Goal: Information Seeking & Learning: Find specific fact

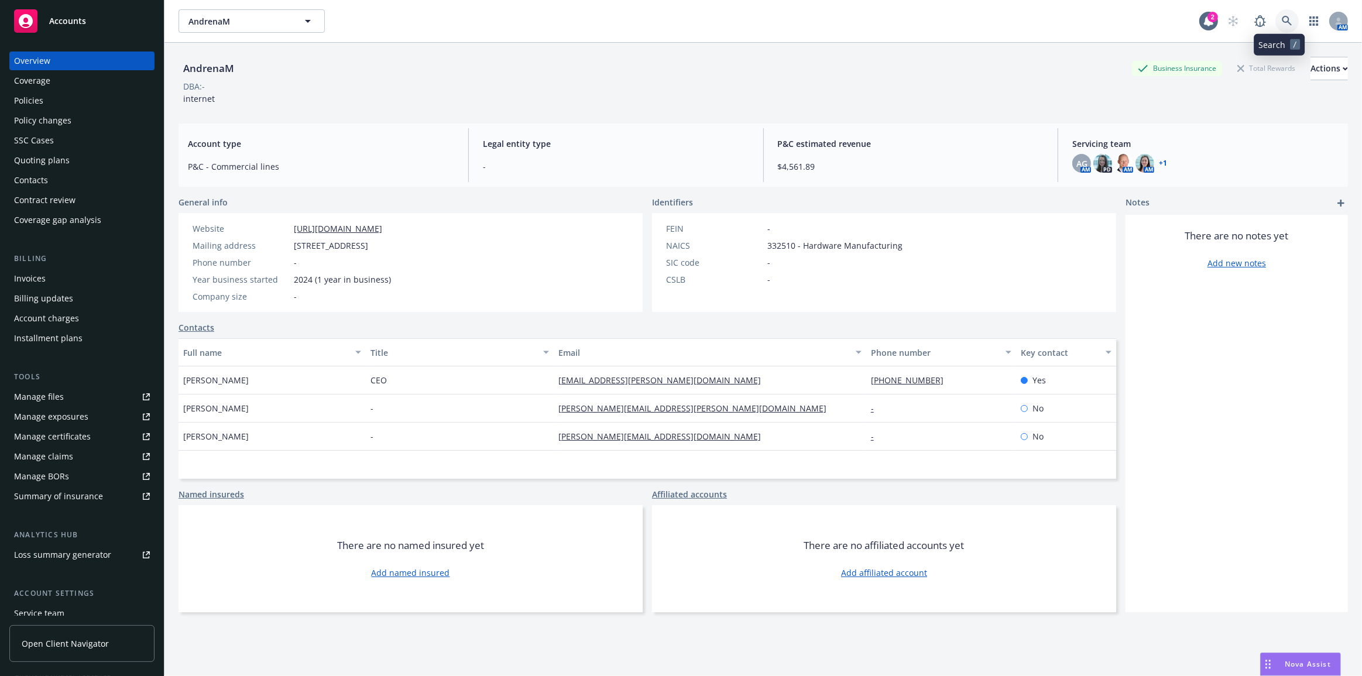
click at [1282, 25] on icon at bounding box center [1287, 21] width 11 height 11
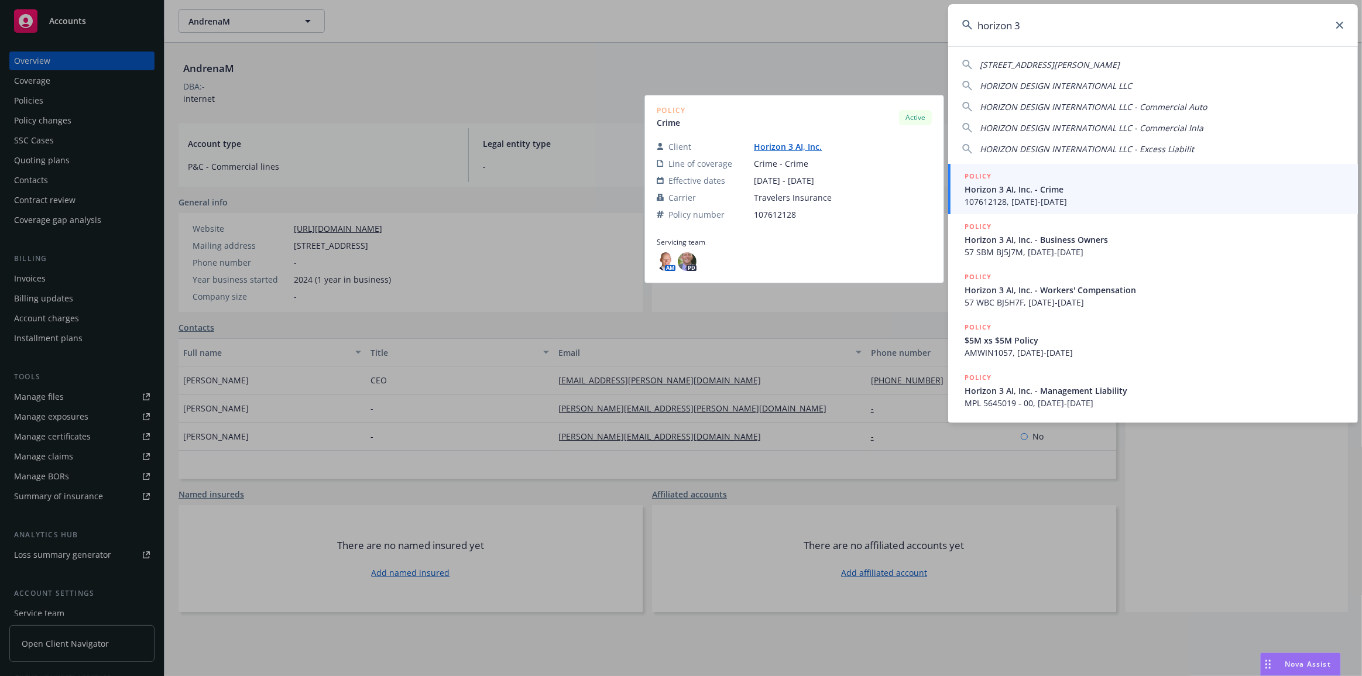
type input "horizon 3"
click at [1209, 180] on div "POLICY" at bounding box center [1154, 176] width 379 height 13
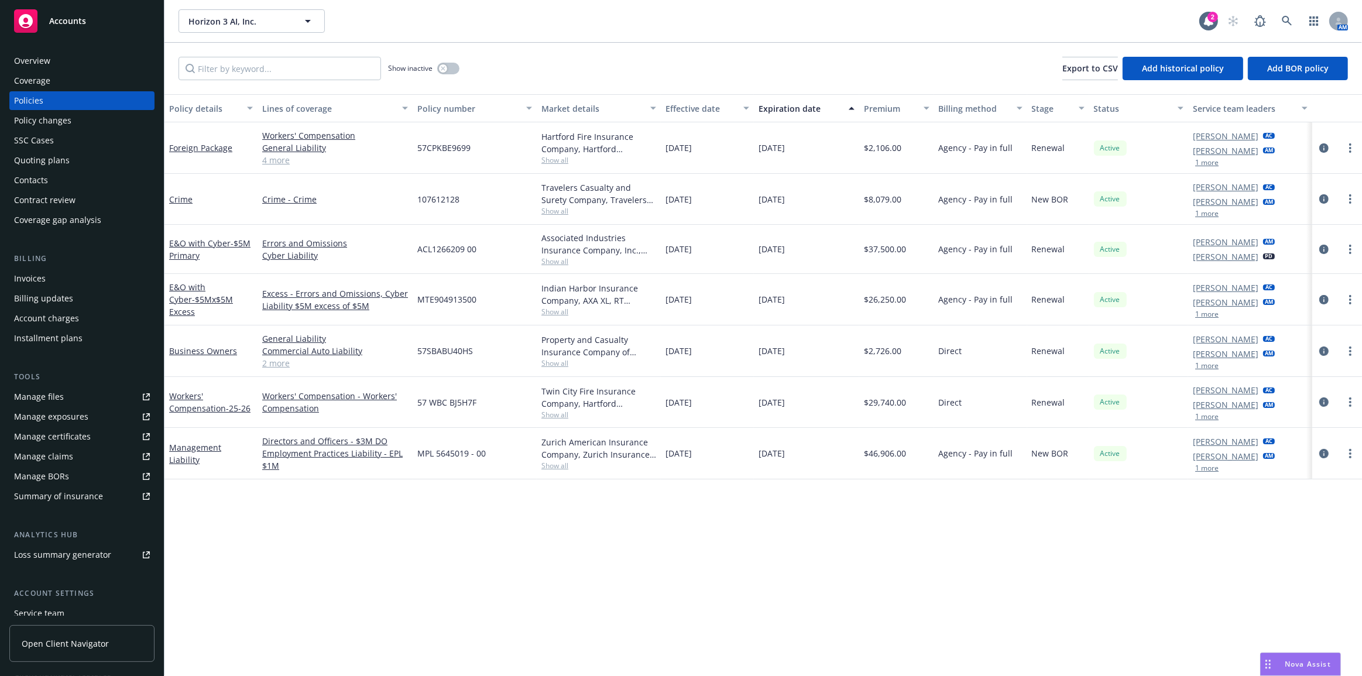
click at [117, 159] on div "Quoting plans" at bounding box center [82, 160] width 136 height 19
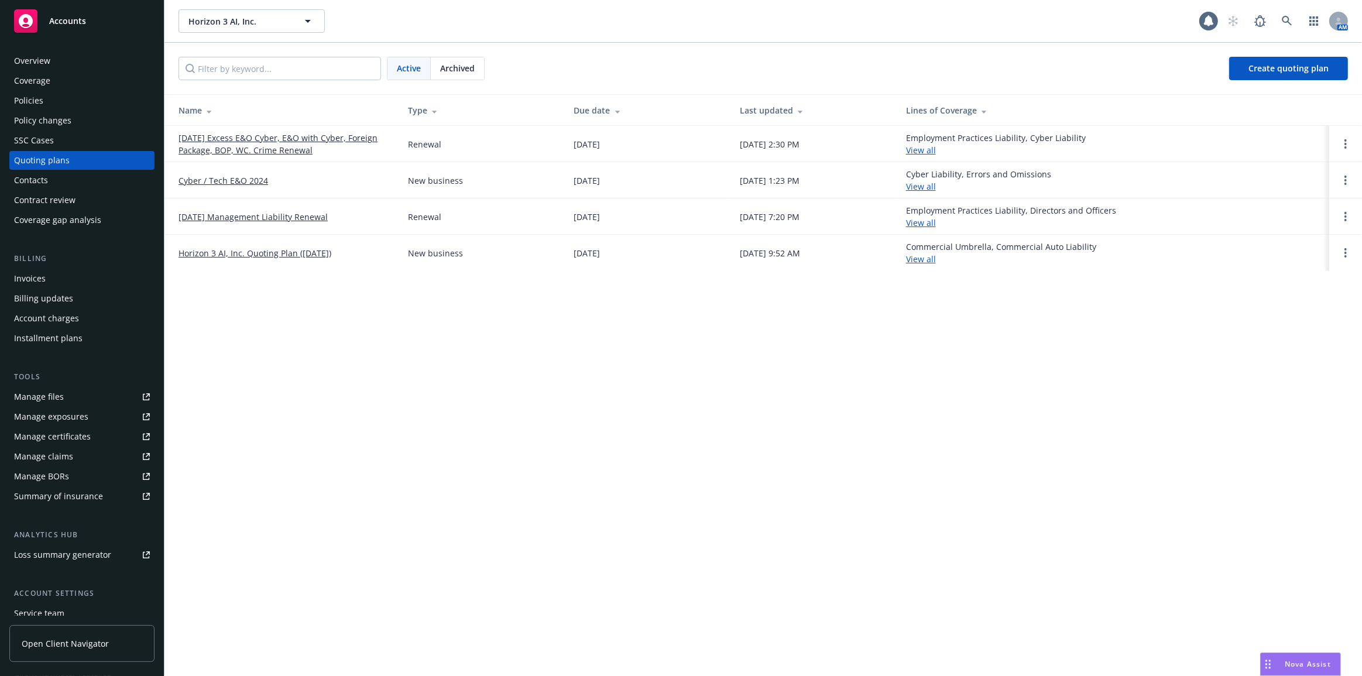
click at [197, 145] on link "[DATE] Excess E&O Cyber, E&O with Cyber, Foreign Package, BOP, WC. Crime Renewal" at bounding box center [284, 144] width 211 height 25
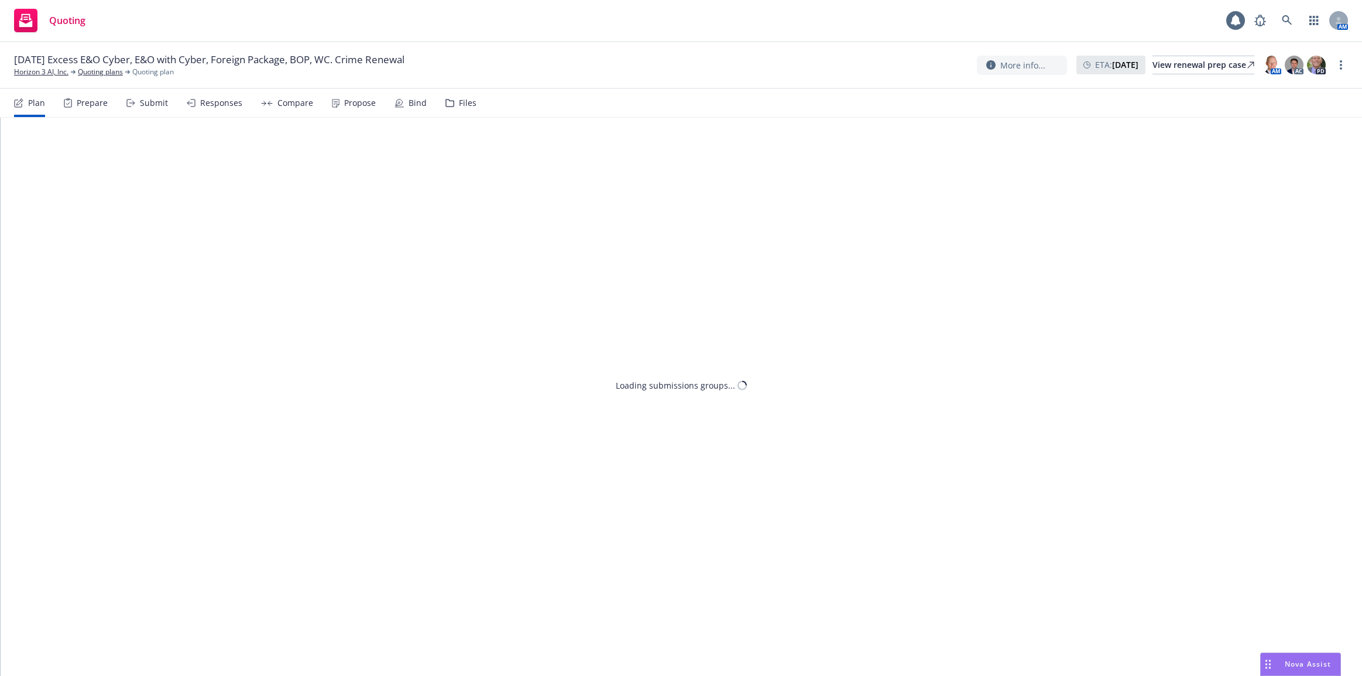
click at [397, 96] on div "Bind" at bounding box center [410, 103] width 32 height 28
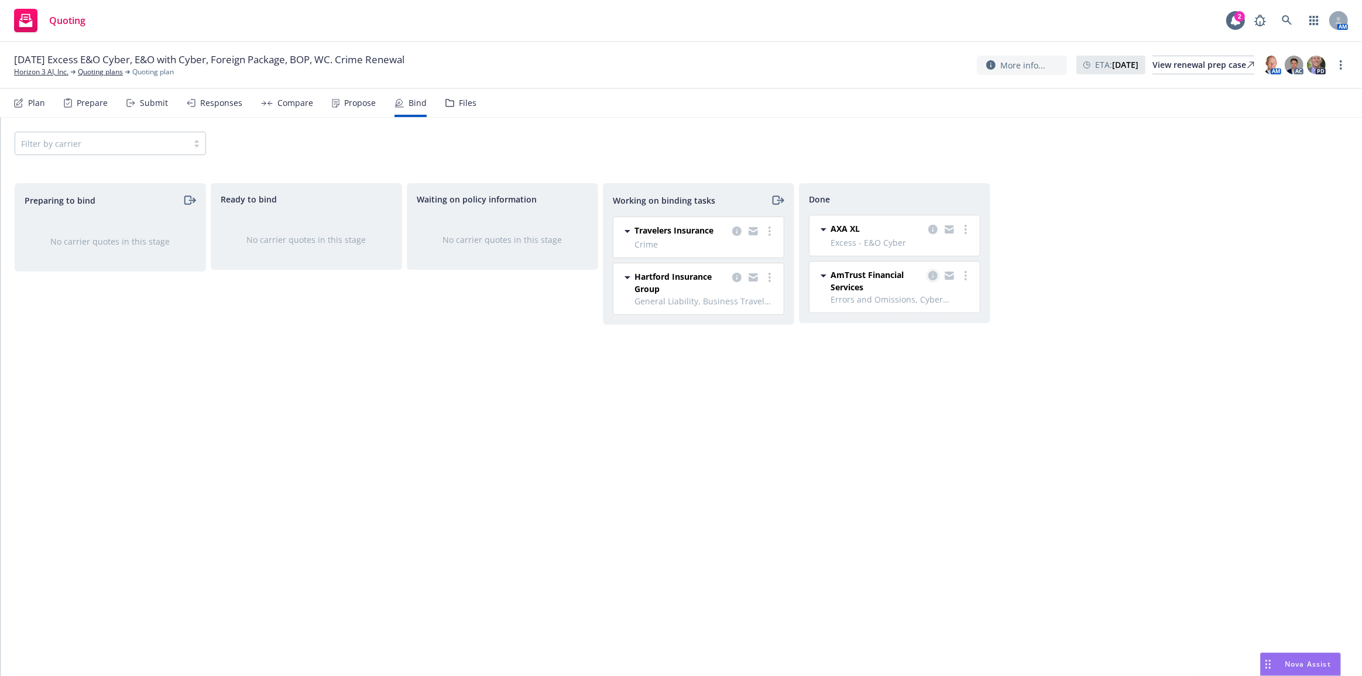
click at [933, 273] on icon "copy logging email" at bounding box center [932, 275] width 9 height 9
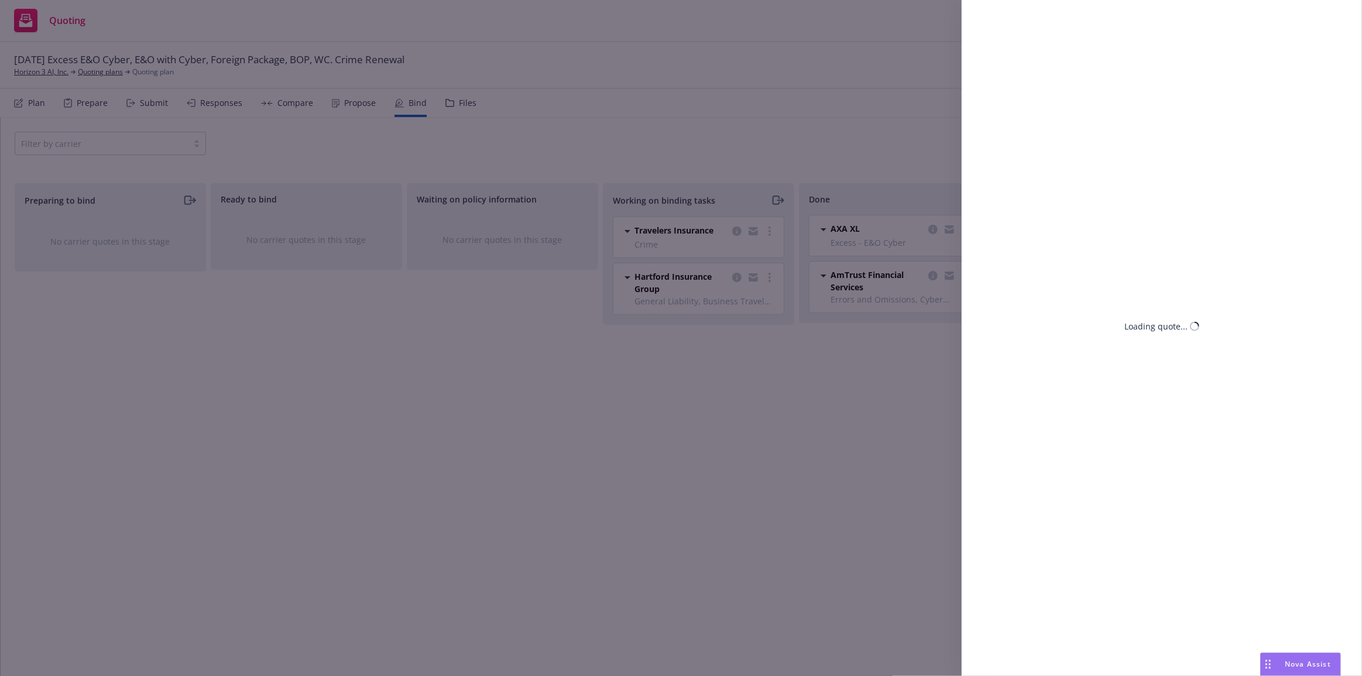
select select "DE"
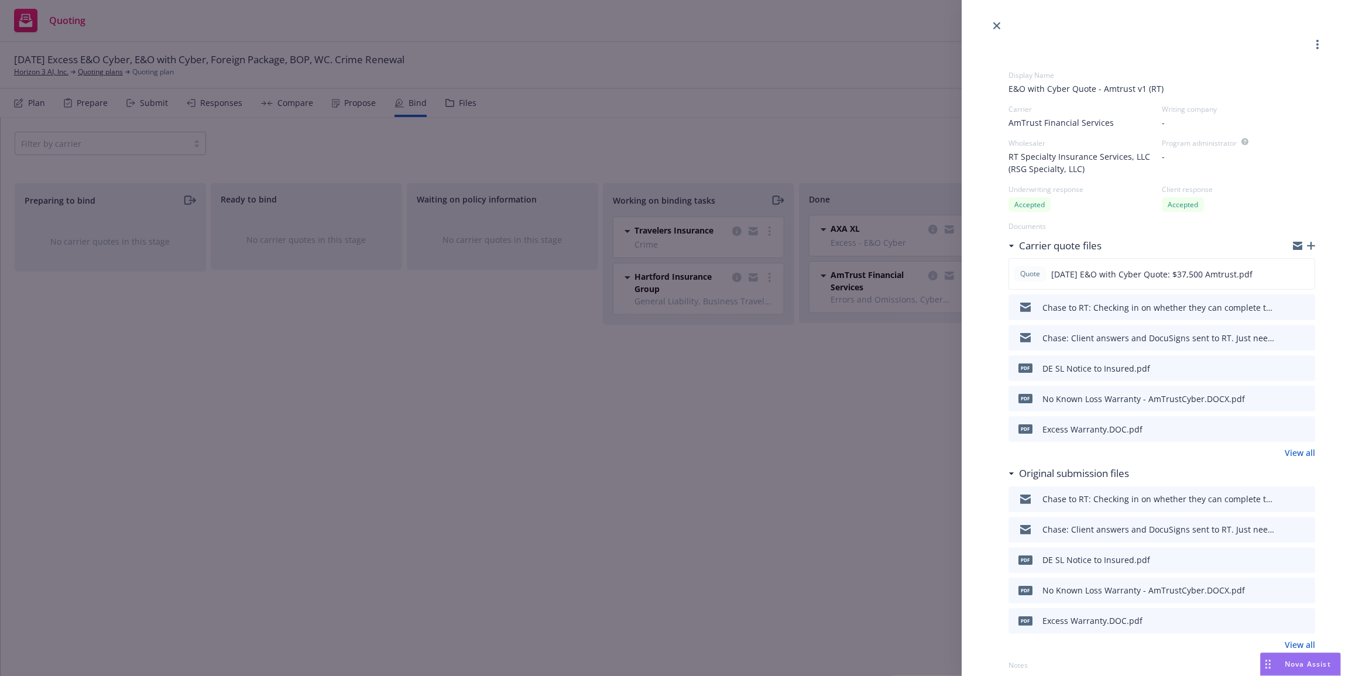
drag, startPoint x: 1305, startPoint y: 246, endPoint x: 1359, endPoint y: 264, distance: 56.8
click at [1307, 246] on icon "button" at bounding box center [1311, 246] width 8 height 8
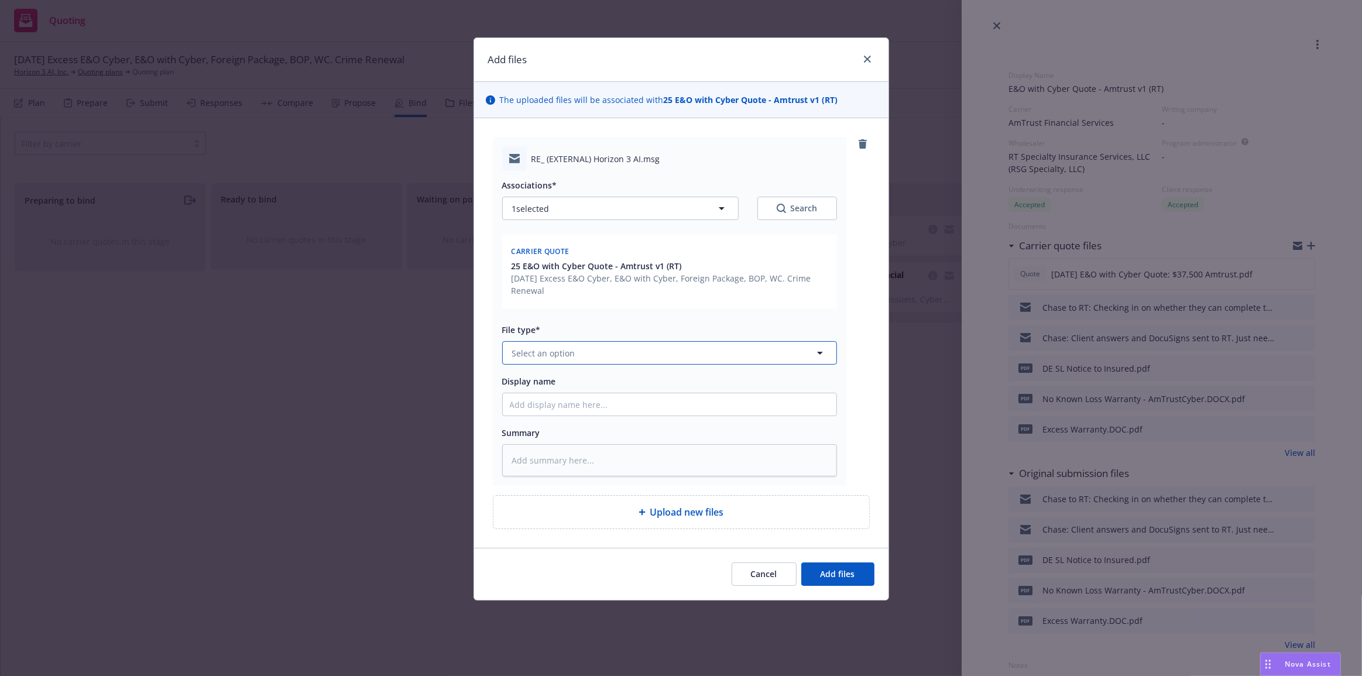
click at [687, 355] on button "Select an option" at bounding box center [669, 352] width 335 height 23
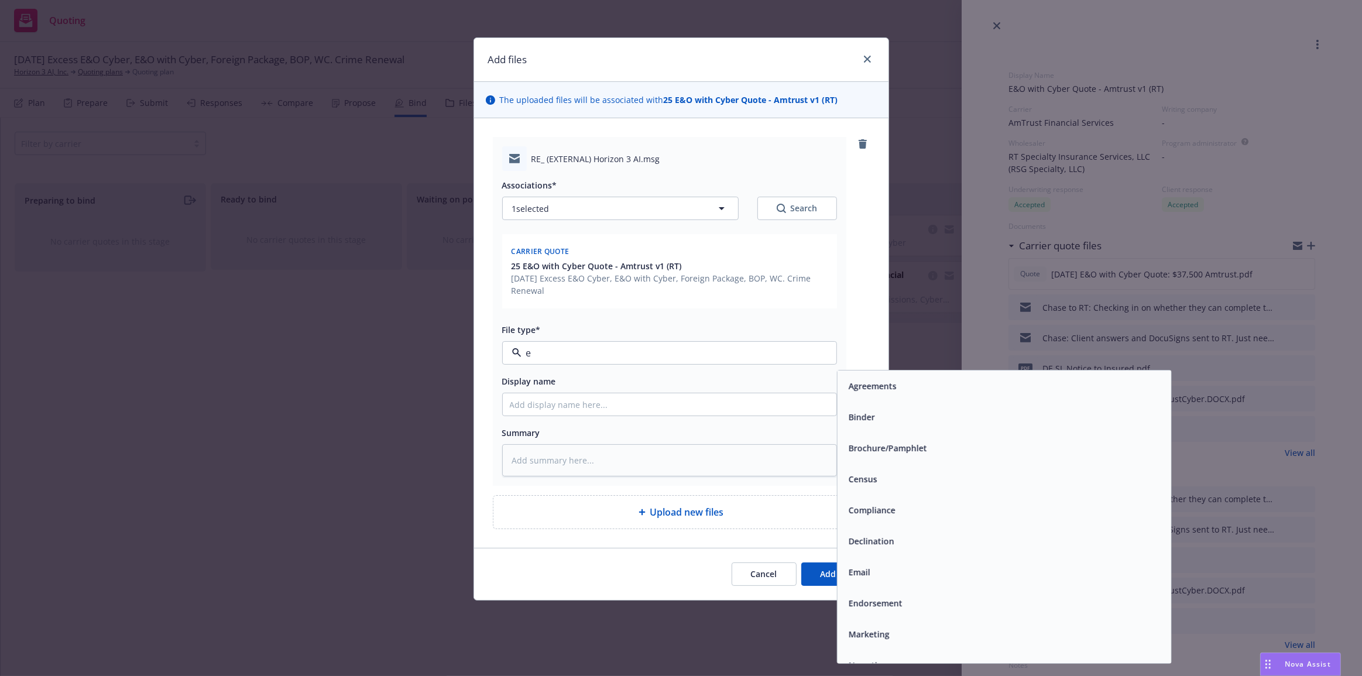
type input "em"
drag, startPoint x: 943, startPoint y: 410, endPoint x: 918, endPoint y: 410, distance: 24.6
click at [941, 410] on div "Email" at bounding box center [1004, 417] width 320 height 17
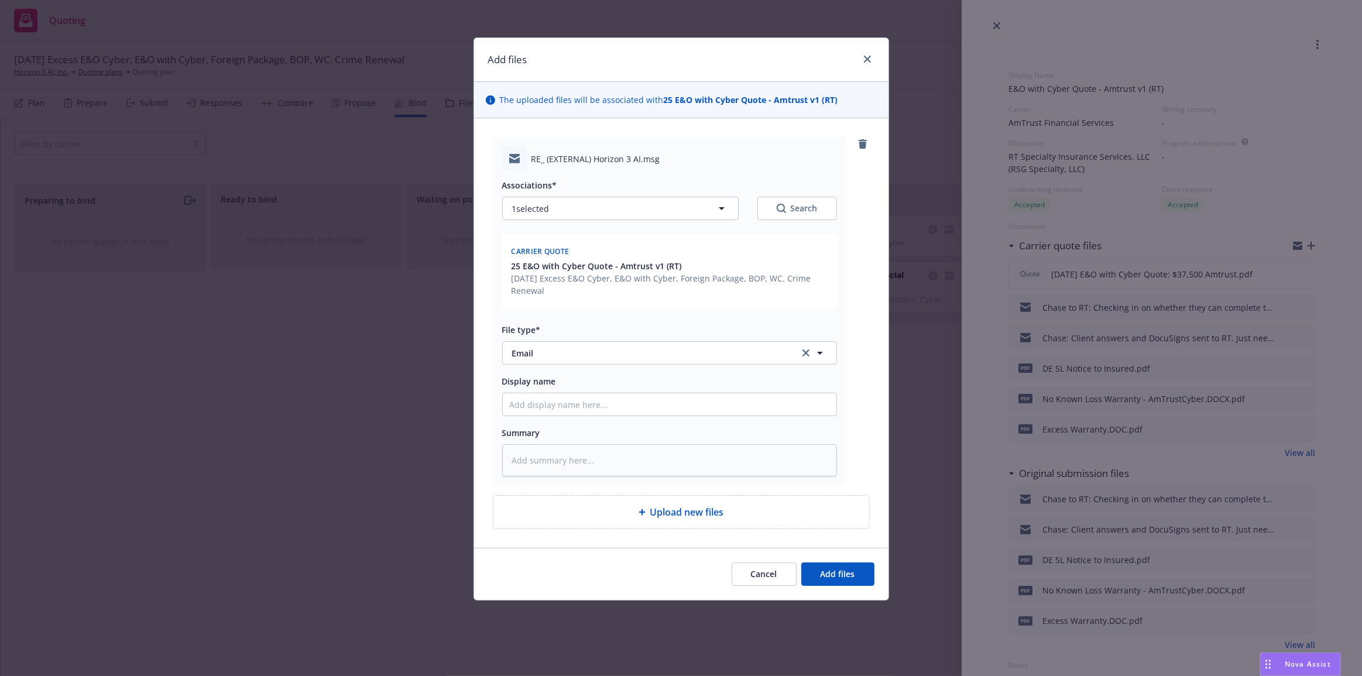
click at [718, 385] on div "Display name" at bounding box center [669, 381] width 335 height 14
click at [717, 399] on input "Display name" at bounding box center [670, 404] width 334 height 22
type textarea "x"
type input "R"
type textarea "x"
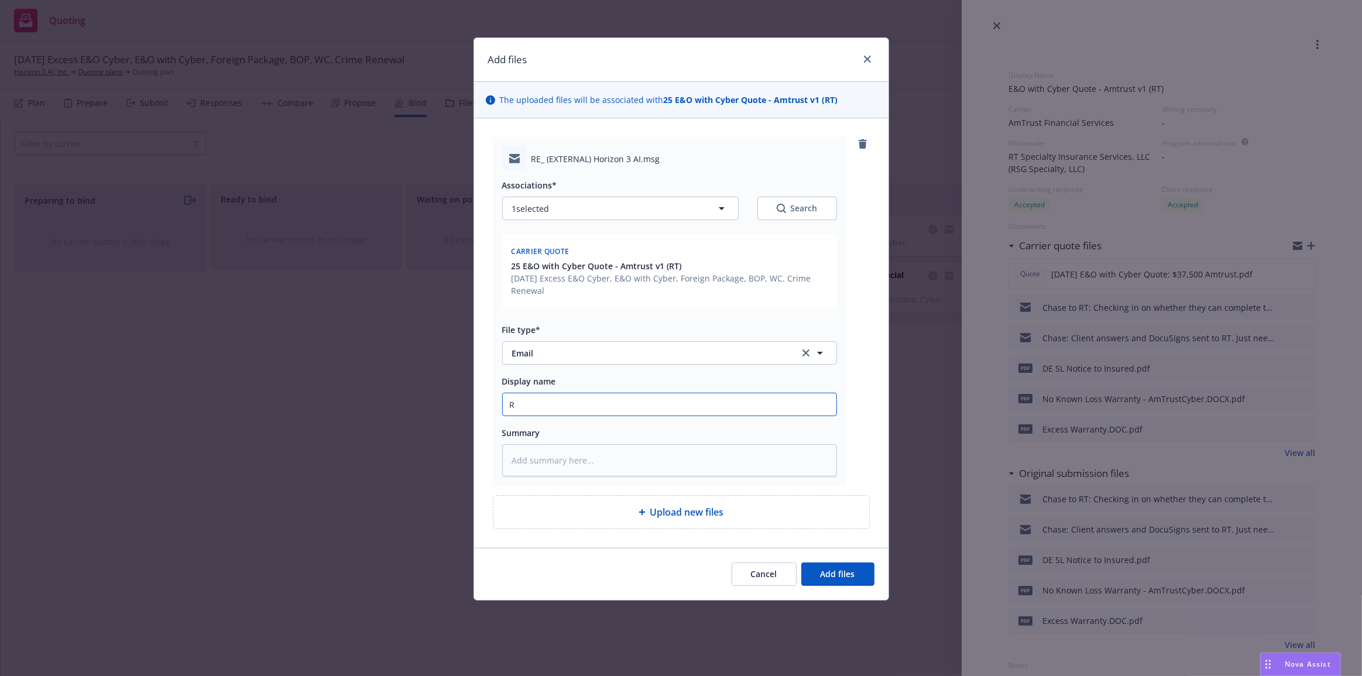
type input "RT"
type textarea "x"
type input "RT:"
type textarea "x"
type input "RT: C"
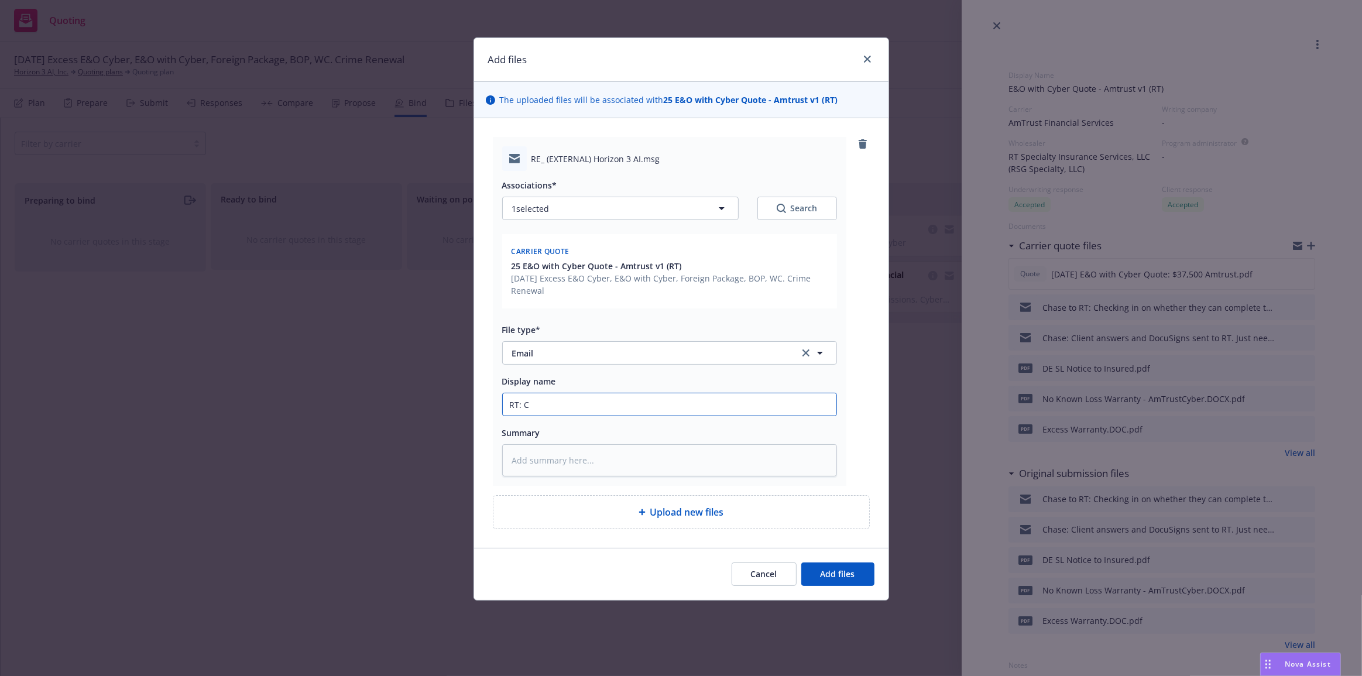
type textarea "x"
type input "RT: Co"
type textarea "x"
type input "RT: Con"
type textarea "x"
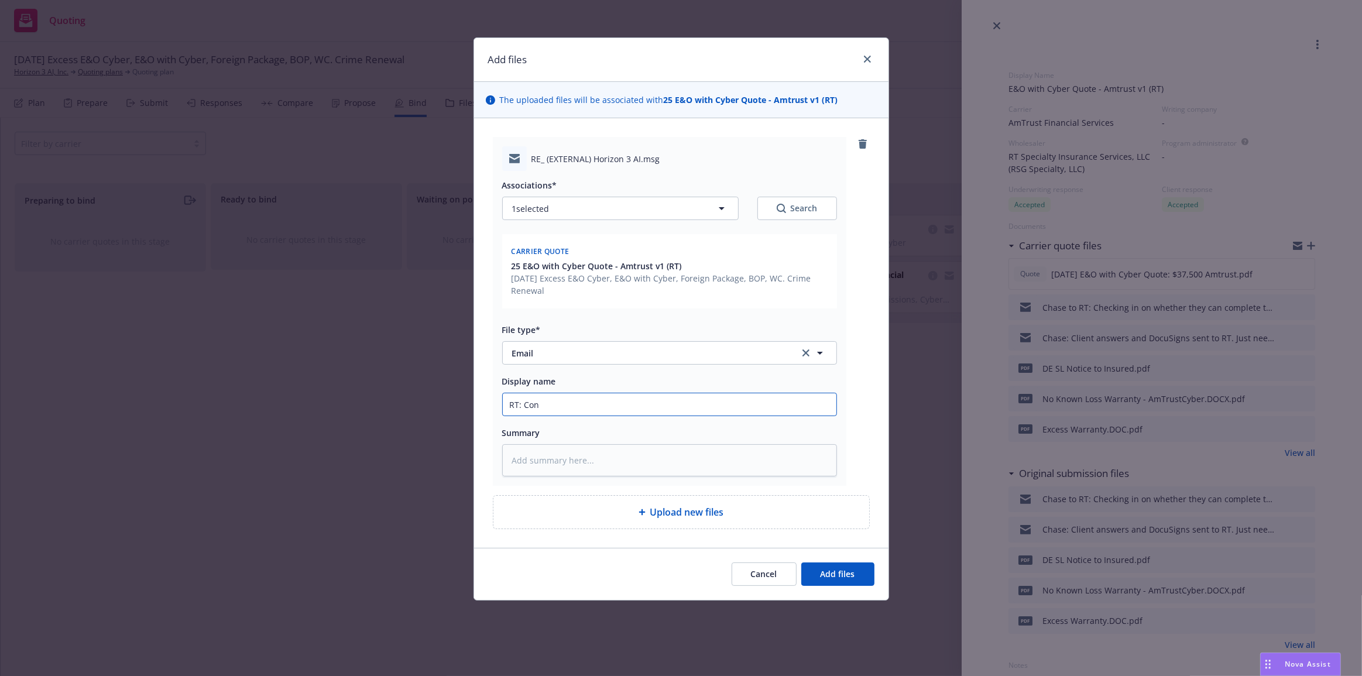
type input "RT: Conf"
type textarea "x"
type input "RT: Confir"
type textarea "x"
type input "RT: Confirm"
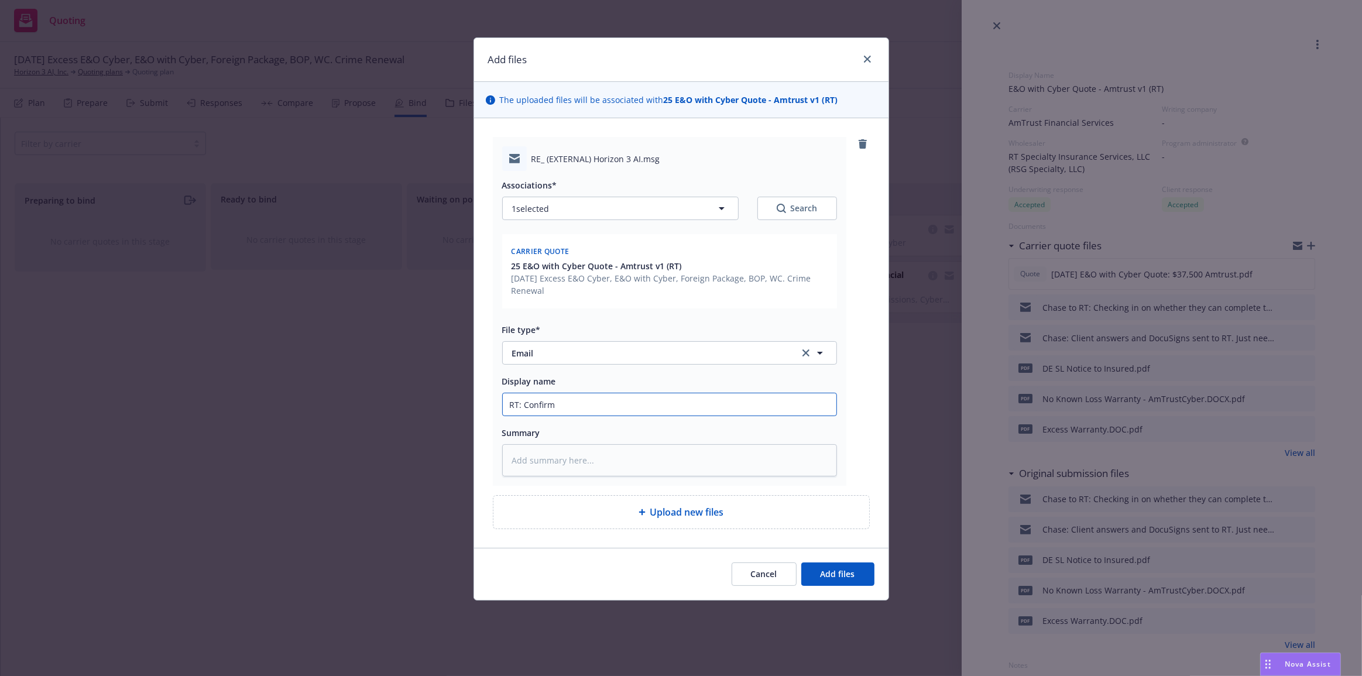
type textarea "x"
type input "RT: Confirmi"
type textarea "x"
type input "RT: Confirmin"
type textarea "x"
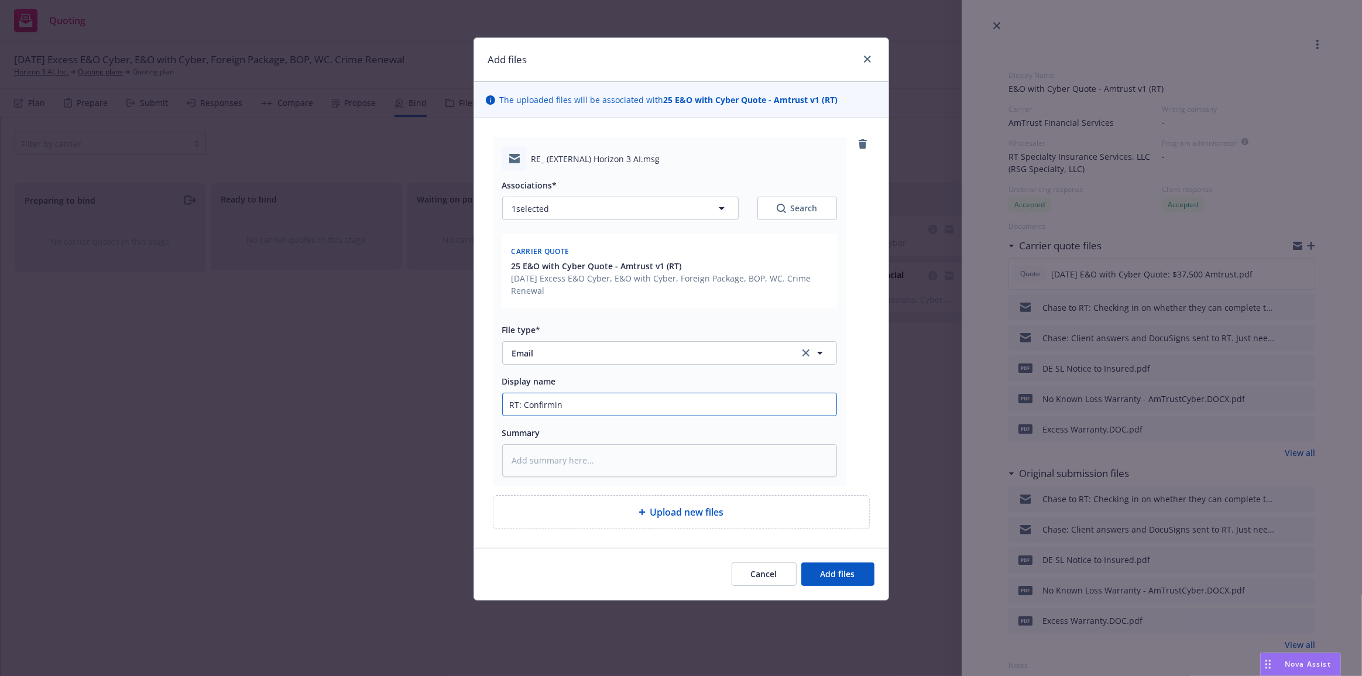
type input "RT: Confirming"
type textarea "x"
type input "RT: Confirming"
type textarea "x"
type input "RT: Confirming th"
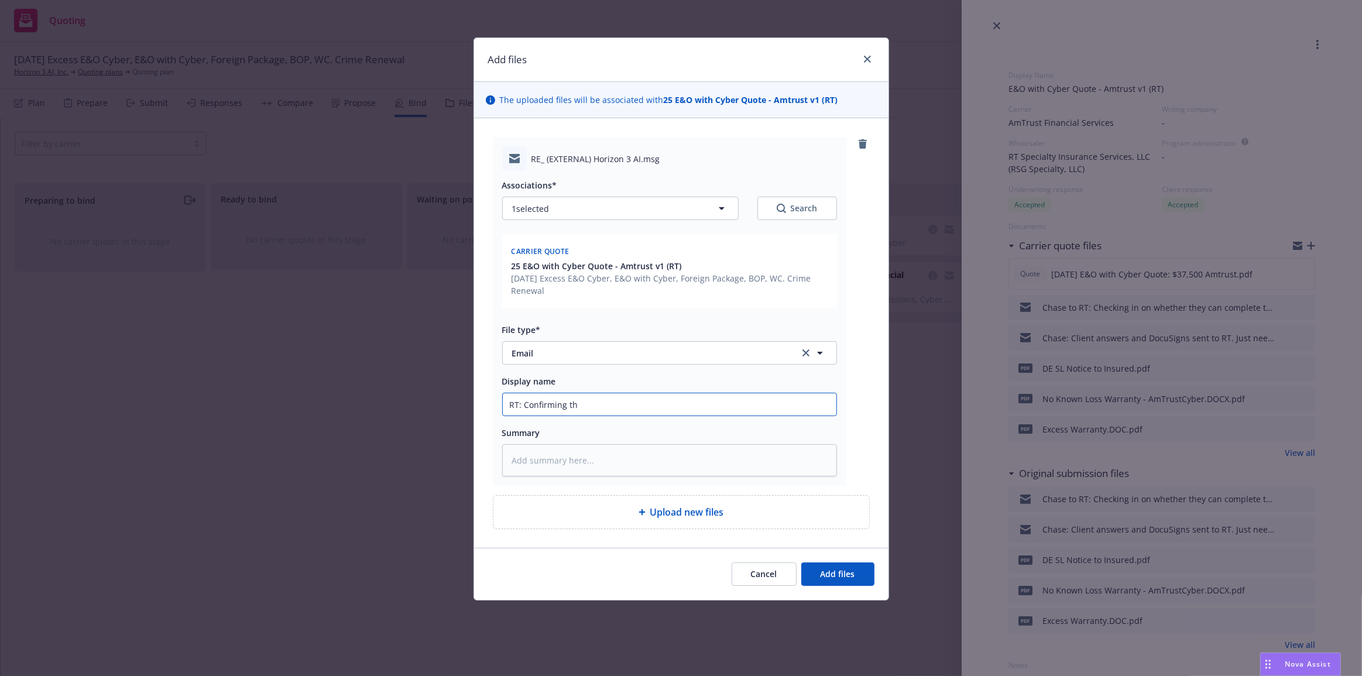
type textarea "x"
type input "RT: Confirming the"
type textarea "x"
type input "RT: Confirming they"
type textarea "x"
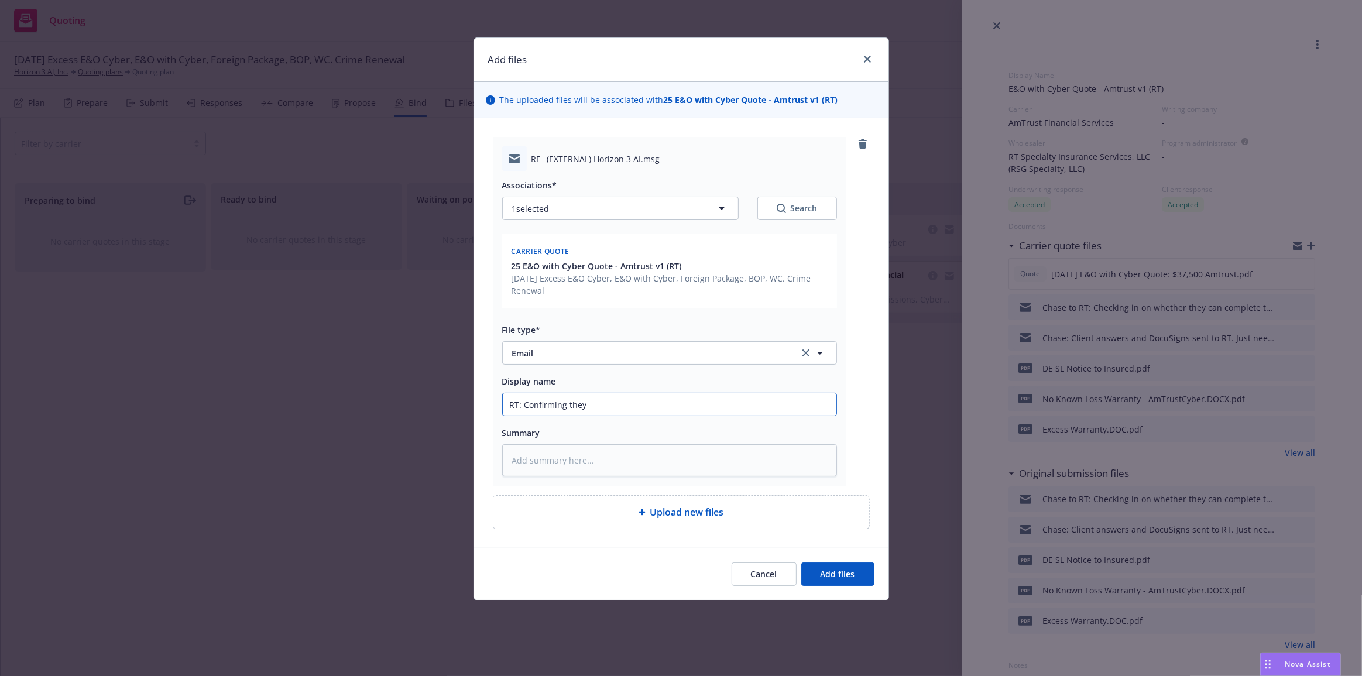
type input "RT: Confirming they"
type textarea "x"
type input "RT: Confirming they ca"
type textarea "x"
type input "RT: Confirming they can"
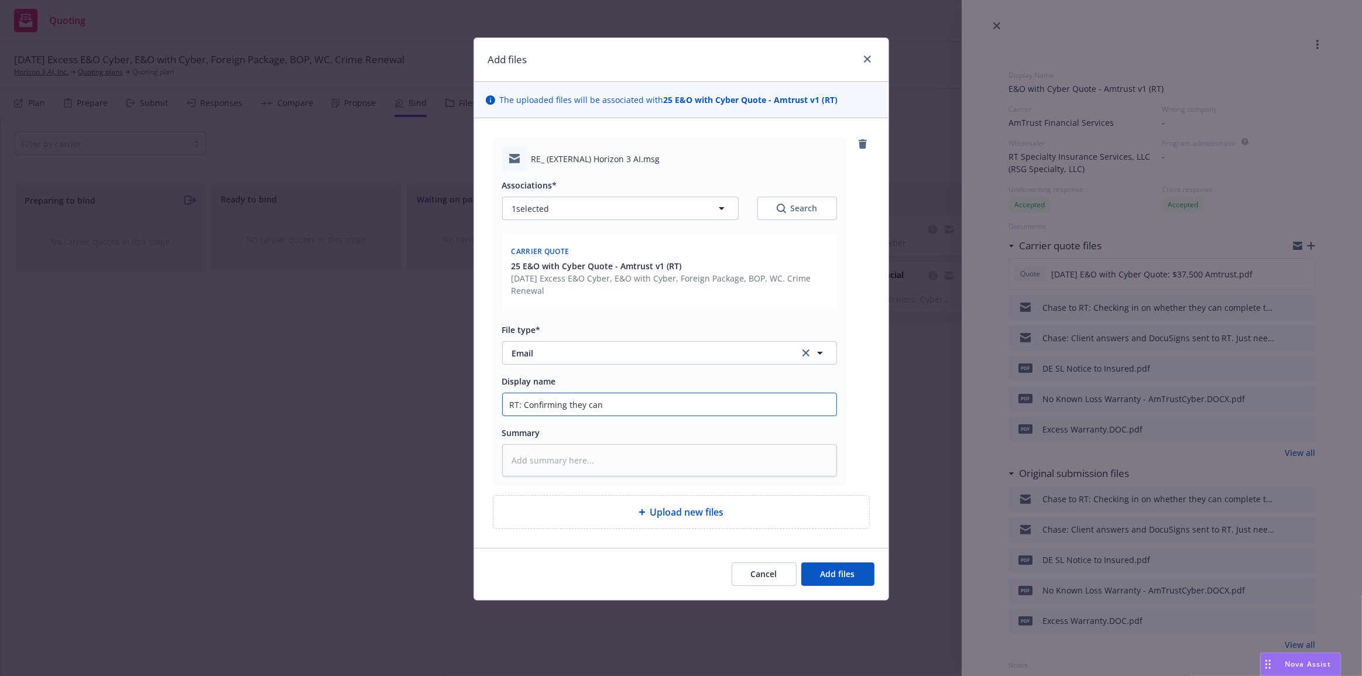
type textarea "x"
type input "RT: Confirming they can"
type textarea "x"
type input "RT: Confirming they can ha"
type textarea "x"
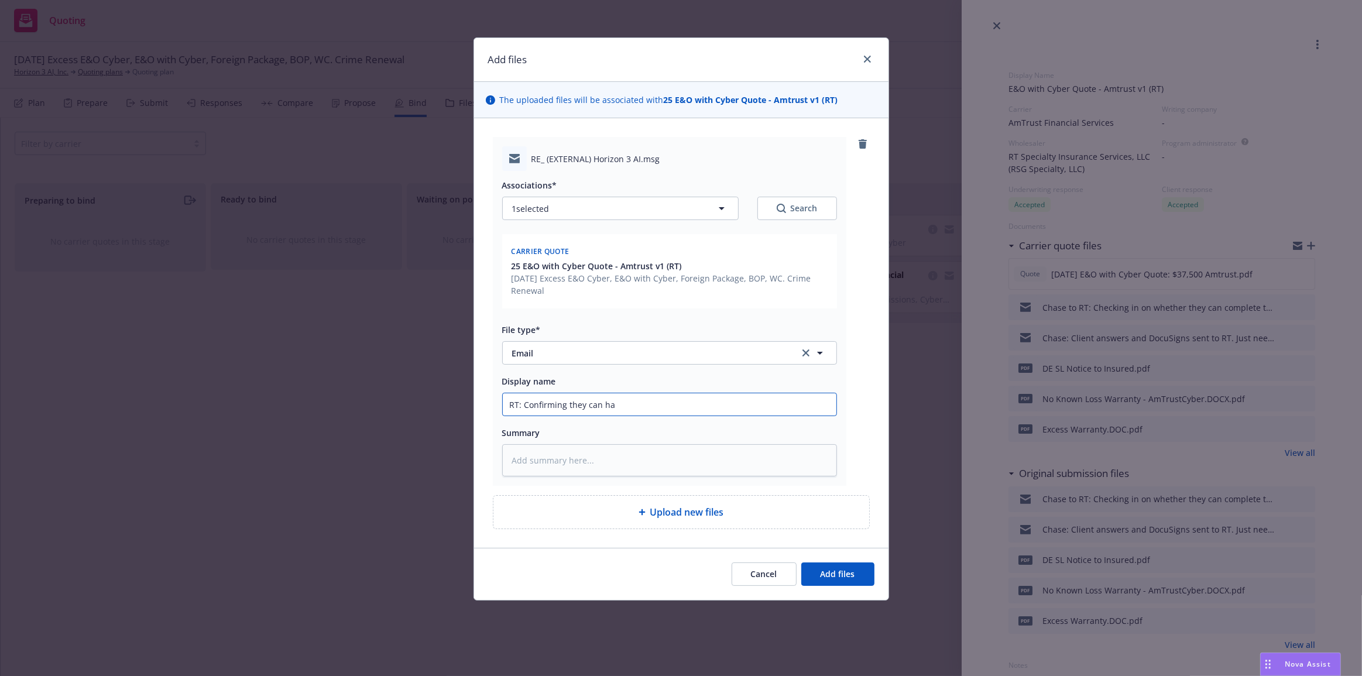
type input "RT: Confirming they can han"
type textarea "x"
type input "RT: Confirming they can hand"
type textarea "x"
type input "RT: Confirming they can handl"
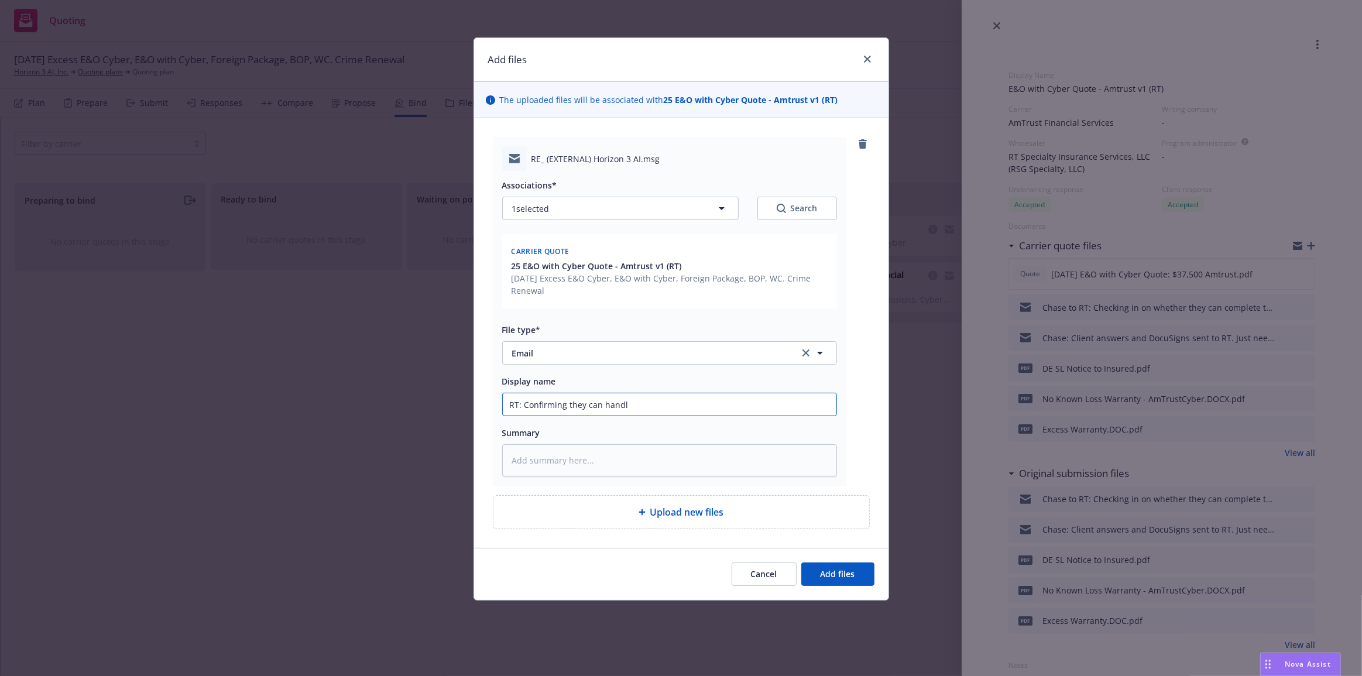
type textarea "x"
type input "RT: Confirming they can handle"
click at [801, 562] on button "Add files" at bounding box center [837, 573] width 73 height 23
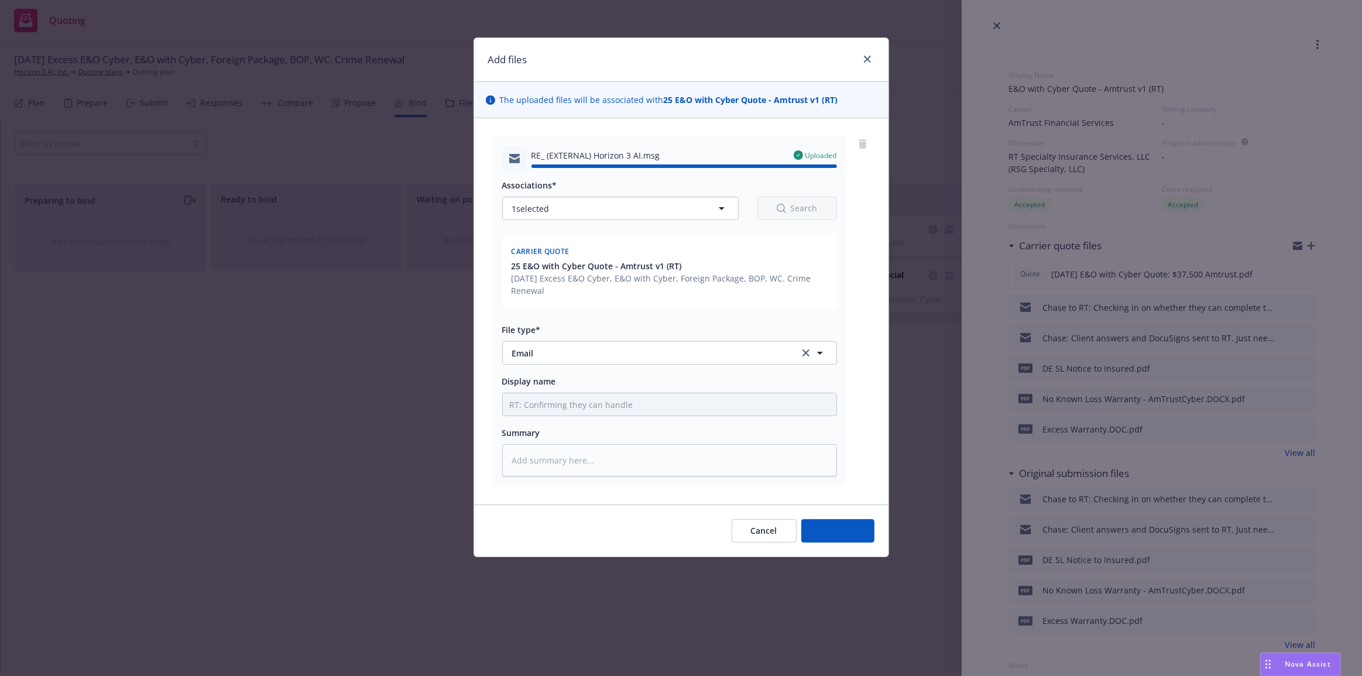
type textarea "x"
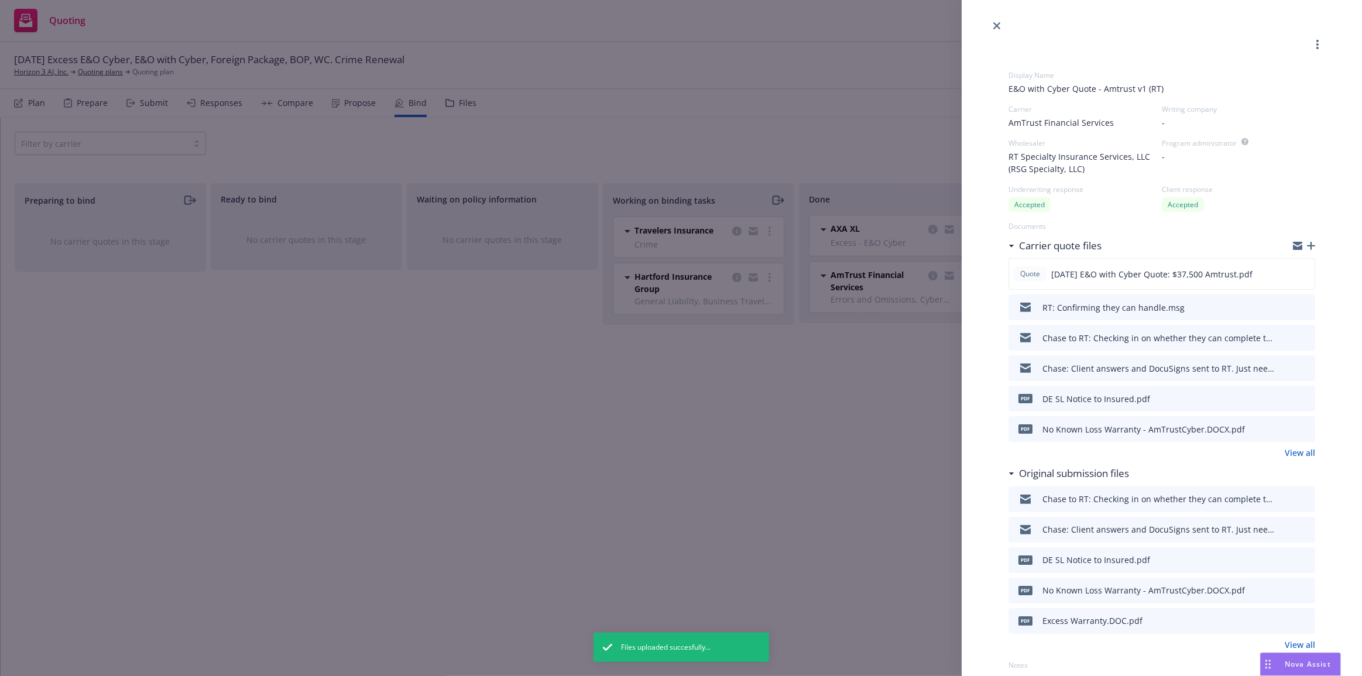
click at [895, 357] on div "Display Name E&O with Cyber Quote - Amtrust v1 (RT) Carrier AmTrust Financial S…" at bounding box center [681, 338] width 1362 height 676
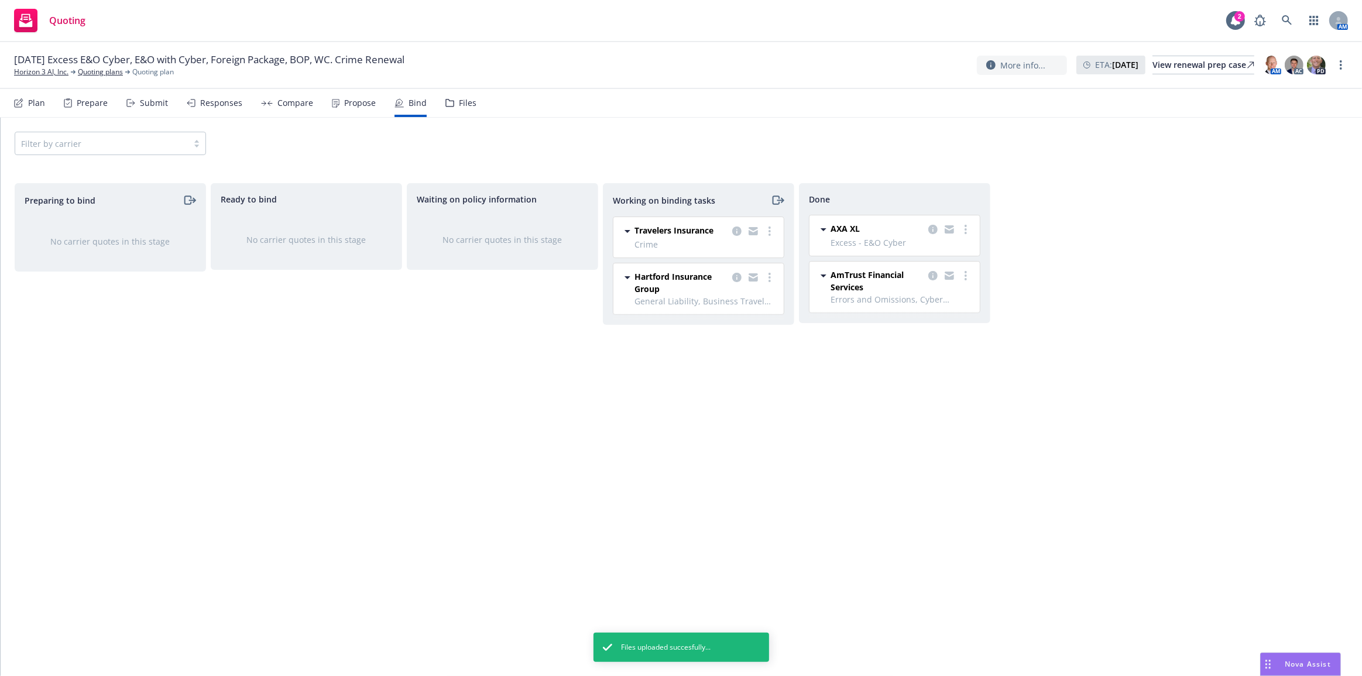
drag, startPoint x: 900, startPoint y: 356, endPoint x: 1118, endPoint y: 163, distance: 291.5
click at [901, 356] on div "Done AXA XL Excess - E&O Cyber 07/29/2025 - 07/29/2026 Wednesday, August 6, 202…" at bounding box center [894, 417] width 191 height 468
click at [571, 99] on nav "Plan Prepare Submit Responses Compare Propose Bind Files" at bounding box center [681, 103] width 1334 height 28
click at [1156, 70] on div "View renewal prep case" at bounding box center [1203, 65] width 102 height 18
drag, startPoint x: 1289, startPoint y: 350, endPoint x: 1283, endPoint y: 232, distance: 117.8
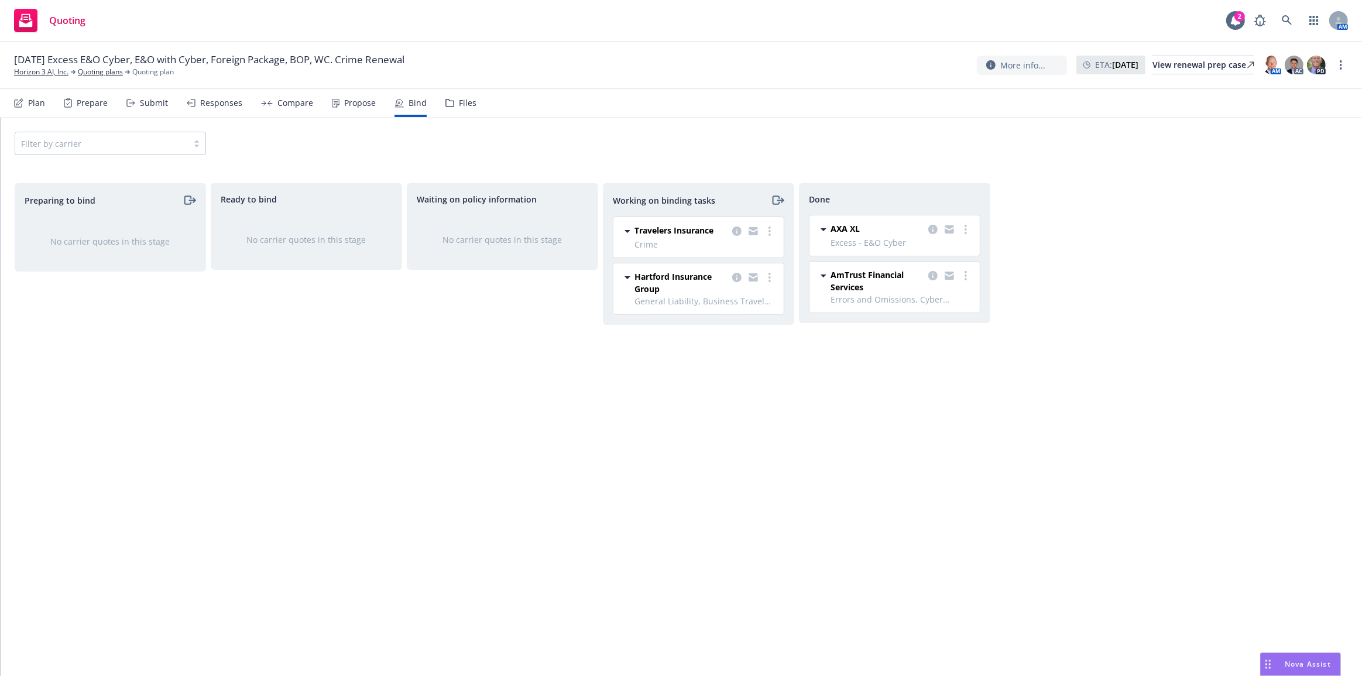
click at [1289, 350] on div "Preparing to bind No carrier quotes in this stage Ready to bind No carrier quot…" at bounding box center [681, 417] width 1333 height 468
click at [1290, 17] on icon at bounding box center [1287, 20] width 11 height 11
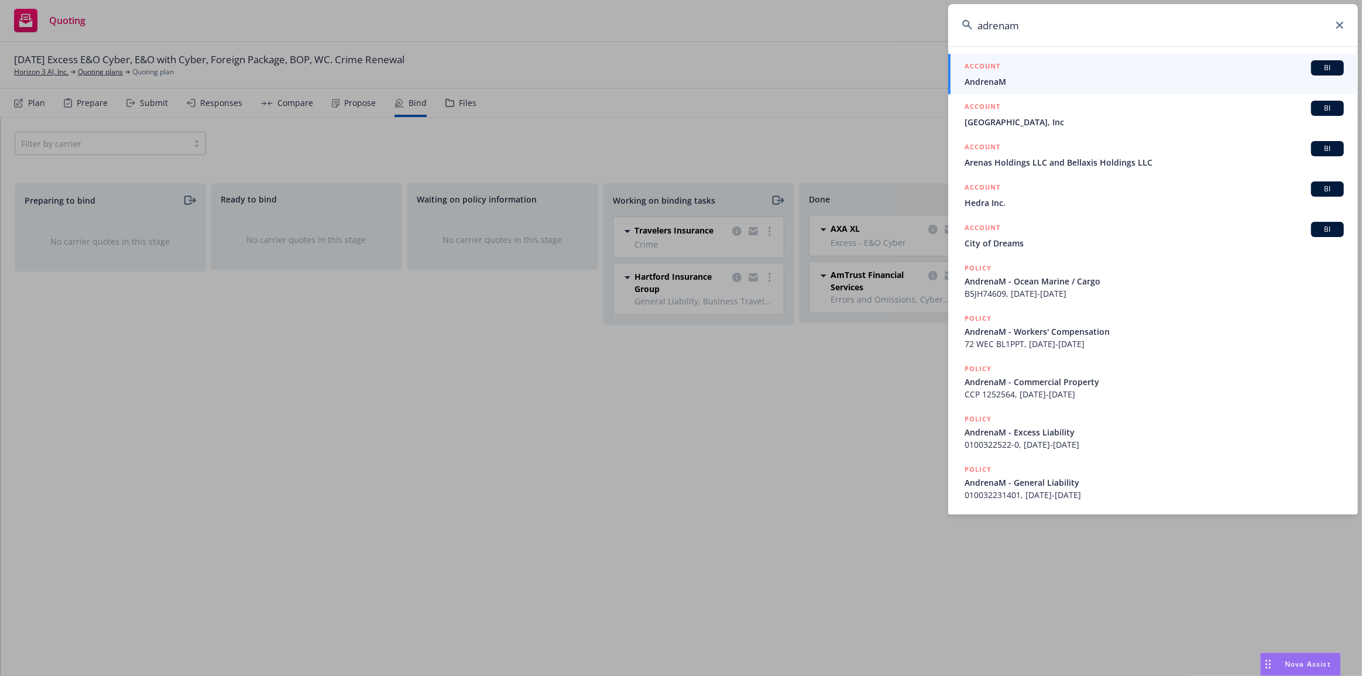
type input "adrenam"
click at [1032, 82] on span "AndrenaM" at bounding box center [1154, 81] width 379 height 12
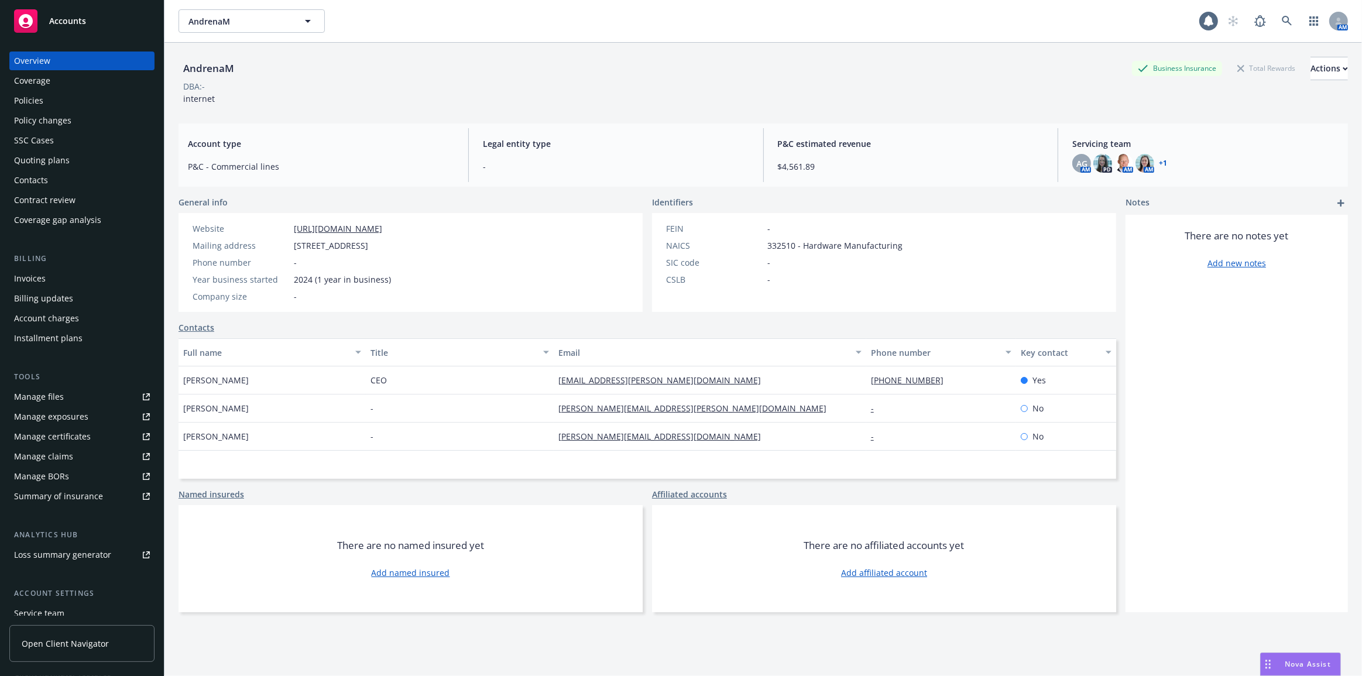
click at [93, 159] on div "Quoting plans" at bounding box center [82, 160] width 136 height 19
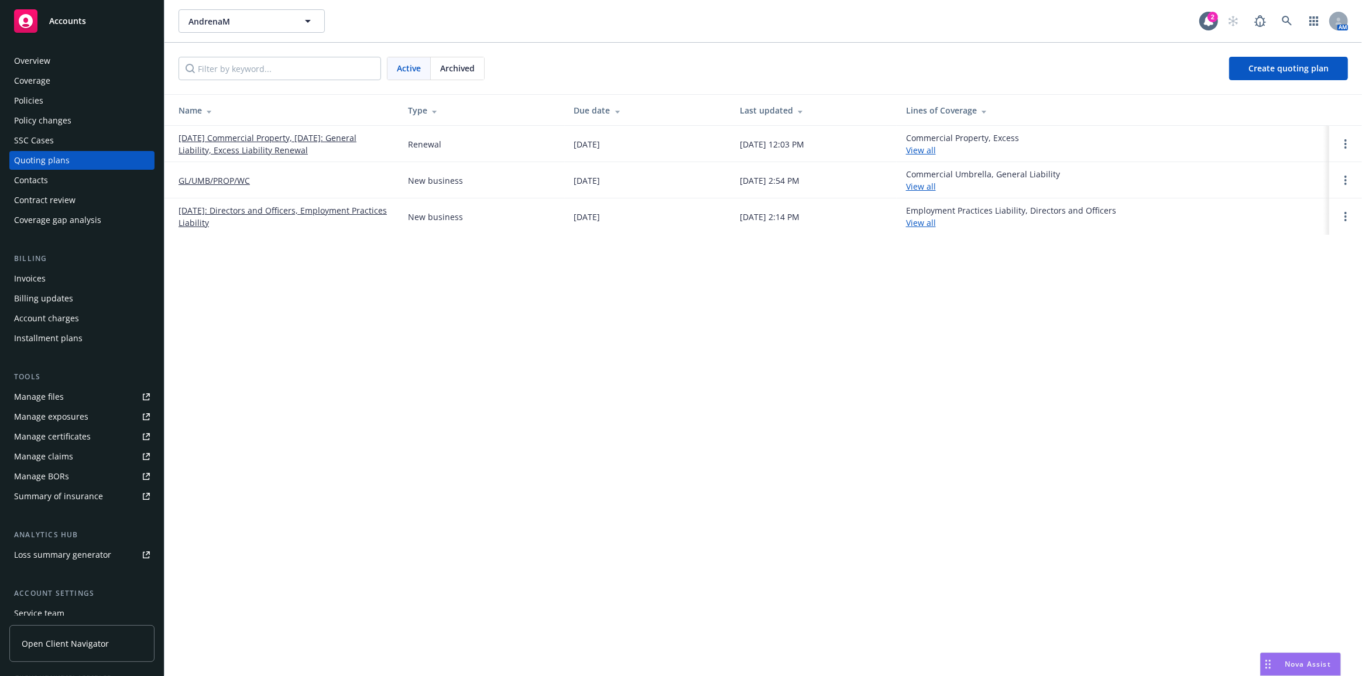
click at [212, 143] on link "09/2/25 Commercial Property, 09/06/2025: General Liability, Excess Liability Re…" at bounding box center [284, 144] width 211 height 25
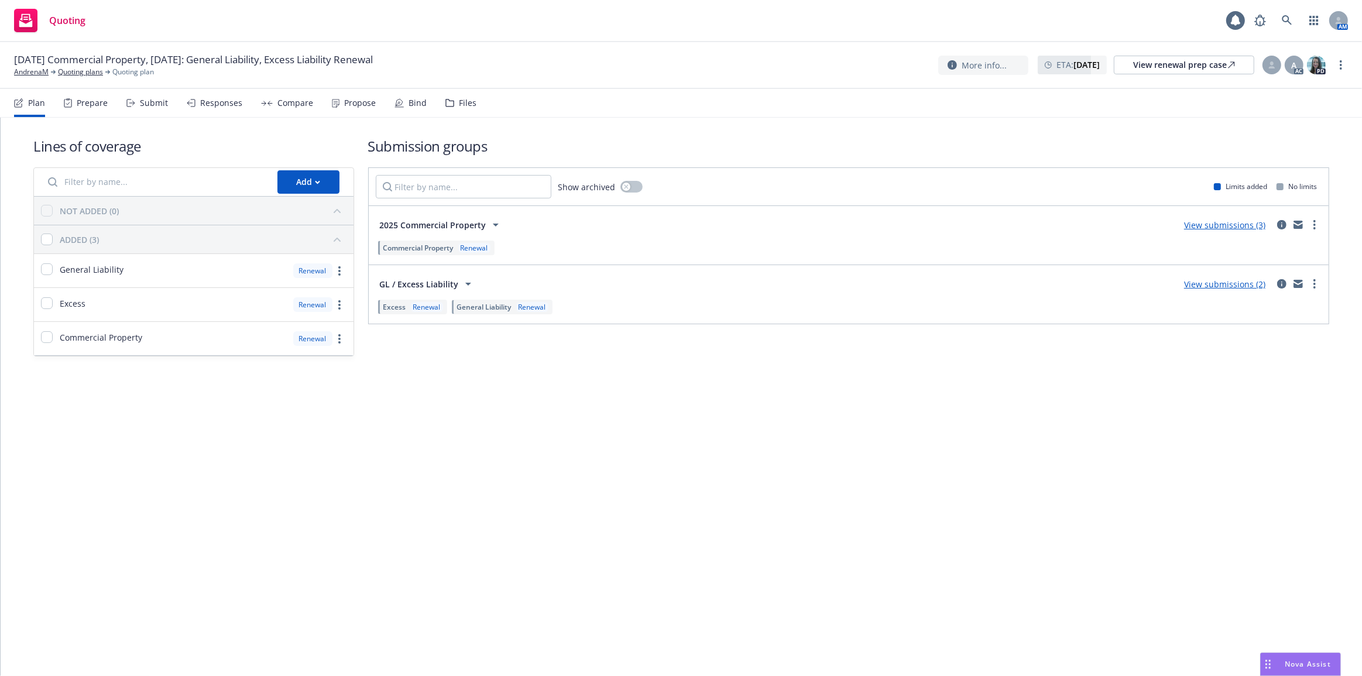
click at [403, 101] on div "Bind" at bounding box center [410, 103] width 32 height 28
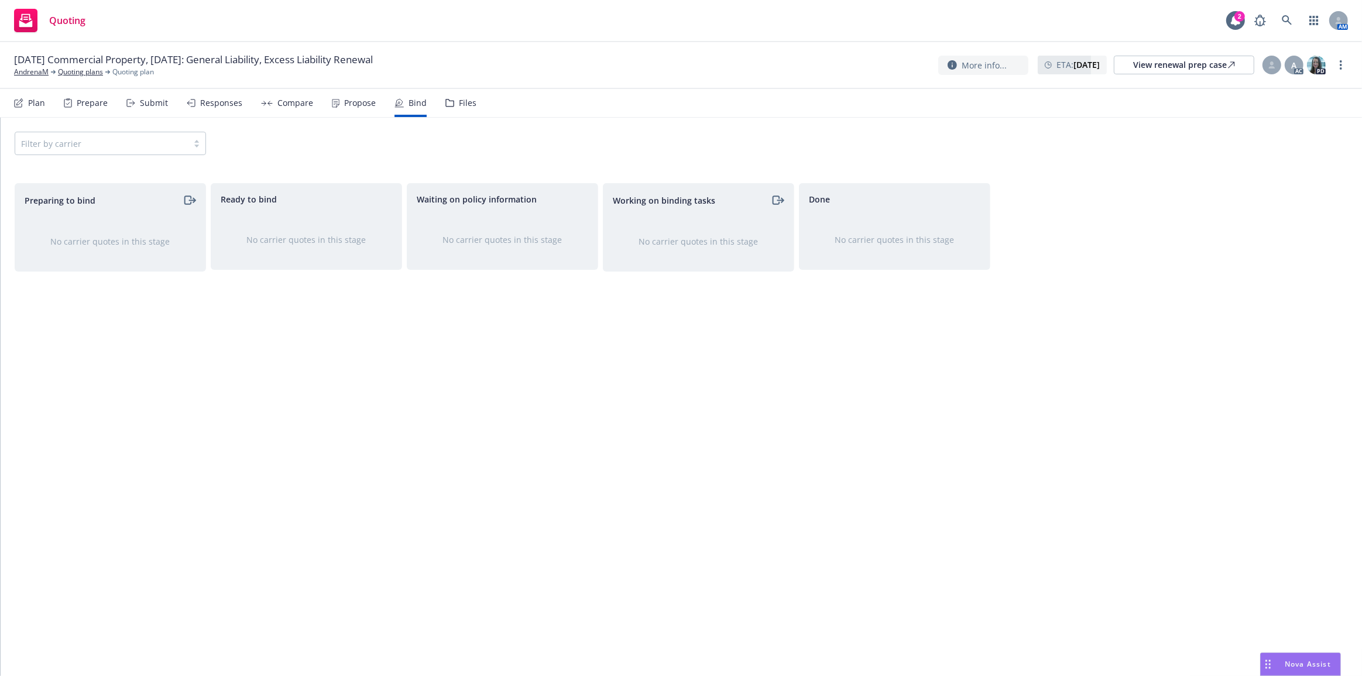
click at [30, 105] on div "Plan" at bounding box center [36, 102] width 17 height 9
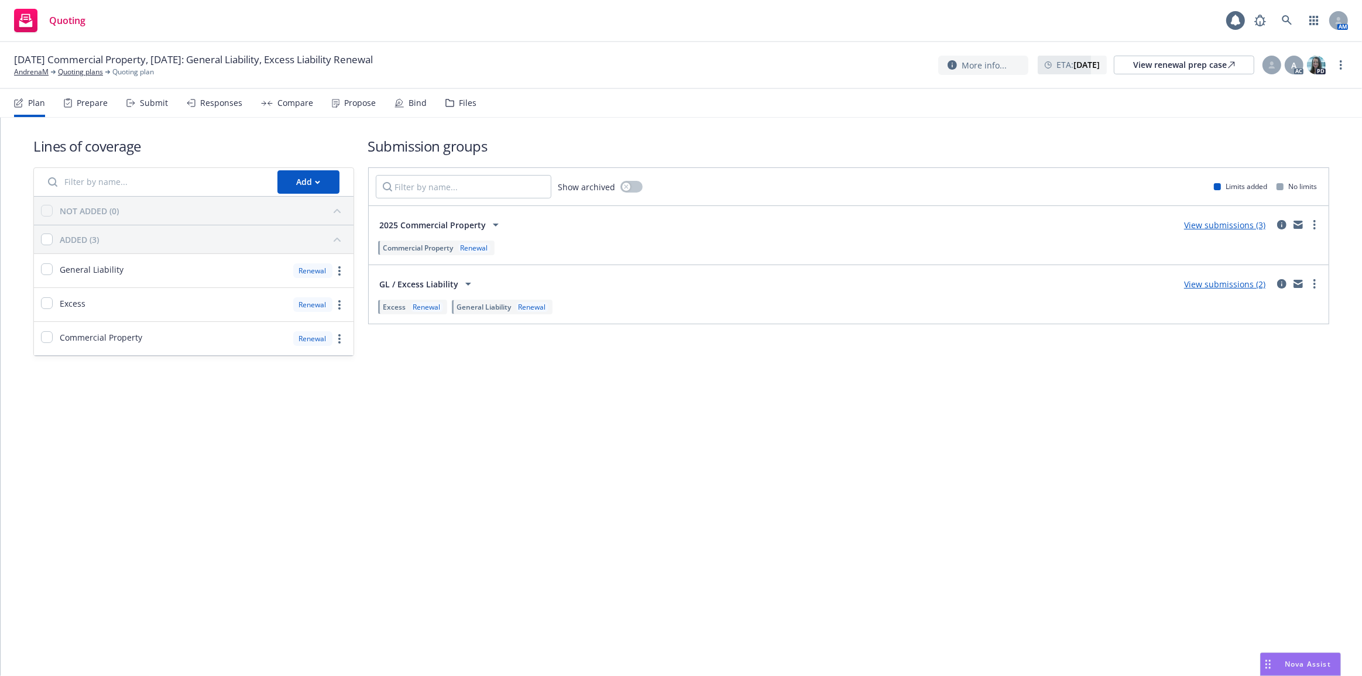
click at [130, 100] on icon at bounding box center [130, 103] width 9 height 8
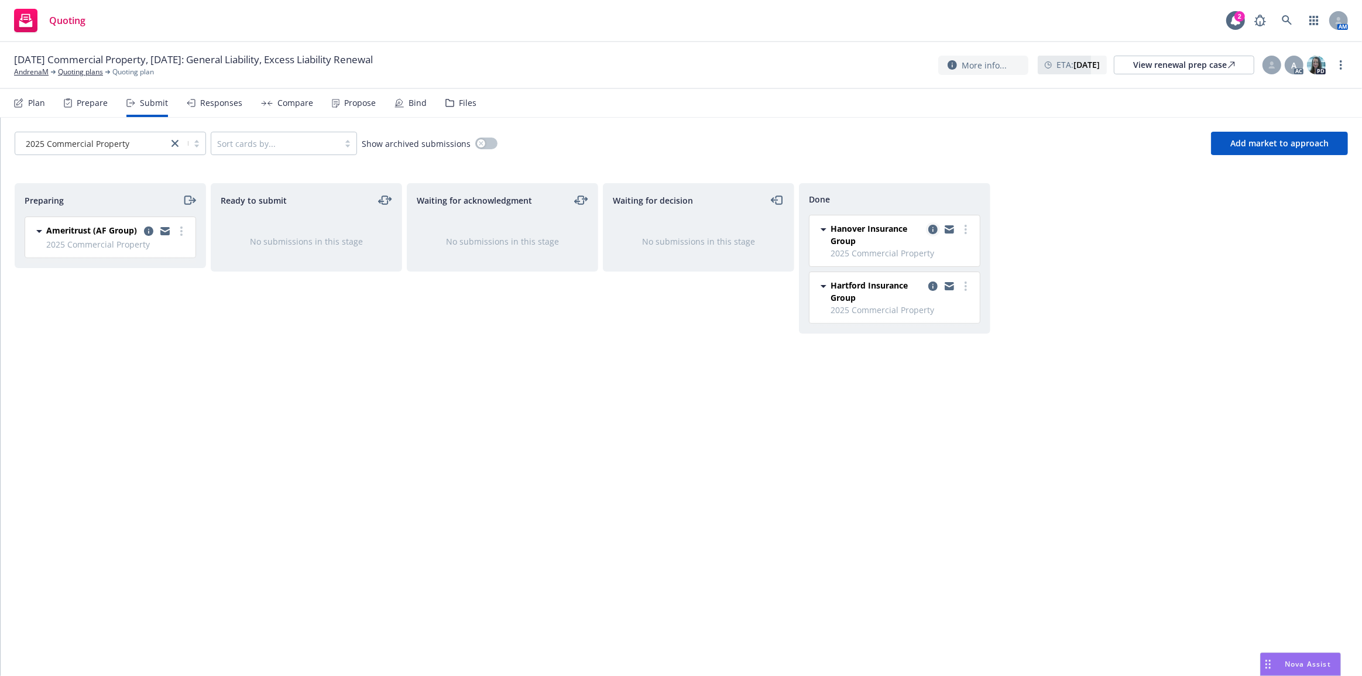
click at [934, 227] on icon "copy logging email" at bounding box center [932, 229] width 9 height 9
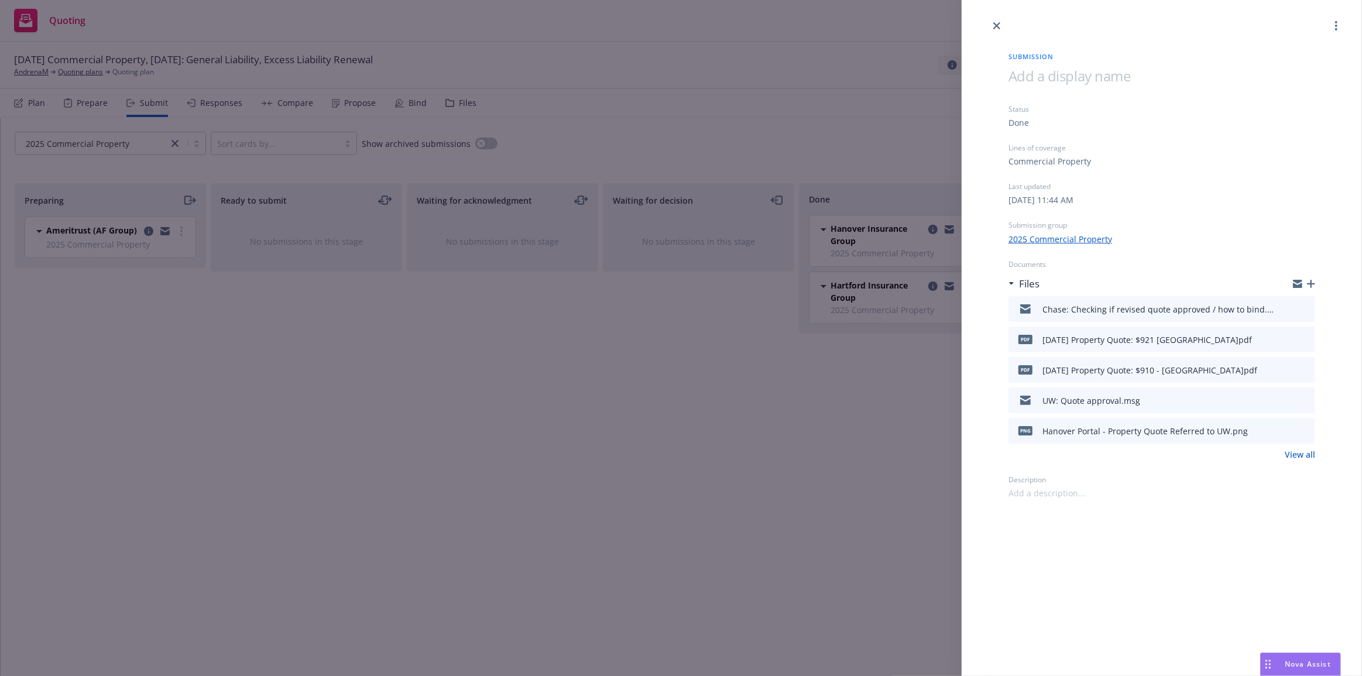
click at [1313, 283] on icon "button" at bounding box center [1311, 284] width 8 height 8
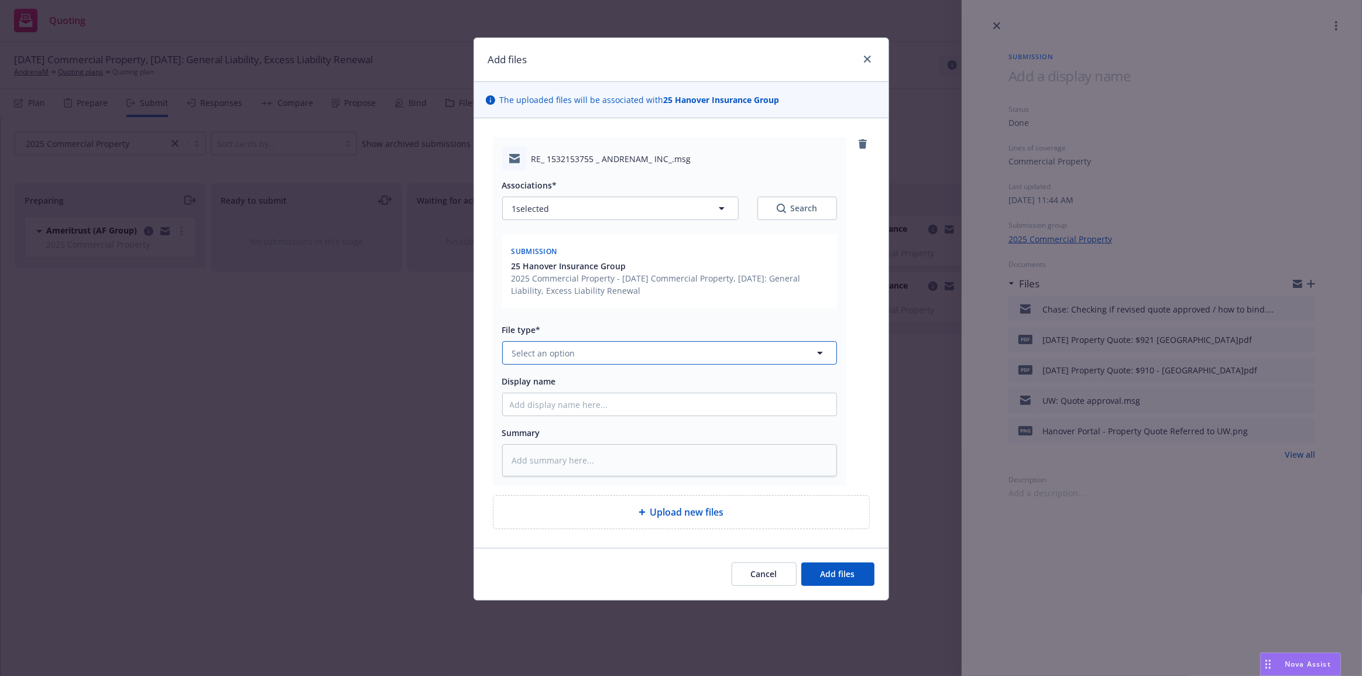
click at [668, 358] on button "Select an option" at bounding box center [669, 352] width 335 height 23
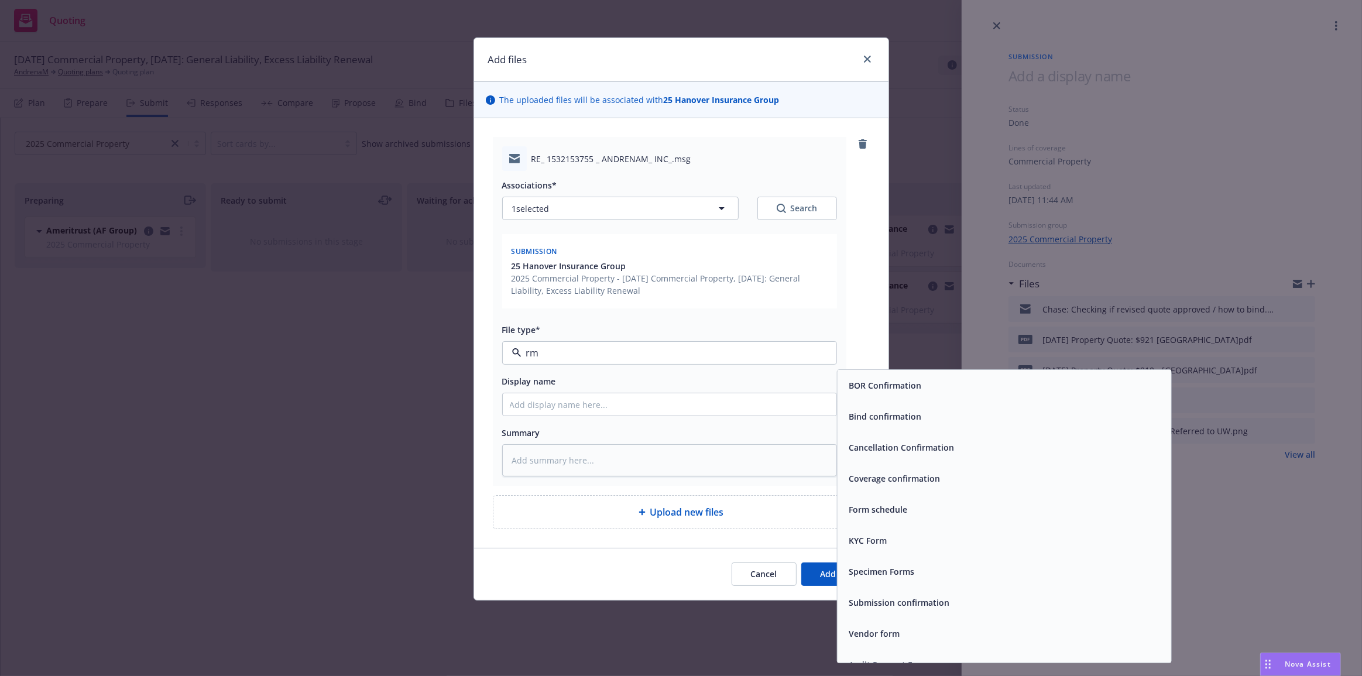
type input "r"
type input "ema"
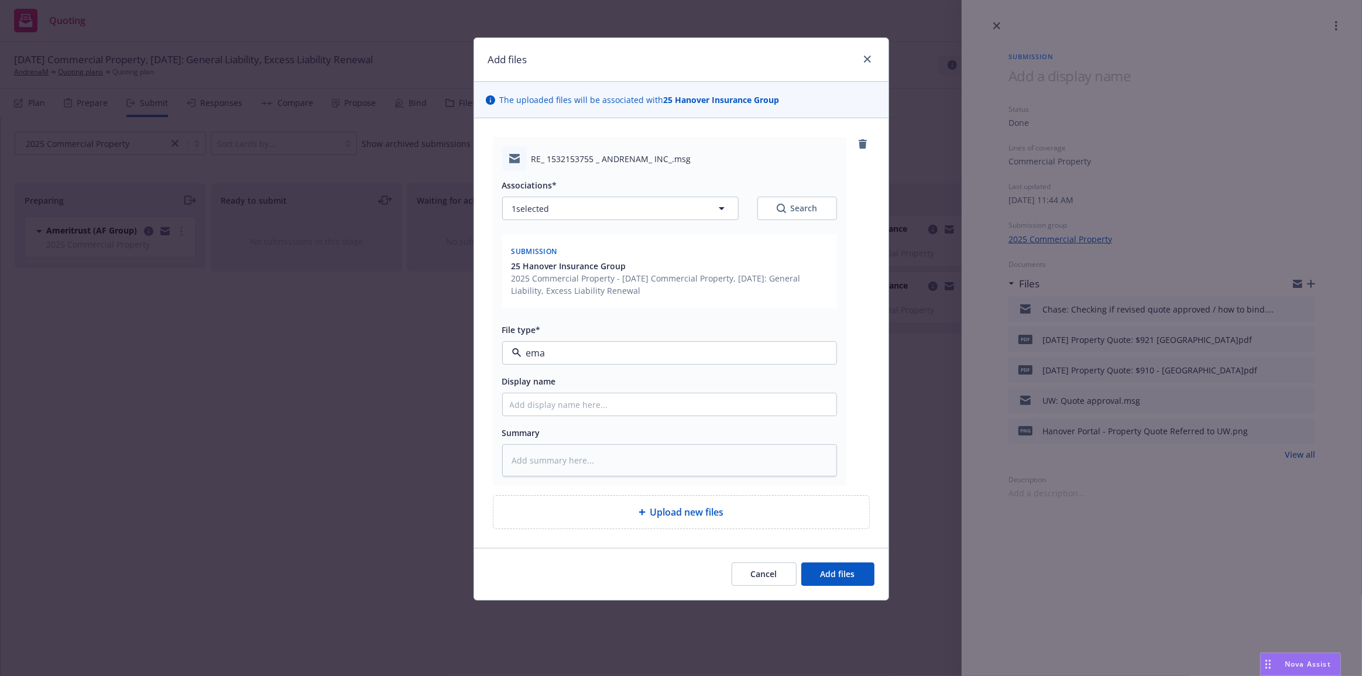
type textarea "x"
type input "CO"
type textarea "x"
type input "CO:"
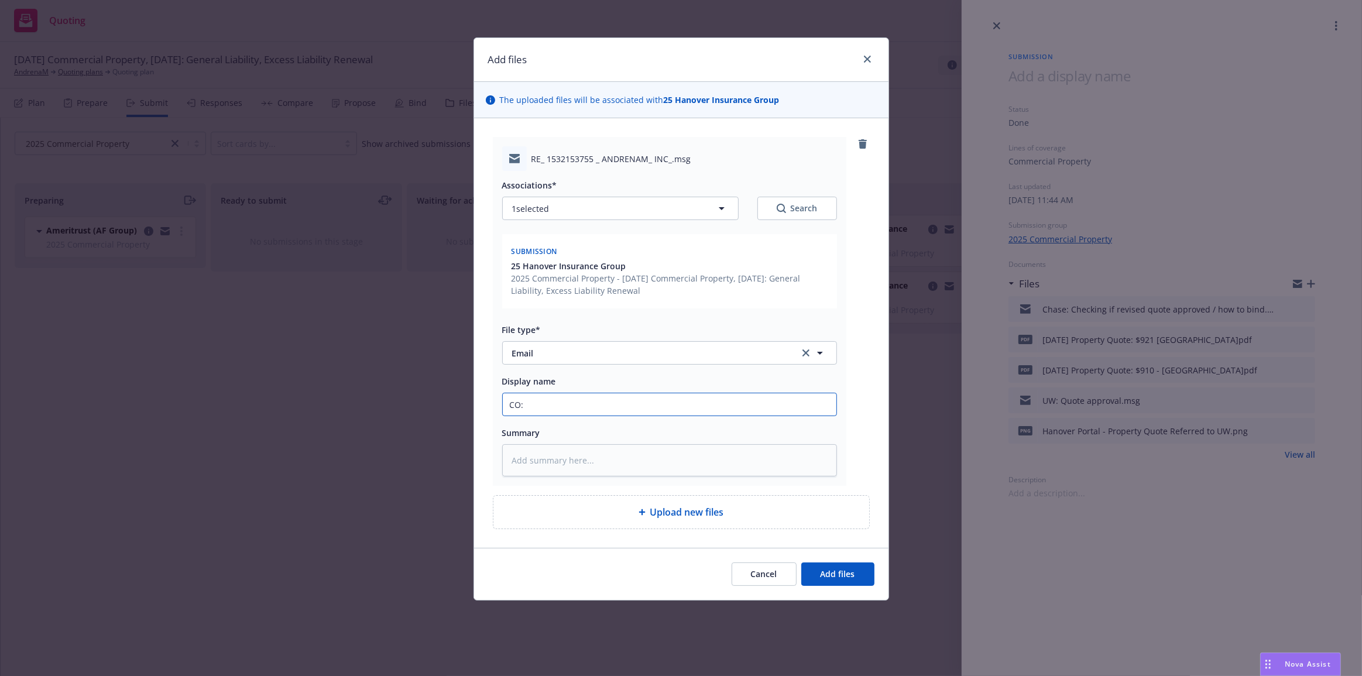
type textarea "x"
type input "CO:"
type textarea "x"
type input "CO: Q"
type textarea "x"
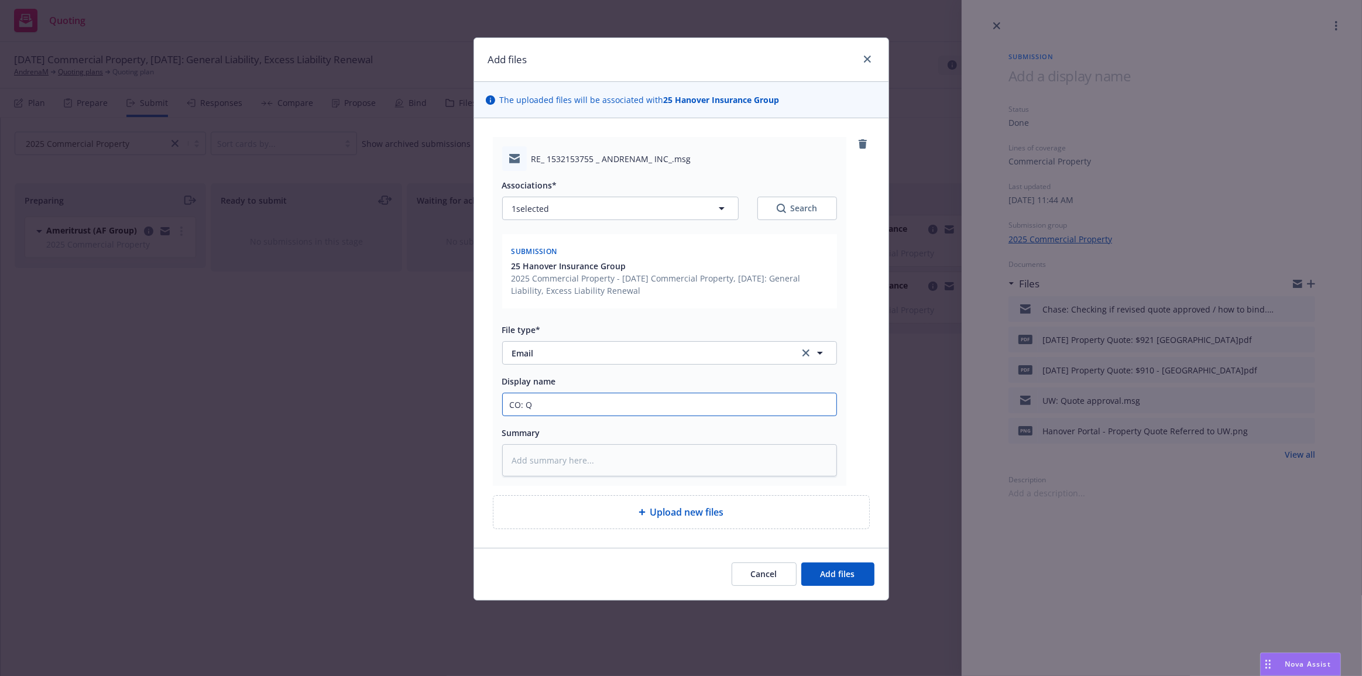
type input "CO: Qu"
type textarea "x"
type input "CO: Quo"
type textarea "x"
type input "CO: Quot"
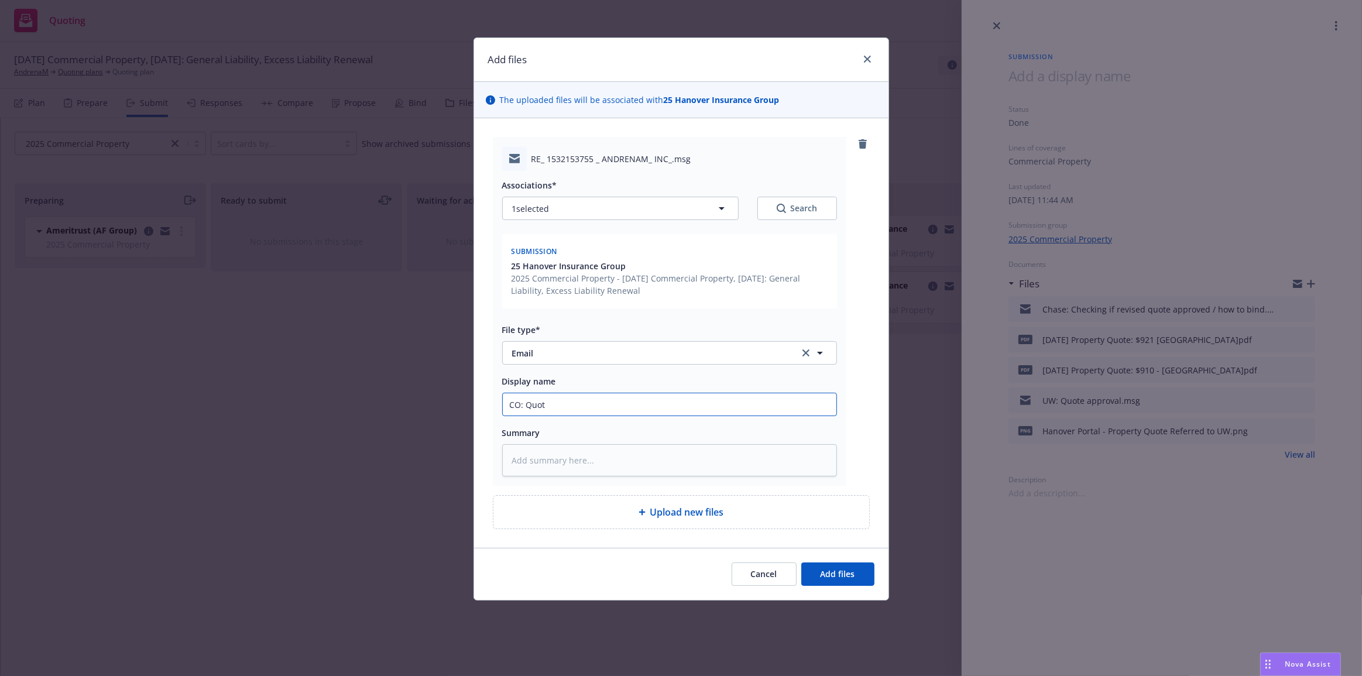
type textarea "x"
type input "CO: Quote"
type textarea "x"
type input "CO: Quote"
type textarea "x"
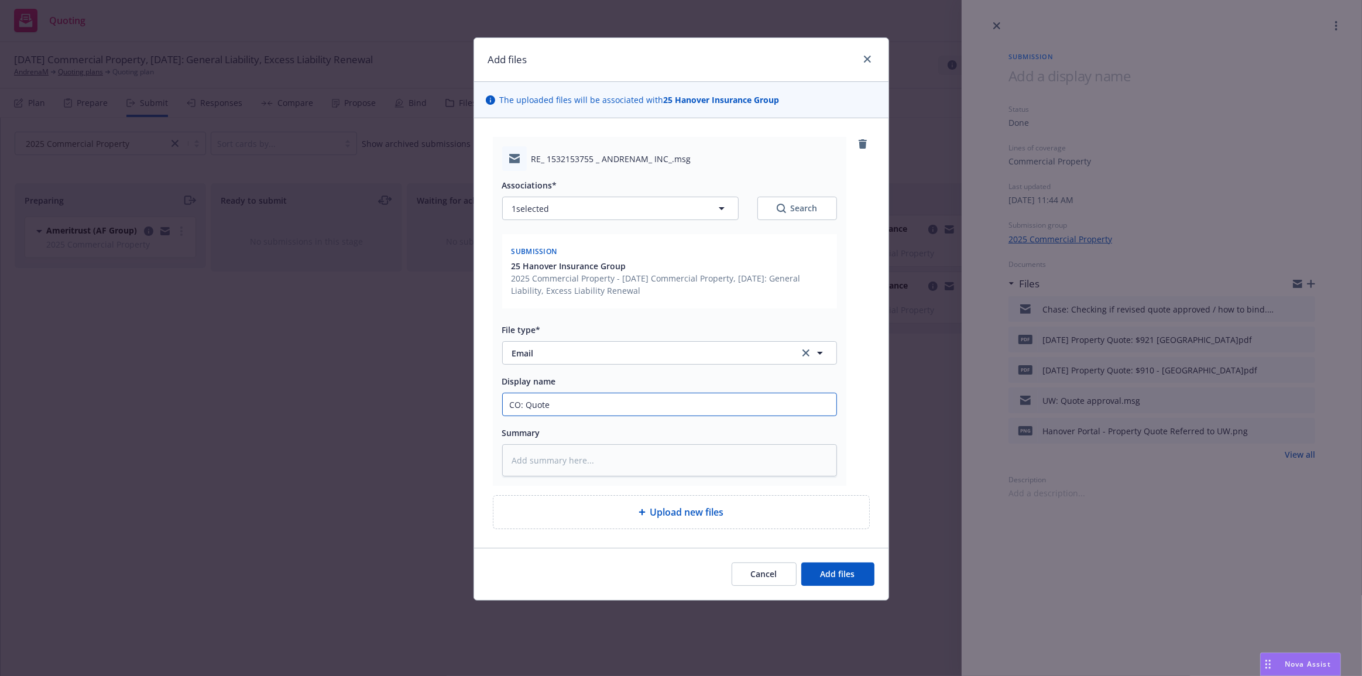
type input "CO: Quote a"
type textarea "x"
type input "CO: Quote ap"
type textarea "x"
type input "CO: Quote appr"
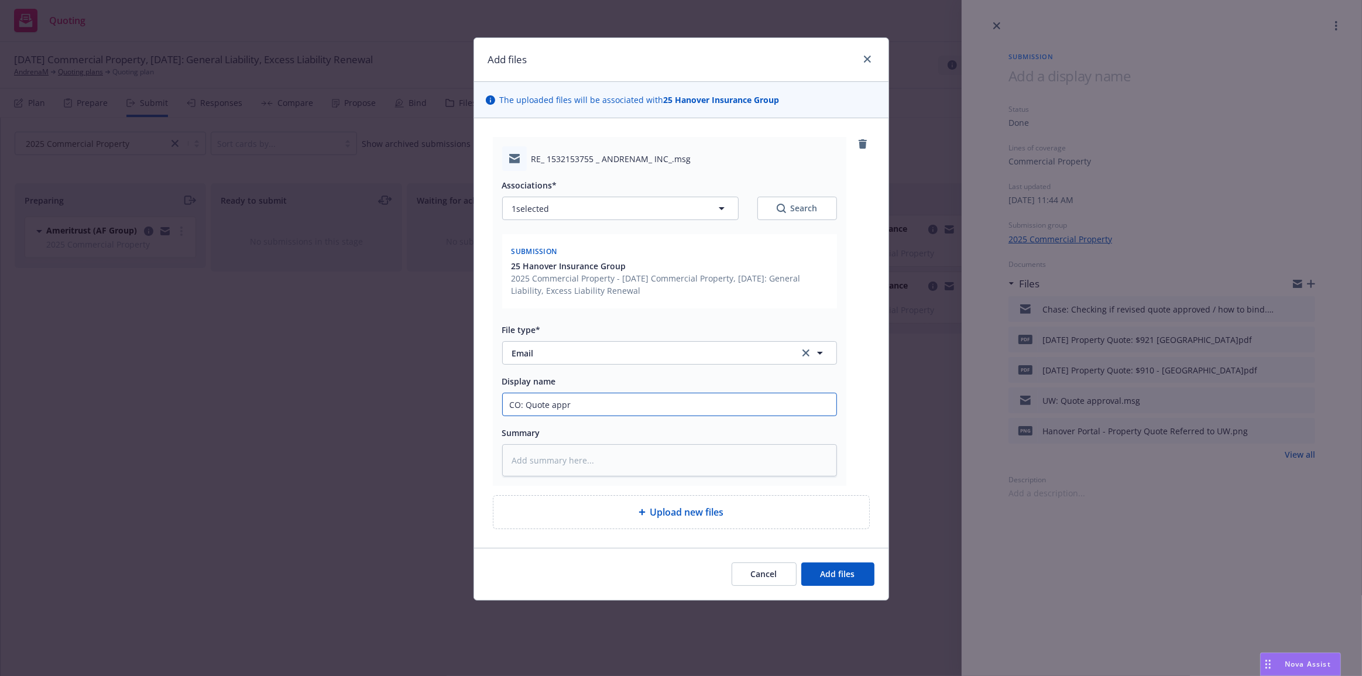
type textarea "x"
type input "CO: Quote appro"
type textarea "x"
type input "CO: Quote approv"
type textarea "x"
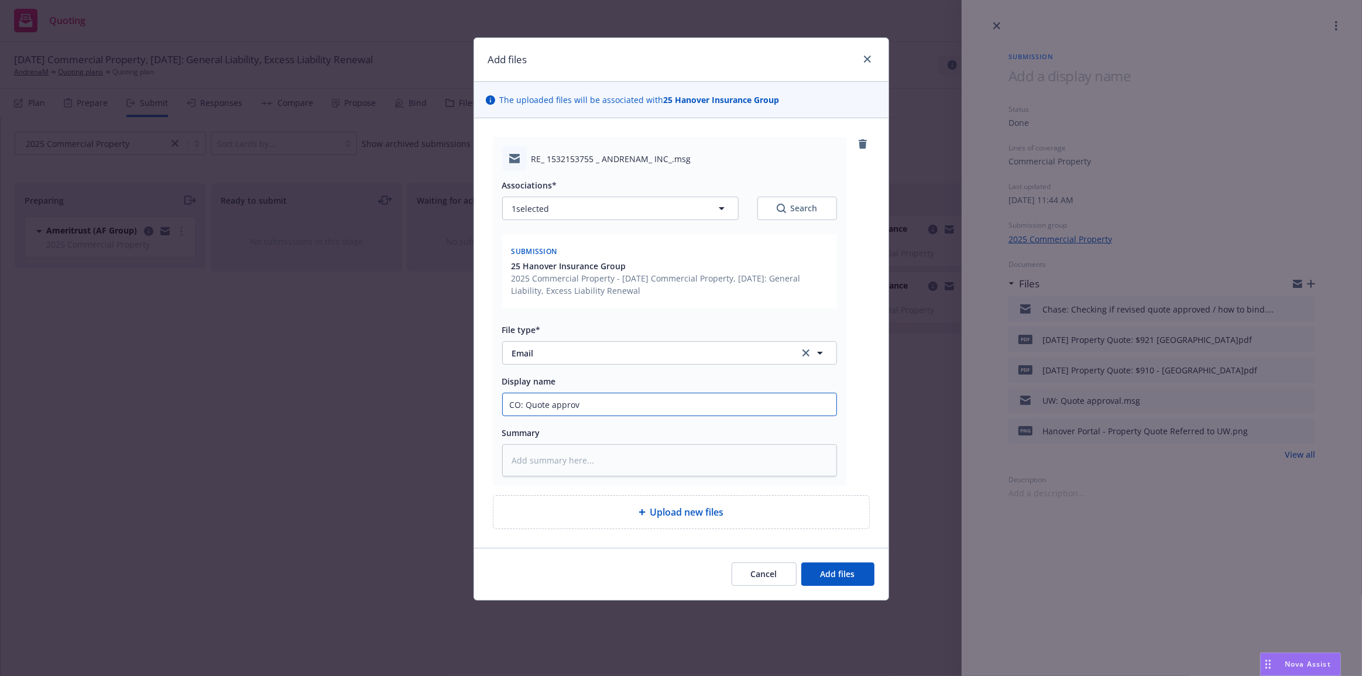
type input "CO: Quote approve"
type textarea "x"
type input "CO: Quote approved"
type textarea "x"
type input "CO: Quote approved."
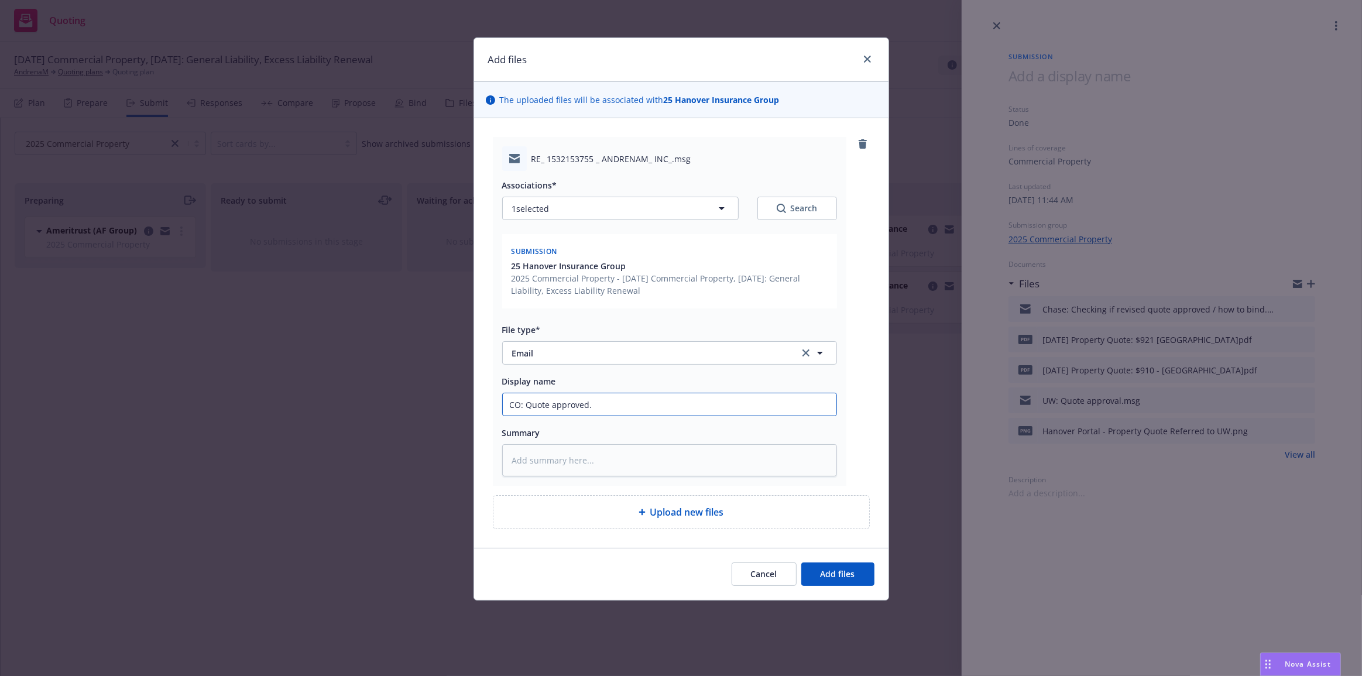
type textarea "x"
type input "CO: Quote approved."
type textarea "x"
type input "CO: Quote approved. S"
type textarea "x"
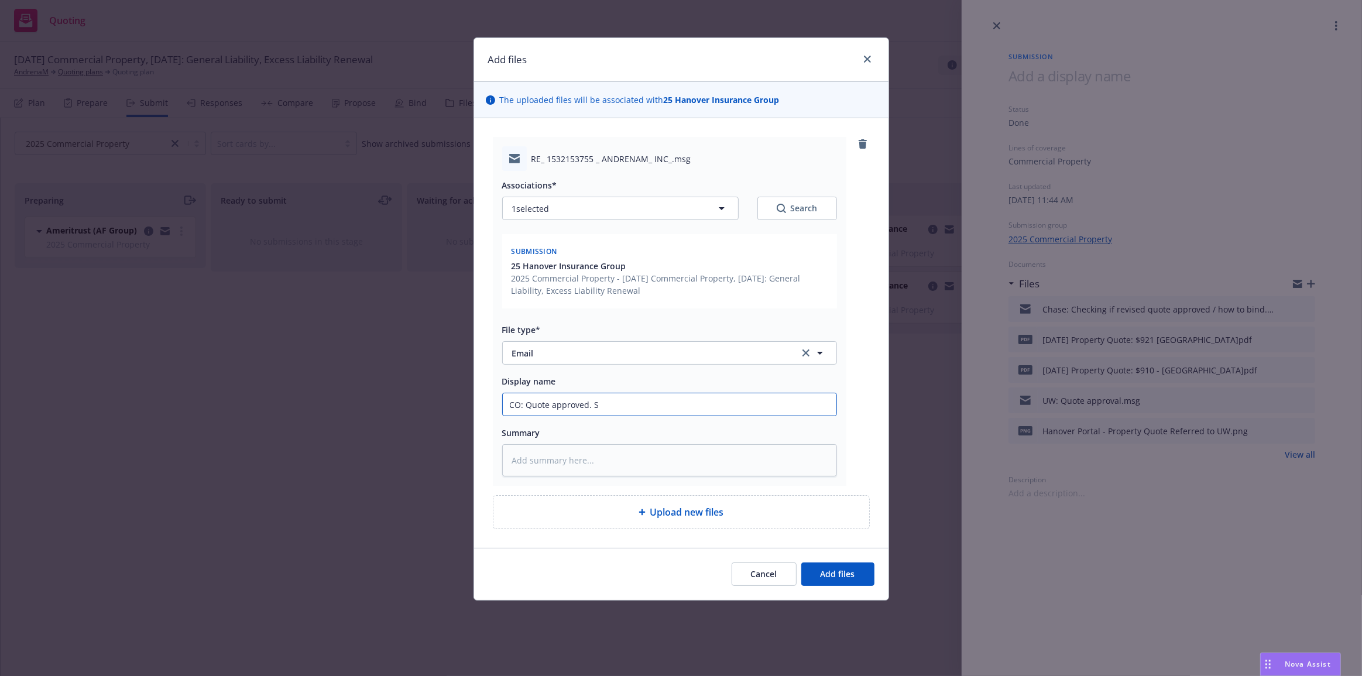
type input "CO: Quote approved. Sh"
type textarea "x"
type input "CO: Quote approved. Sho"
type textarea "x"
type input "CO: Quote approved. Shou"
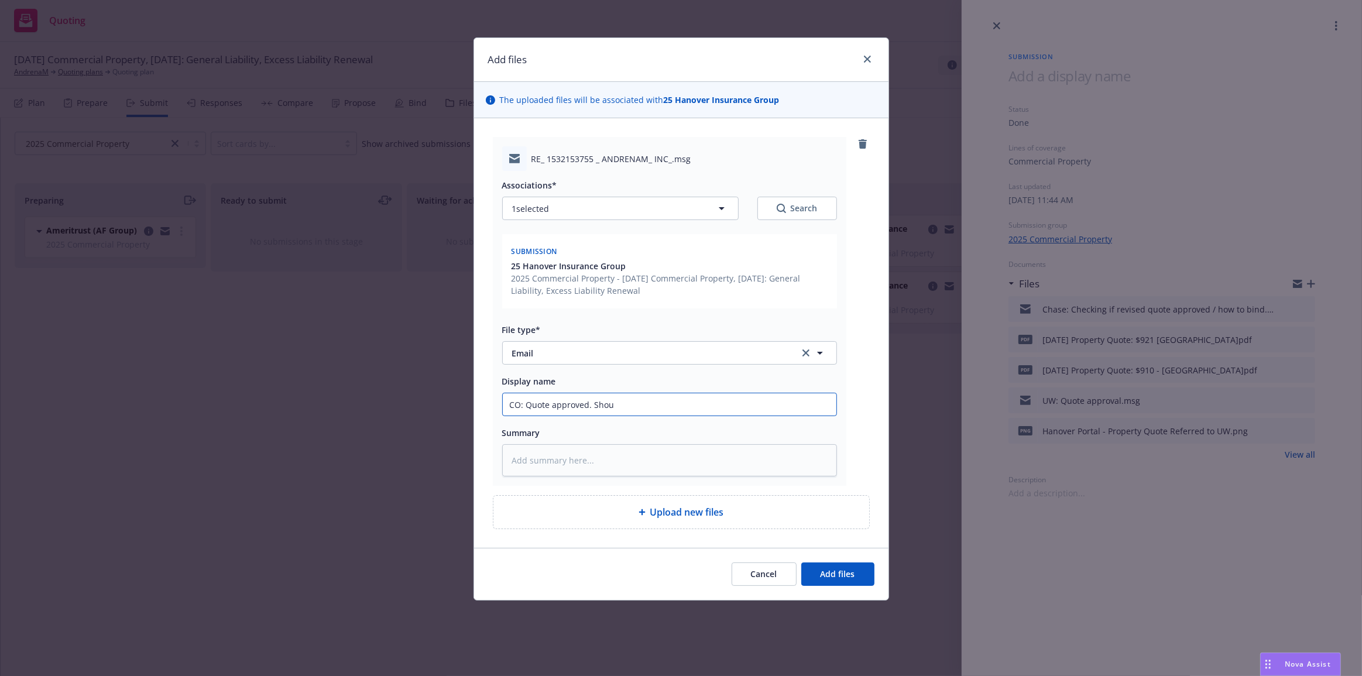
type textarea "x"
type input "CO: Quote approved. Shoul"
type textarea "x"
type input "CO: Quote approved. Should"
type textarea "x"
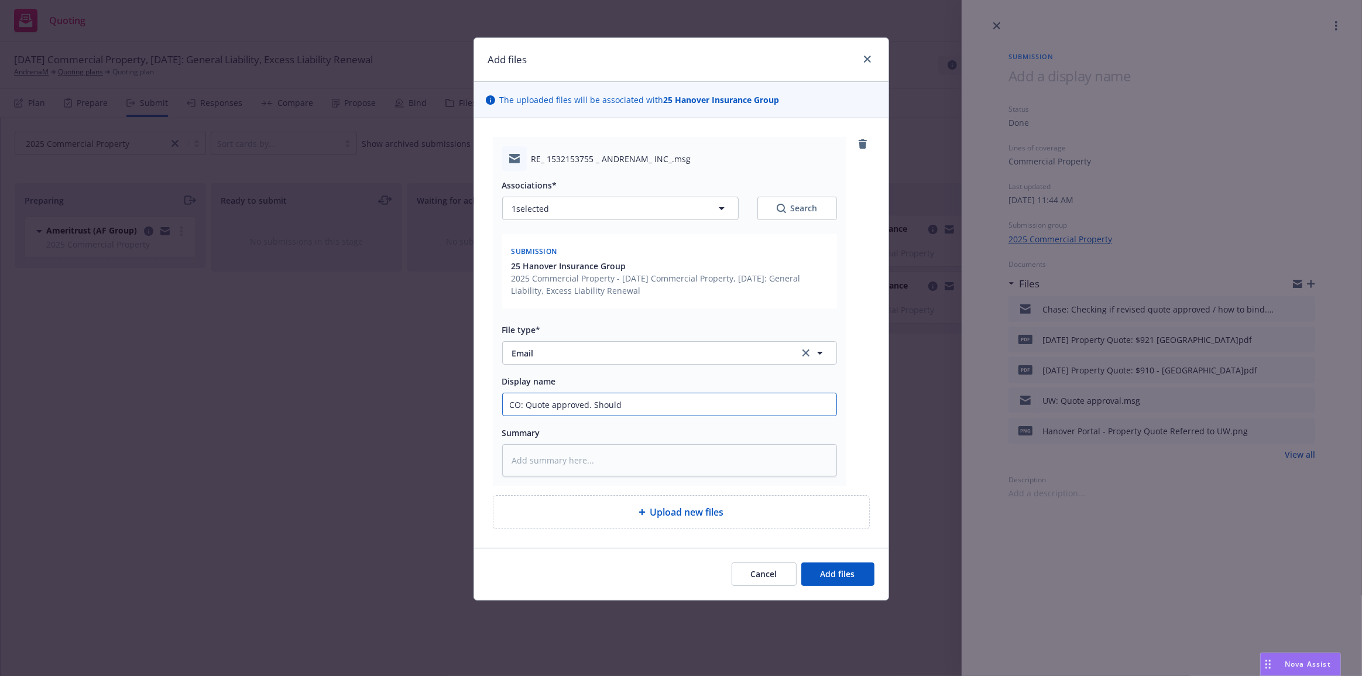
type input "CO: Quote approved. Should b"
type textarea "x"
type input "CO: Quote approved. Should be"
type textarea "x"
type input "CO: Quote approved. Should be"
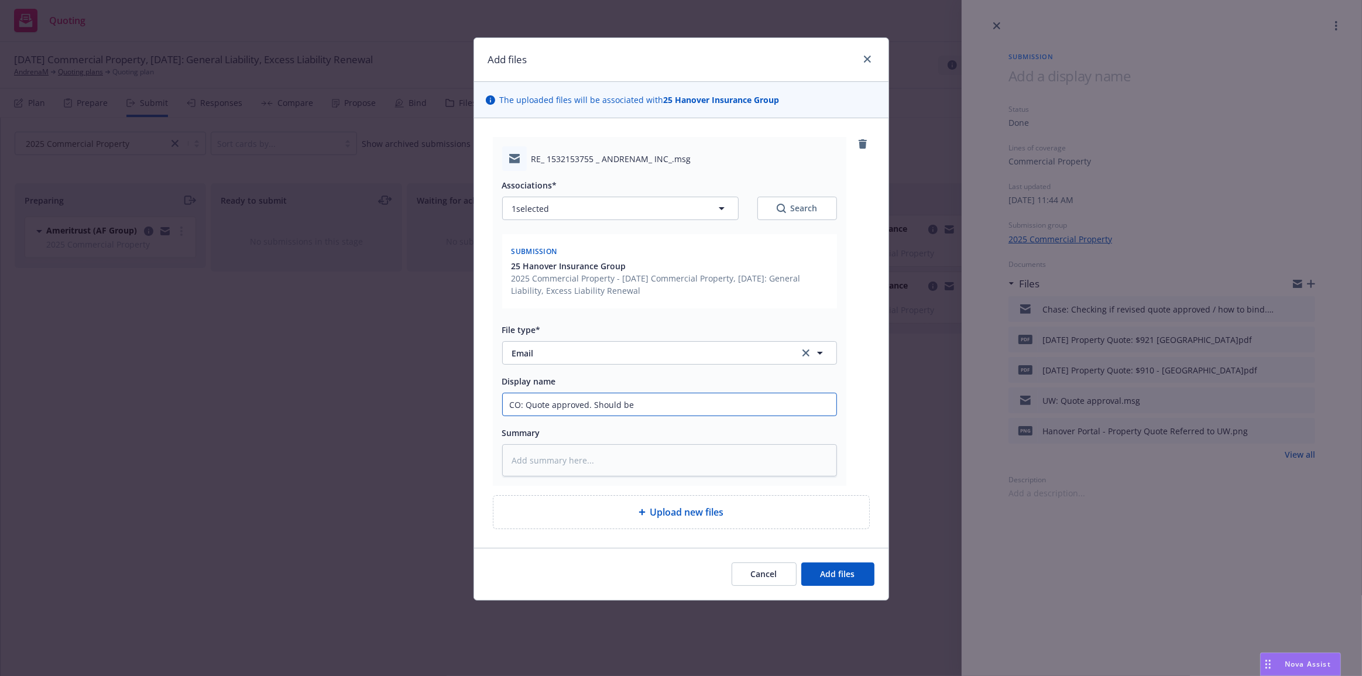
type textarea "x"
type input "CO: Quote approved. Should be a"
type textarea "x"
type input "CO: Quote approved. Should be abe"
type textarea "x"
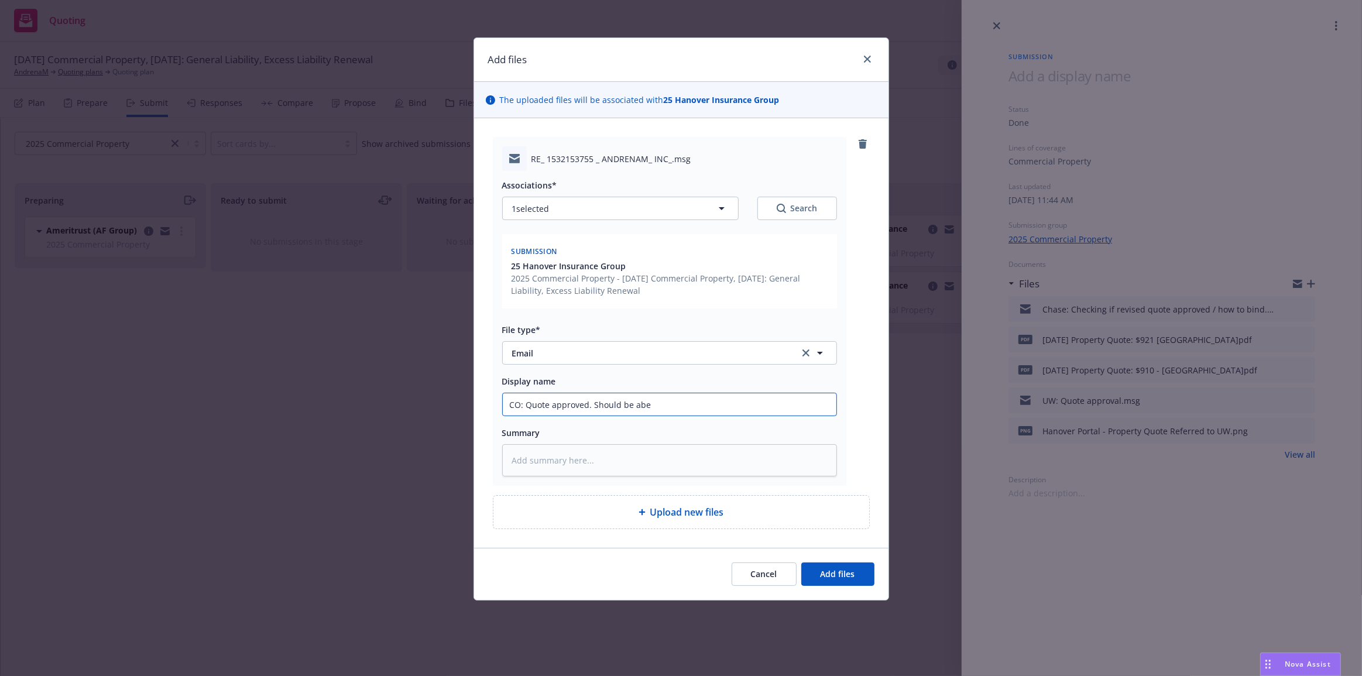
type input "CO: Quote approved. Should be abel"
type textarea "x"
type input "CO: Quote approved. Should be abe"
type textarea "x"
type input "CO: Quote approved. Should be ab"
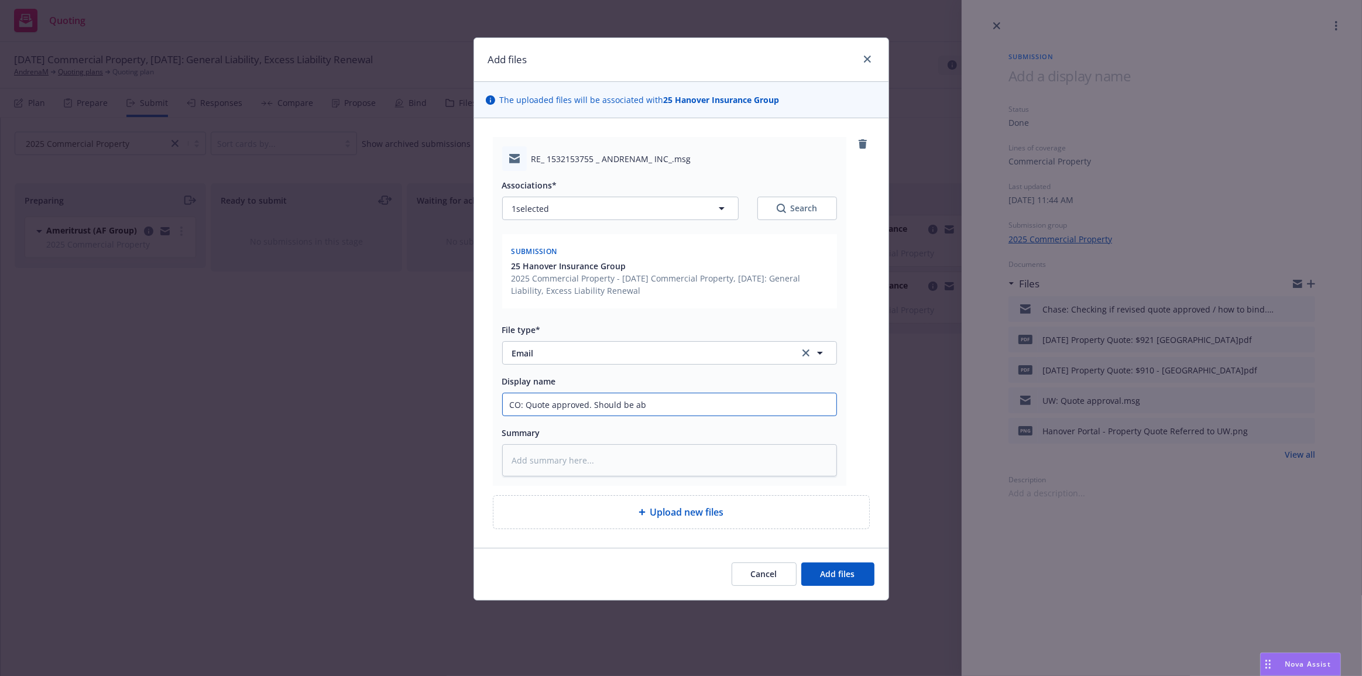
type textarea "x"
type input "CO: Quote approved. Should be abl"
type textarea "x"
type input "CO: Quote approved. Should be able"
type textarea "x"
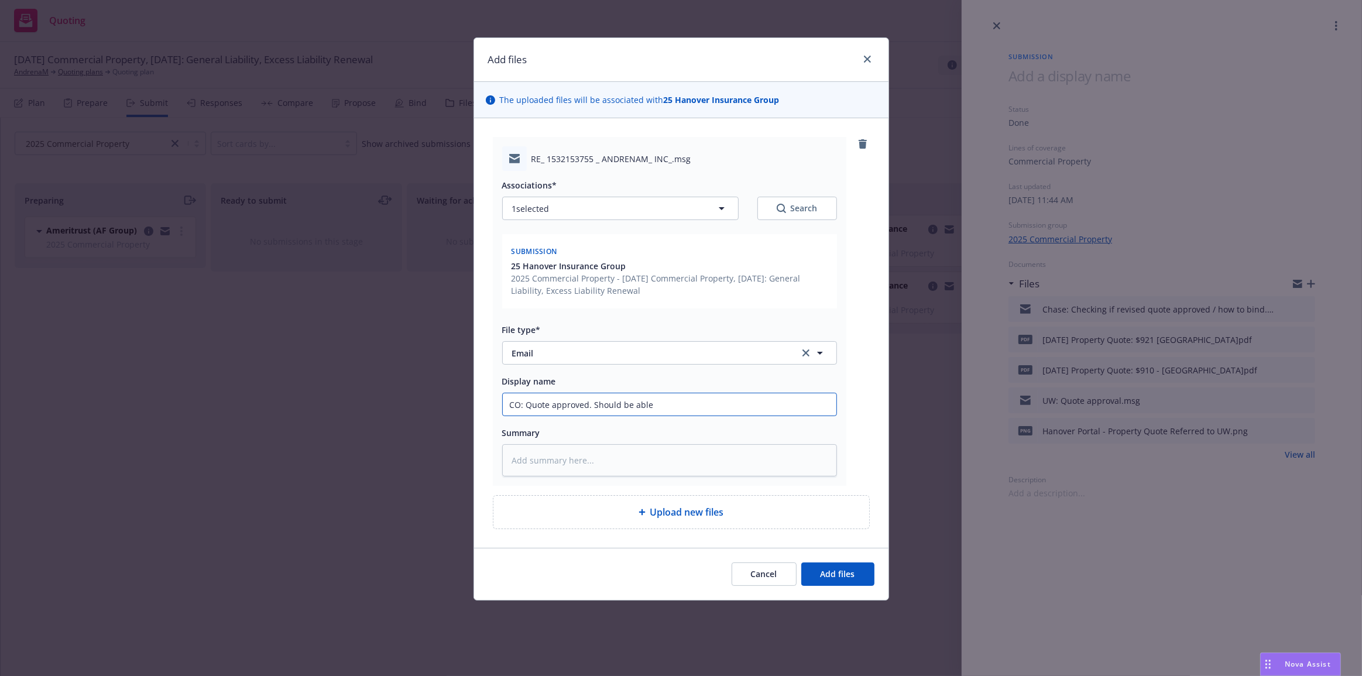
type input "CO: Quote approved. Should be able"
type textarea "x"
type input "CO: Quote approved. Should be able t"
type textarea "x"
type input "CO: Quote approved. Should be able to"
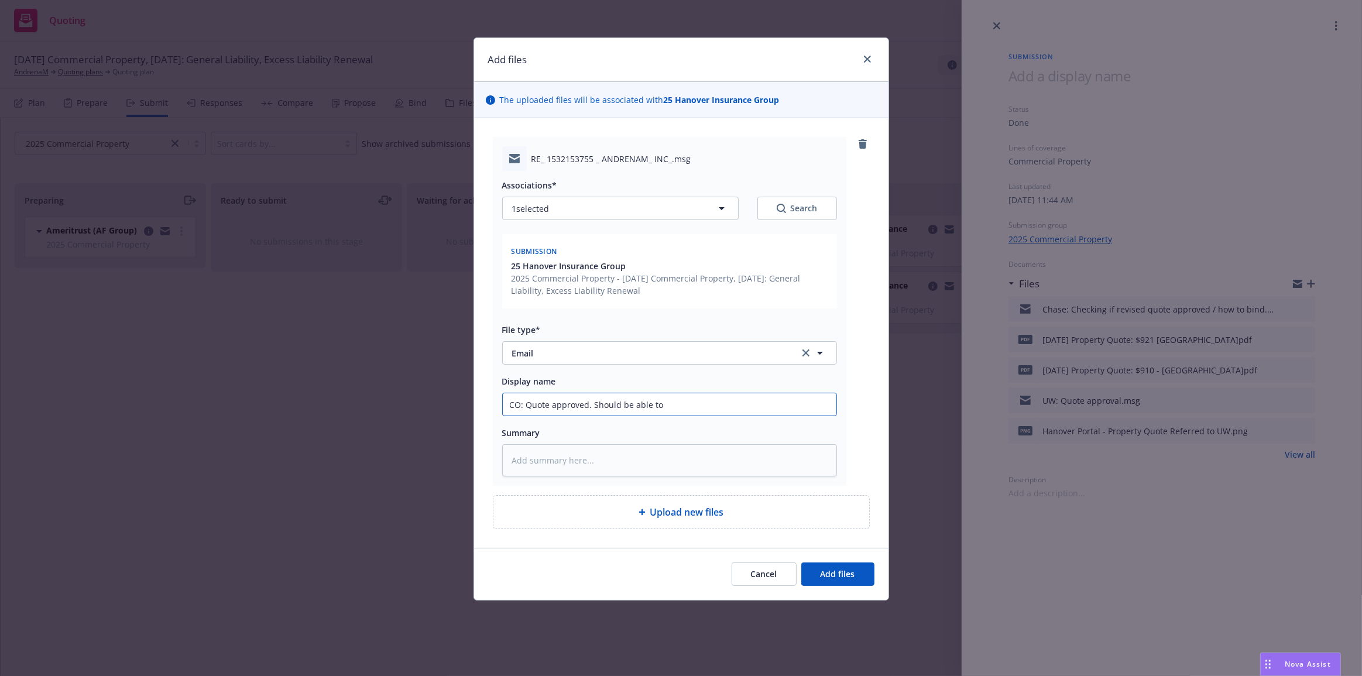
type textarea "x"
type input "CO: Quote approved. Should be able to"
type textarea "x"
type input "CO: Quote approved. Should be able to i"
type textarea "x"
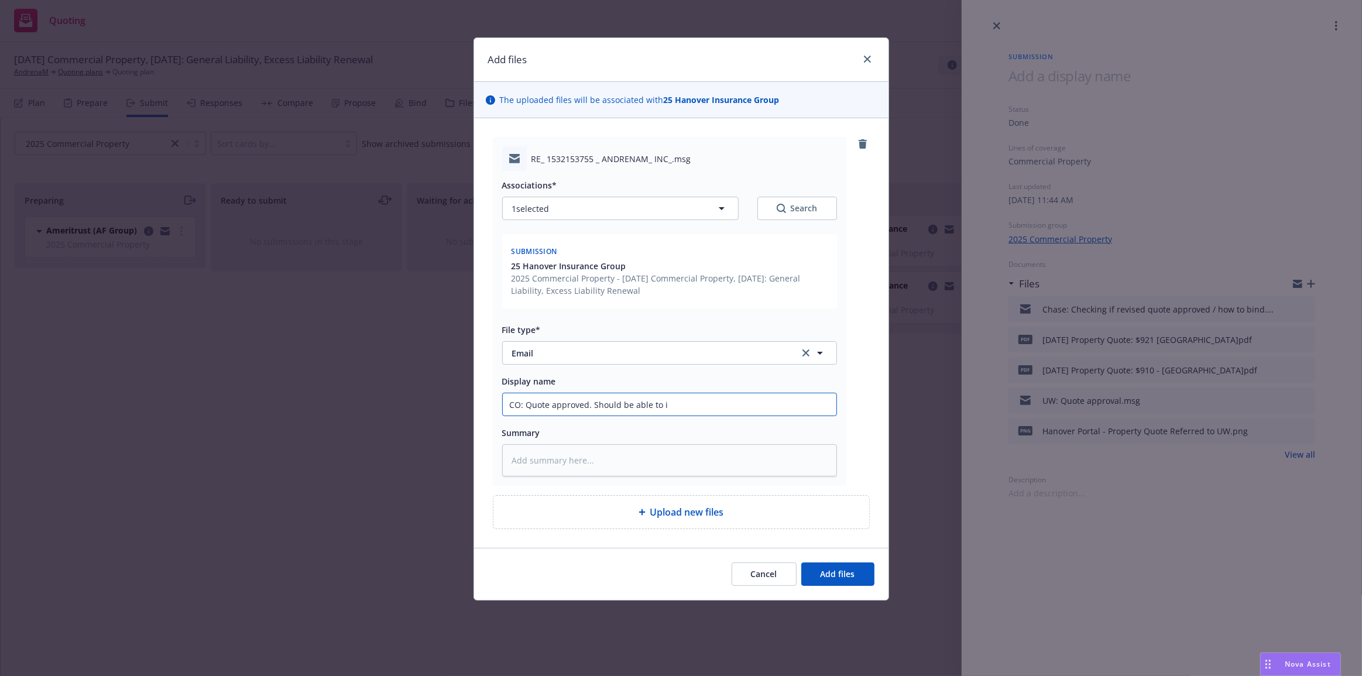
type input "CO: Quote approved. Should be able to is"
type textarea "x"
type input "CO: Quote approved. Should be able to iss"
type textarea "x"
type input "CO: Quote approved. Should be able to issu"
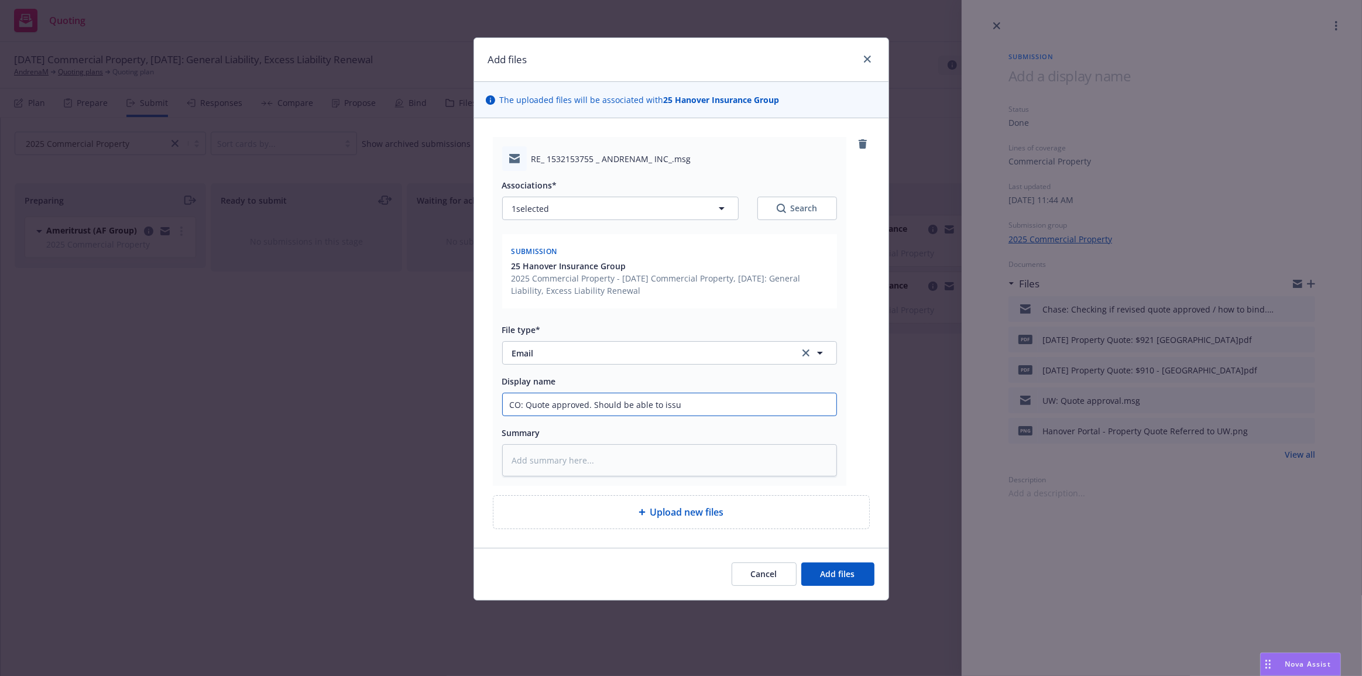
type textarea "x"
type input "CO: Quote approved. Should be able to issue"
type textarea "x"
type input "CO: Quote approved. Should be able to issue"
type textarea "x"
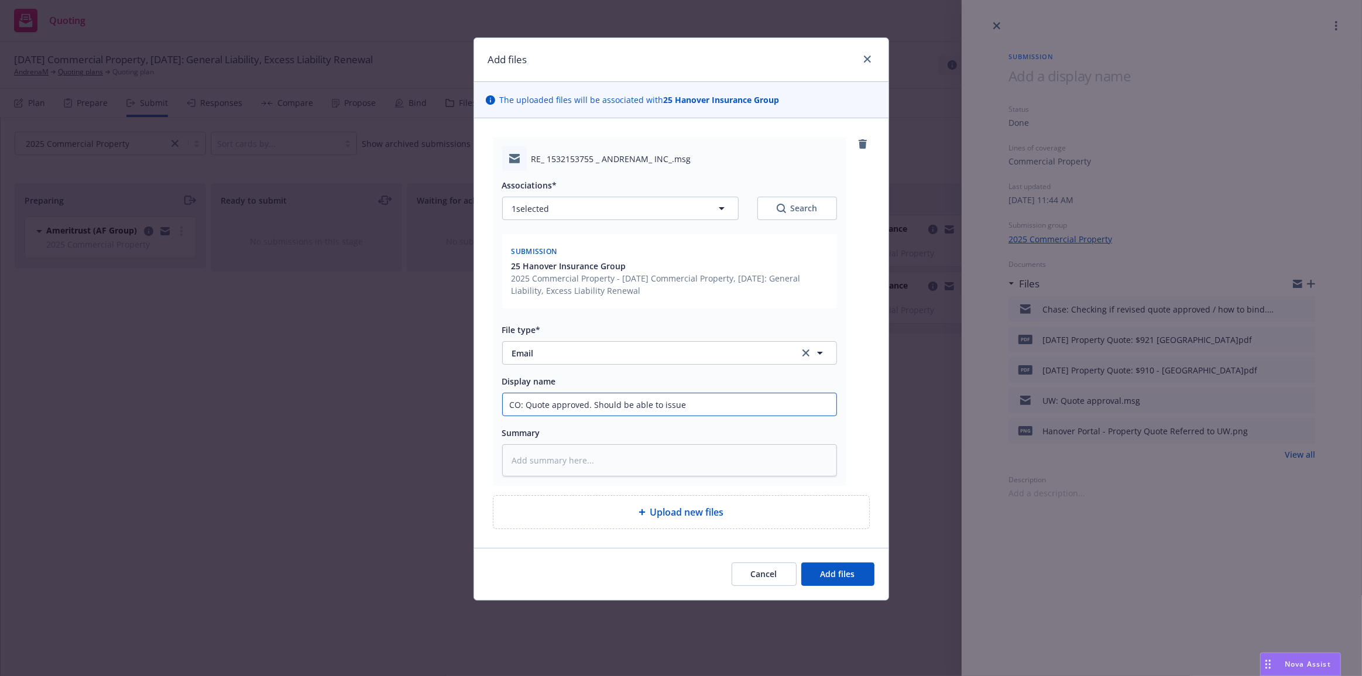
type input "CO: Quote approved. Should be able to issue i"
type textarea "x"
type input "CO: Quote approved. Should be able to issue in"
type textarea "x"
type input "CO: Quote approved. Should be able to issue in"
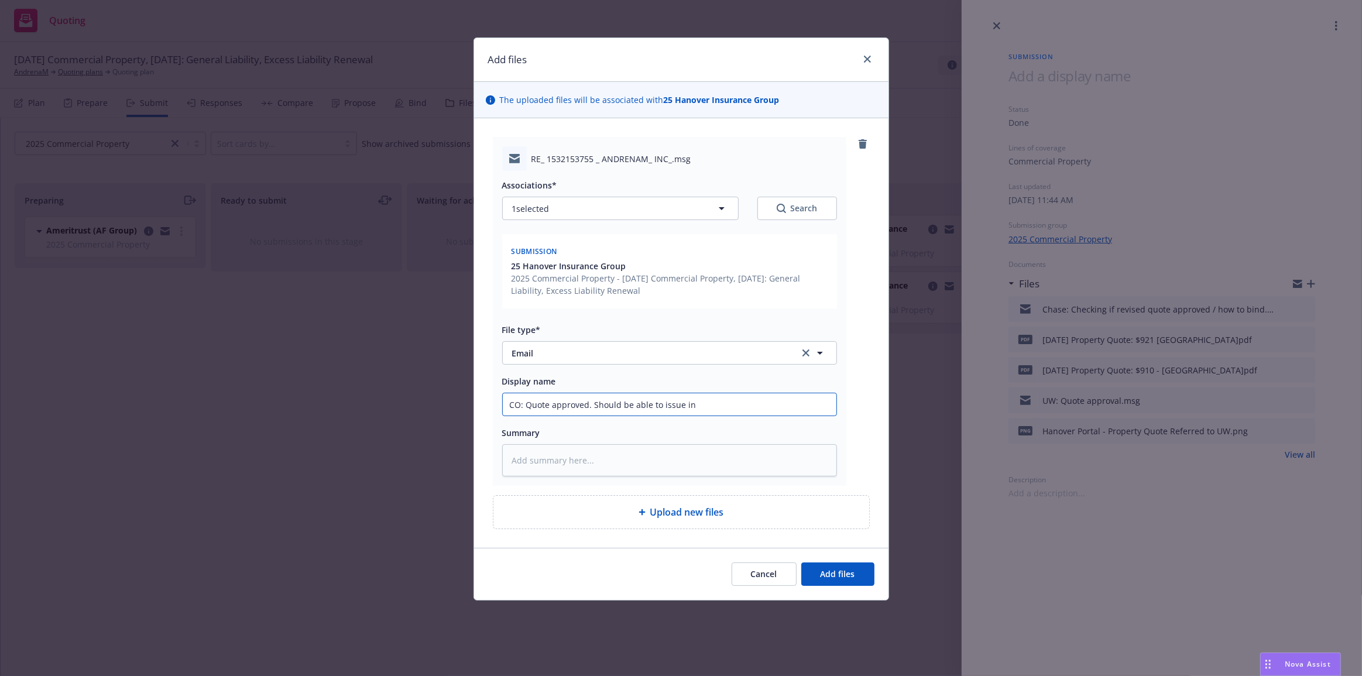
type textarea "x"
type input "CO: Quote approved. Should be able to issue in p"
type textarea "x"
type input "CO: Quote approved. Should be able to issue in po"
type textarea "x"
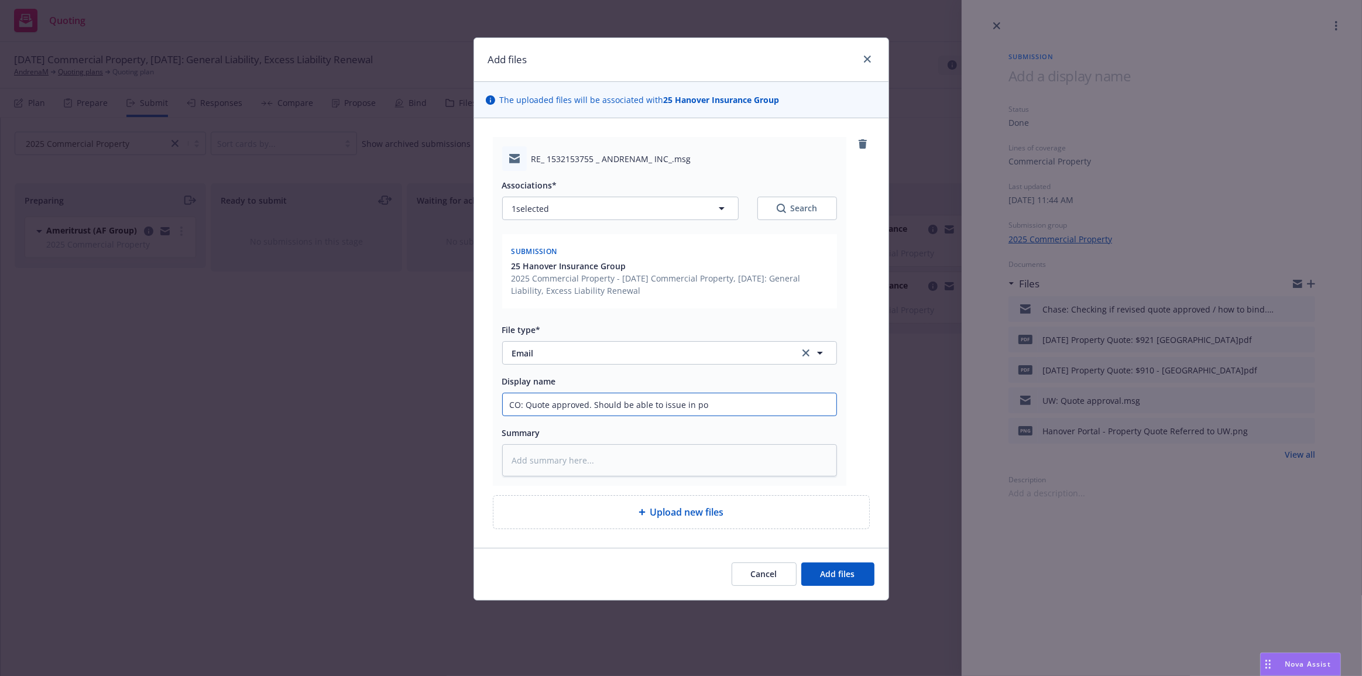
type input "CO: Quote approved. Should be able to issue in por"
type textarea "x"
type input "CO: Quote approved. Should be able to issue in port"
type textarea "x"
type input "CO: Quote approved. Should be able to issue in porta"
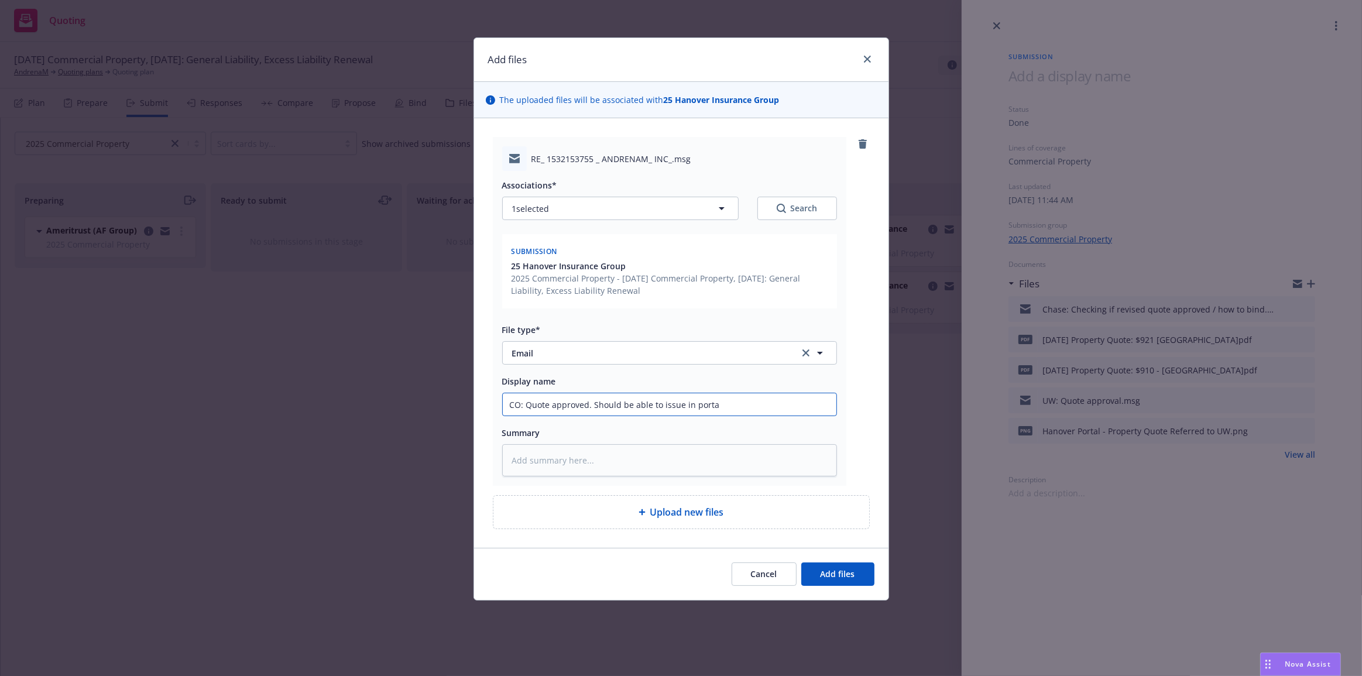
type textarea "x"
type input "CO: Quote approved. Should be able to issue in portal"
type textarea "x"
type input "CO: Quote approved. Should be able to issue in portal"
type textarea "x"
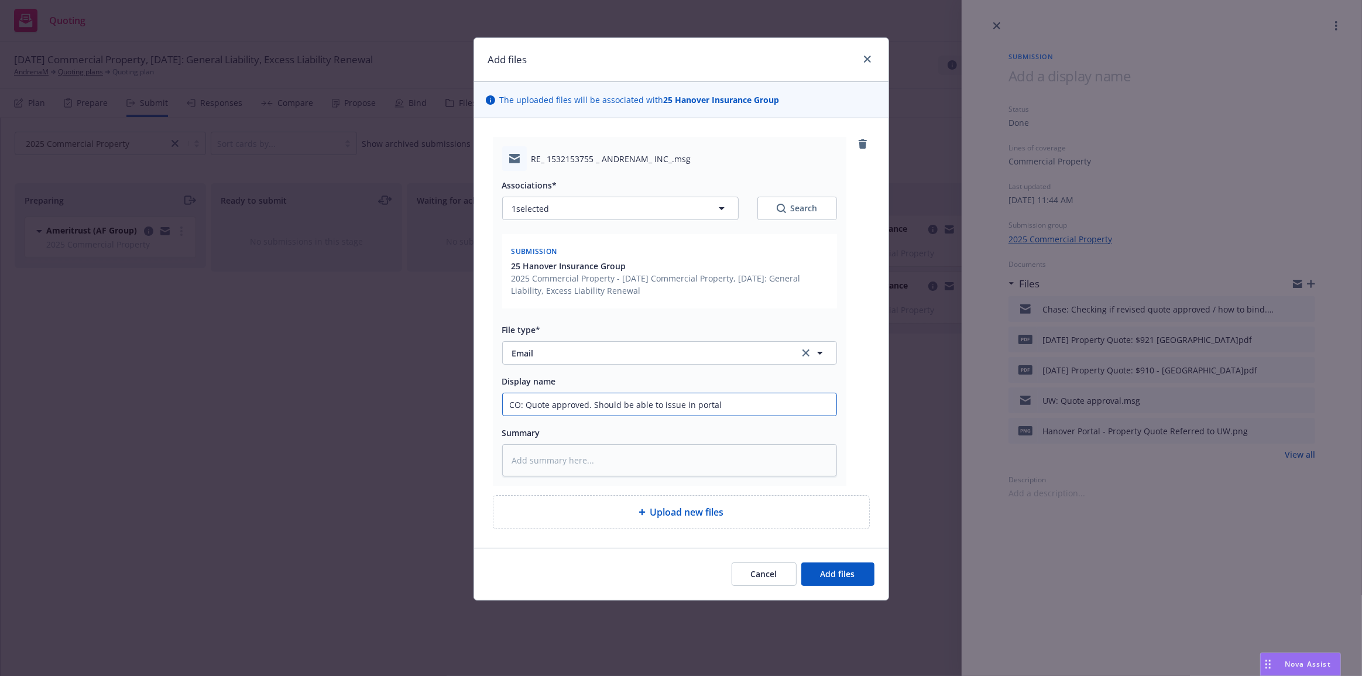
type input "CO: Quote approved. Should be able to issue in portal n"
type textarea "x"
type input "CO: Quote approved. Should be able to issue in portal no"
type textarea "x"
type input "CO: Quote approved. Should be able to issue in portal now"
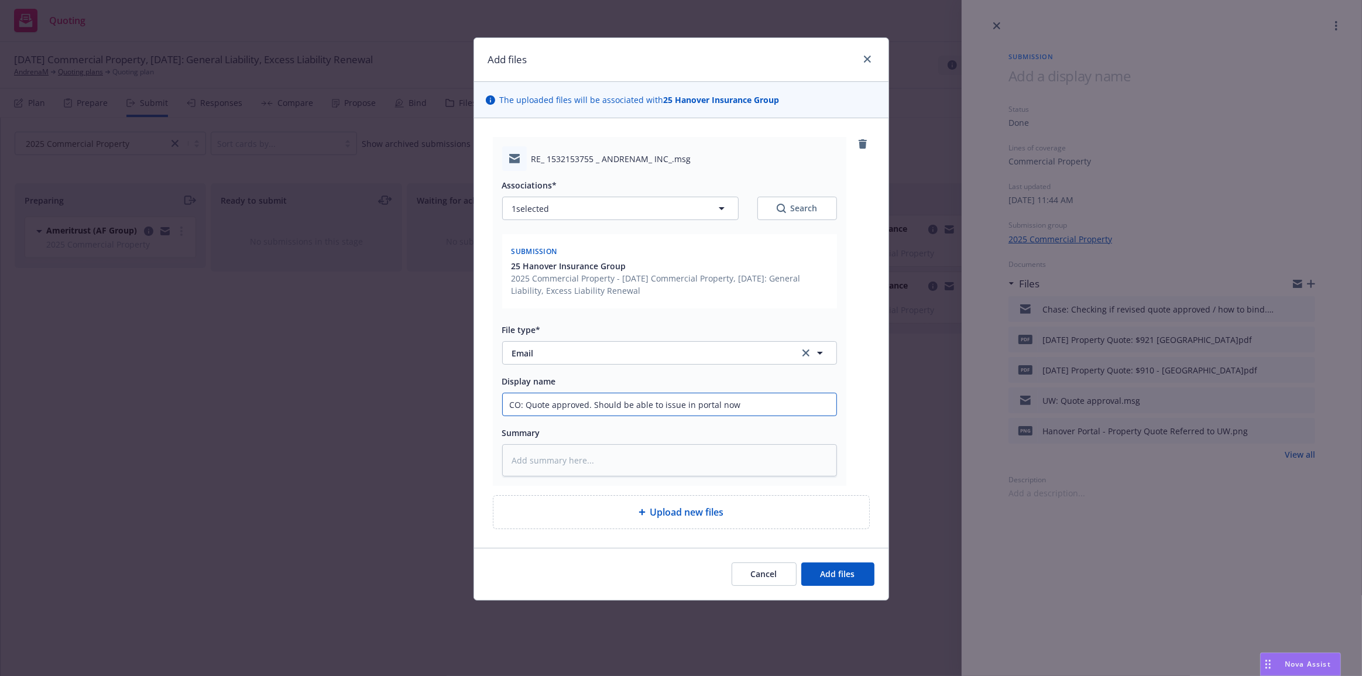
type textarea "x"
type input "CO: Quote approved. Should be able to issue in portal now."
click at [801, 562] on button "Add files" at bounding box center [837, 573] width 73 height 23
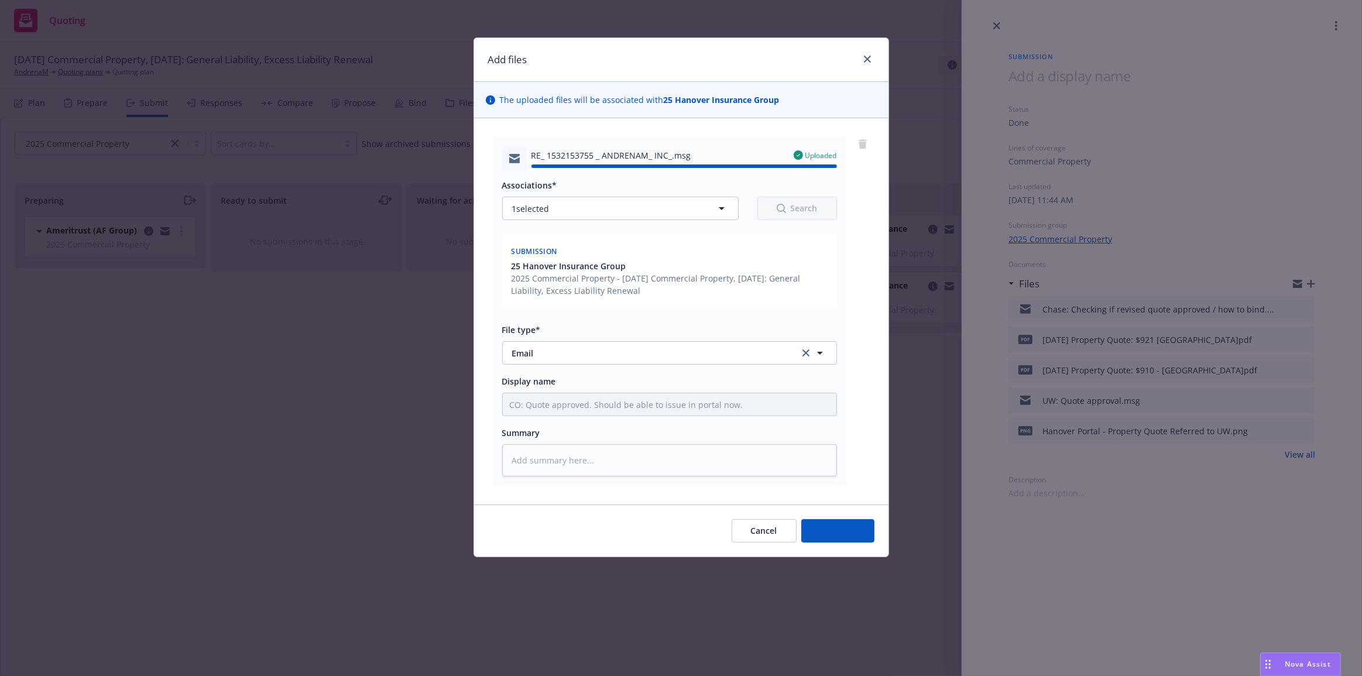
type textarea "x"
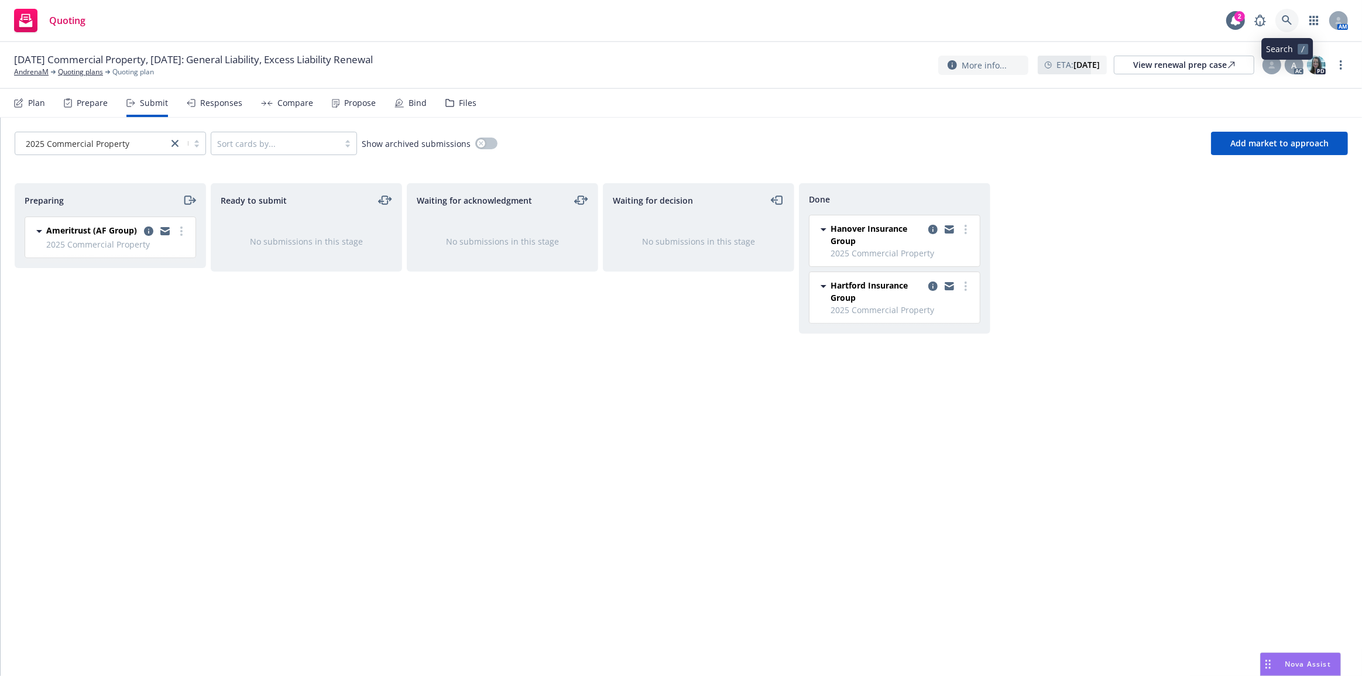
click at [1286, 21] on icon at bounding box center [1287, 20] width 10 height 10
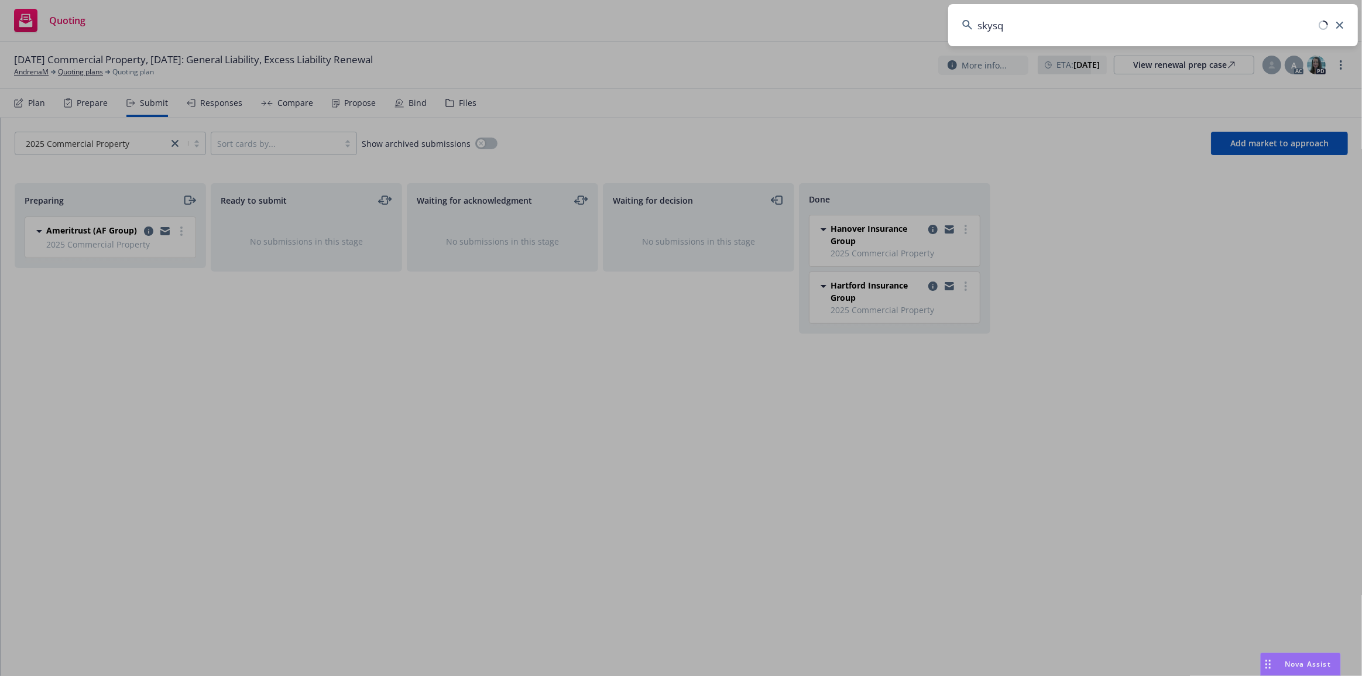
type input "skysql"
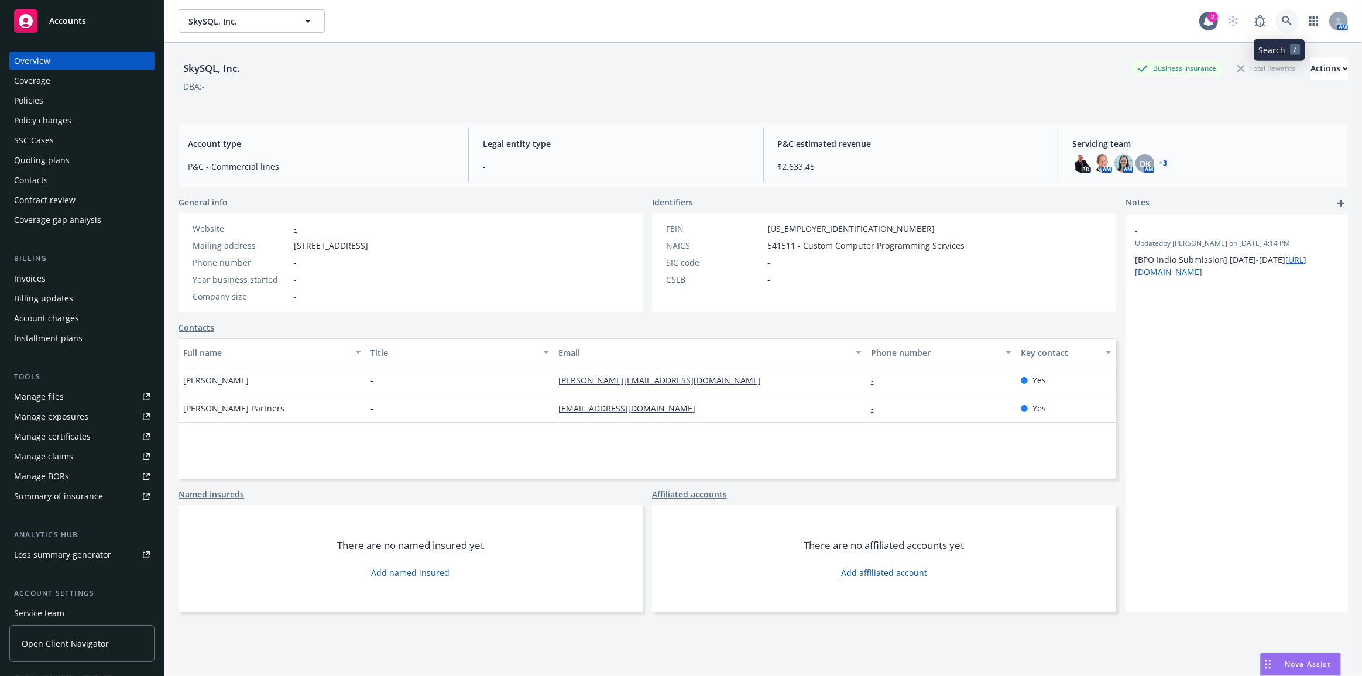
click at [1278, 27] on link at bounding box center [1286, 20] width 23 height 23
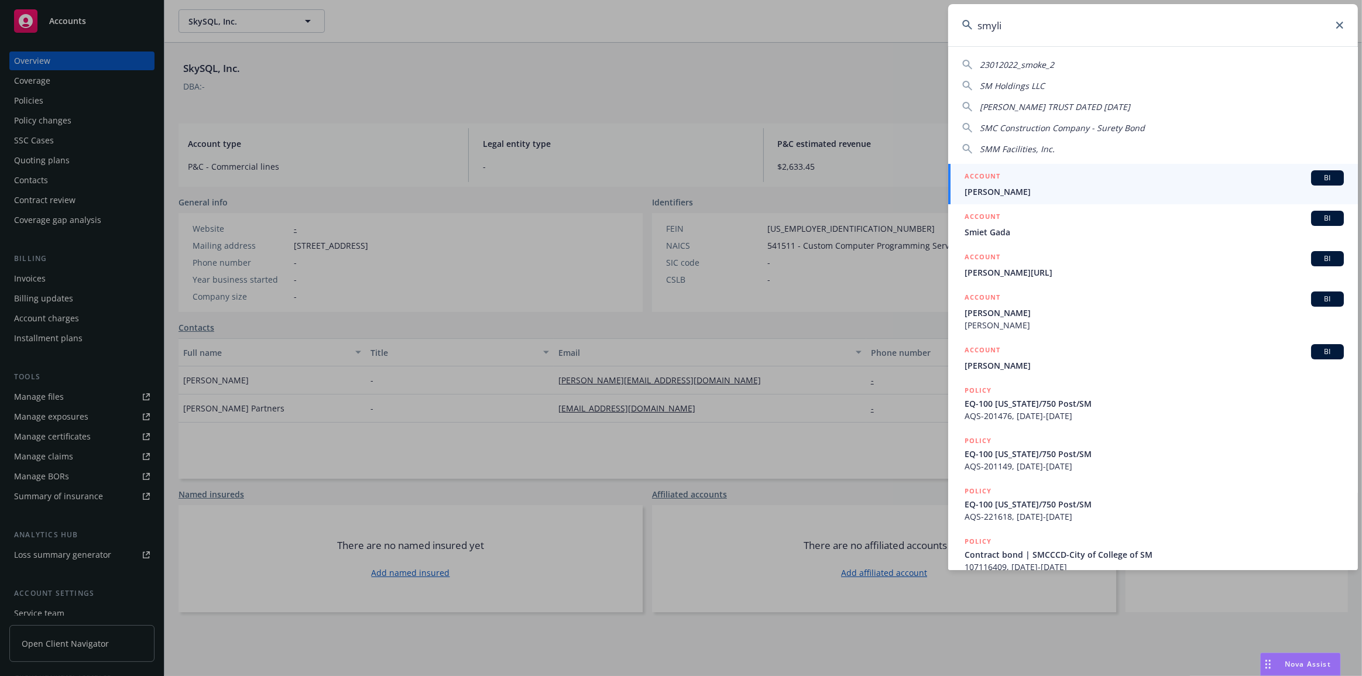
type input "smylio"
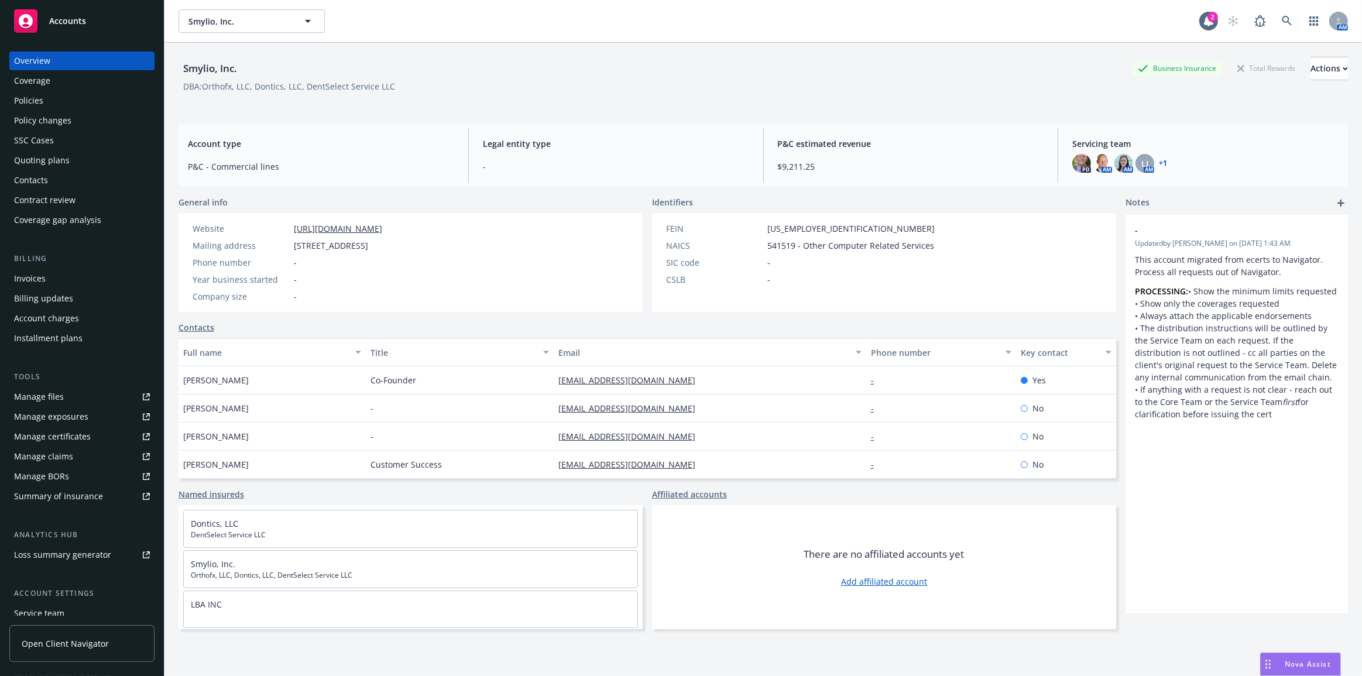
drag, startPoint x: 101, startPoint y: 105, endPoint x: 226, endPoint y: 120, distance: 126.8
click at [101, 105] on div "Policies" at bounding box center [82, 100] width 136 height 19
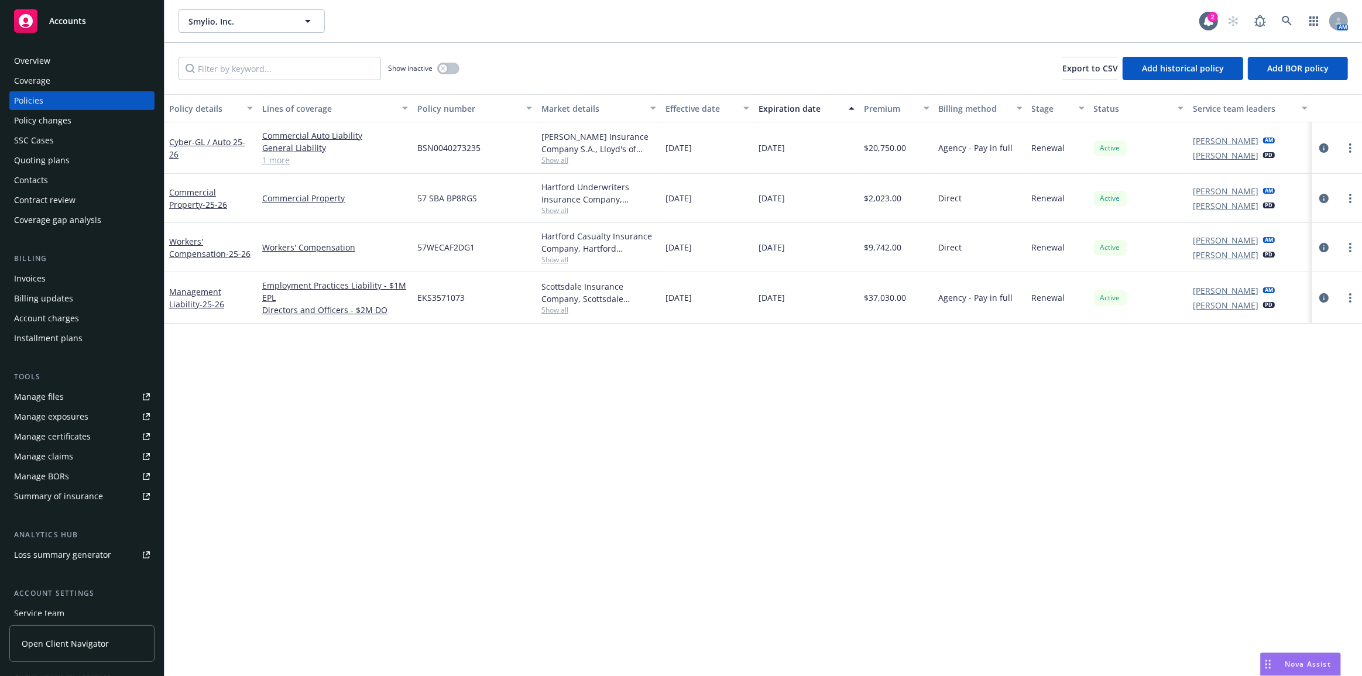
click at [130, 123] on div "Policy changes" at bounding box center [82, 120] width 136 height 19
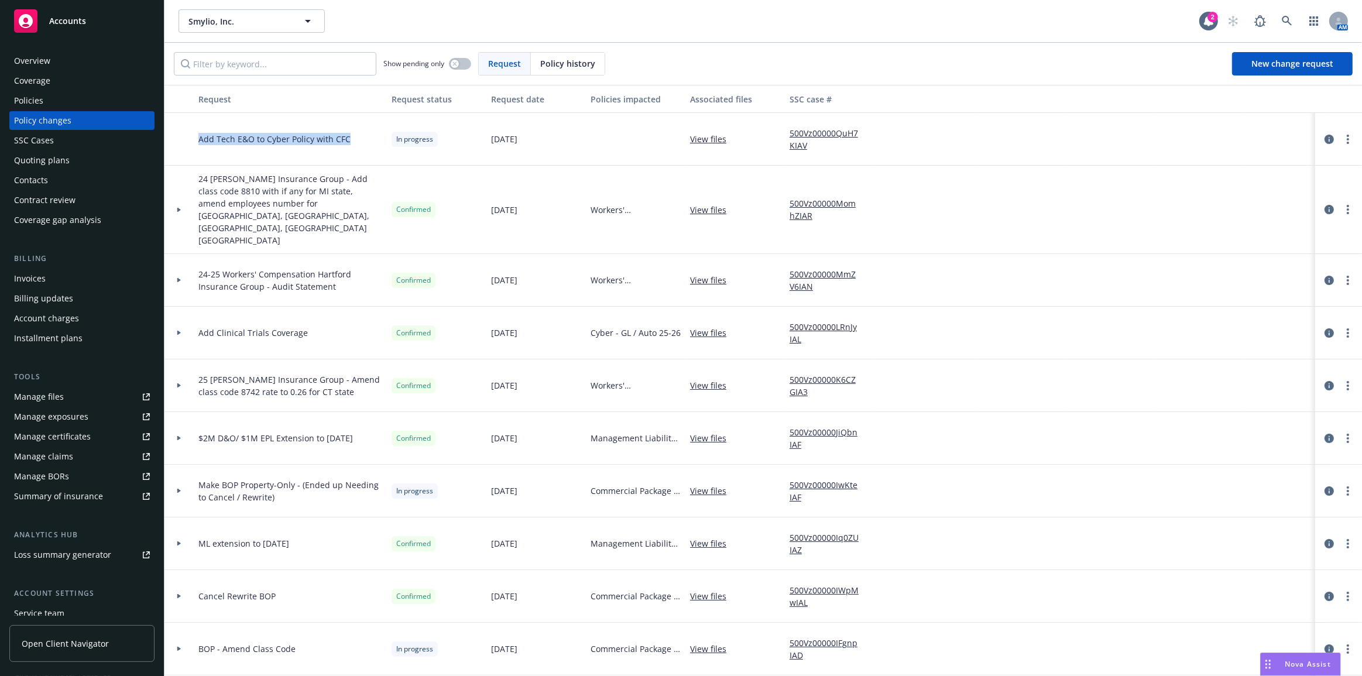
drag, startPoint x: 337, startPoint y: 145, endPoint x: 359, endPoint y: 147, distance: 22.9
click at [357, 146] on div "Add Tech E&O to Cyber Policy with CFC" at bounding box center [290, 139] width 193 height 53
click at [1324, 137] on icon "circleInformation" at bounding box center [1328, 139] width 9 height 9
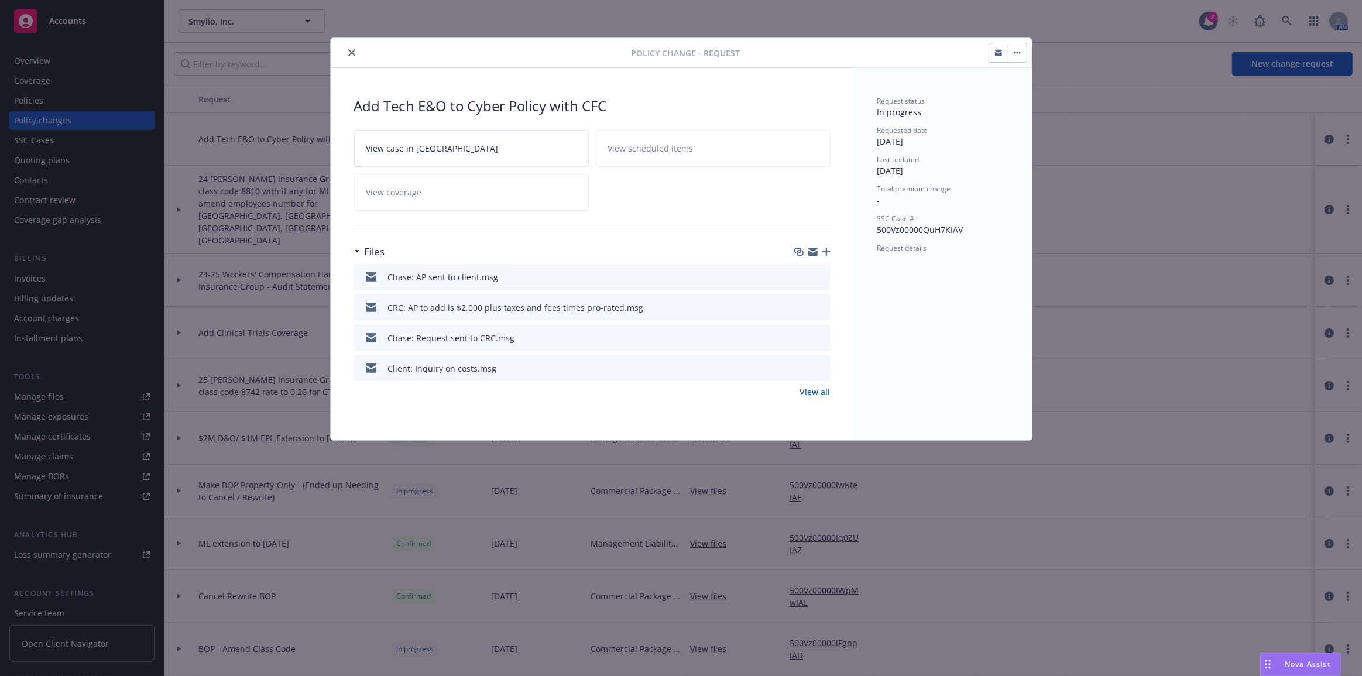
click at [818, 272] on icon "preview file" at bounding box center [819, 276] width 11 height 8
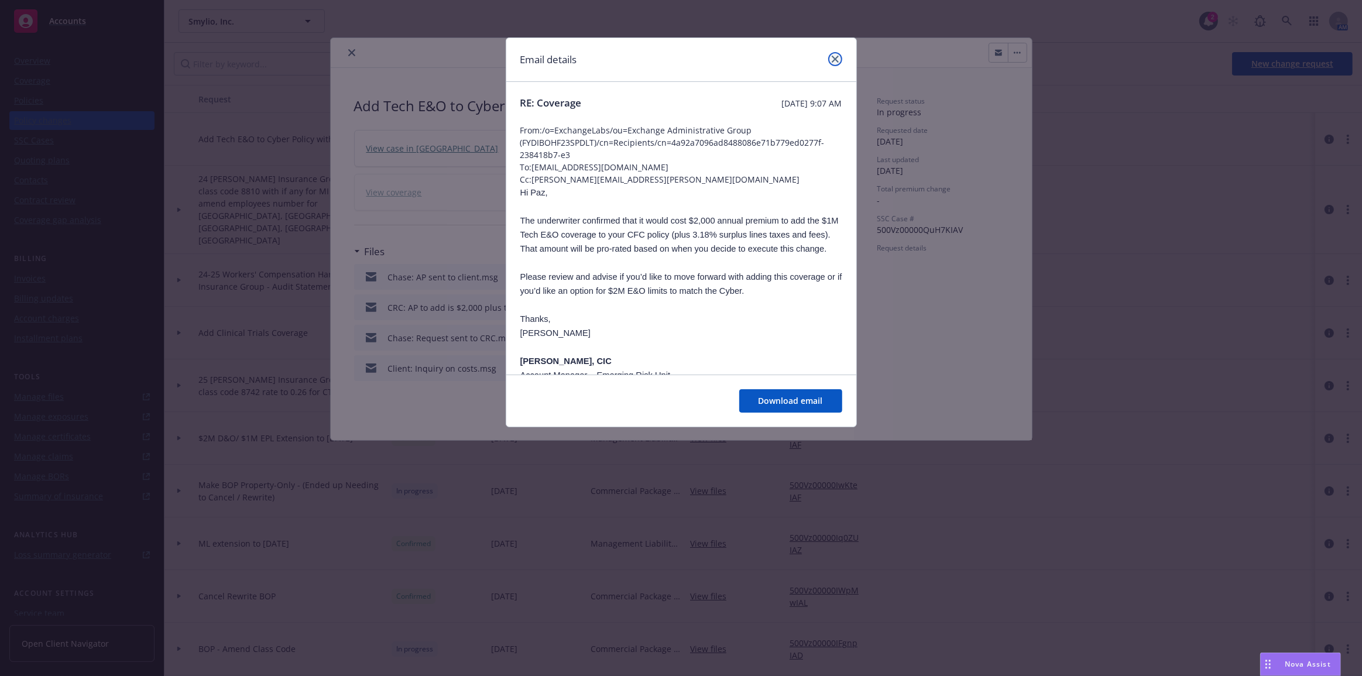
click at [838, 61] on icon "close" at bounding box center [835, 59] width 7 height 7
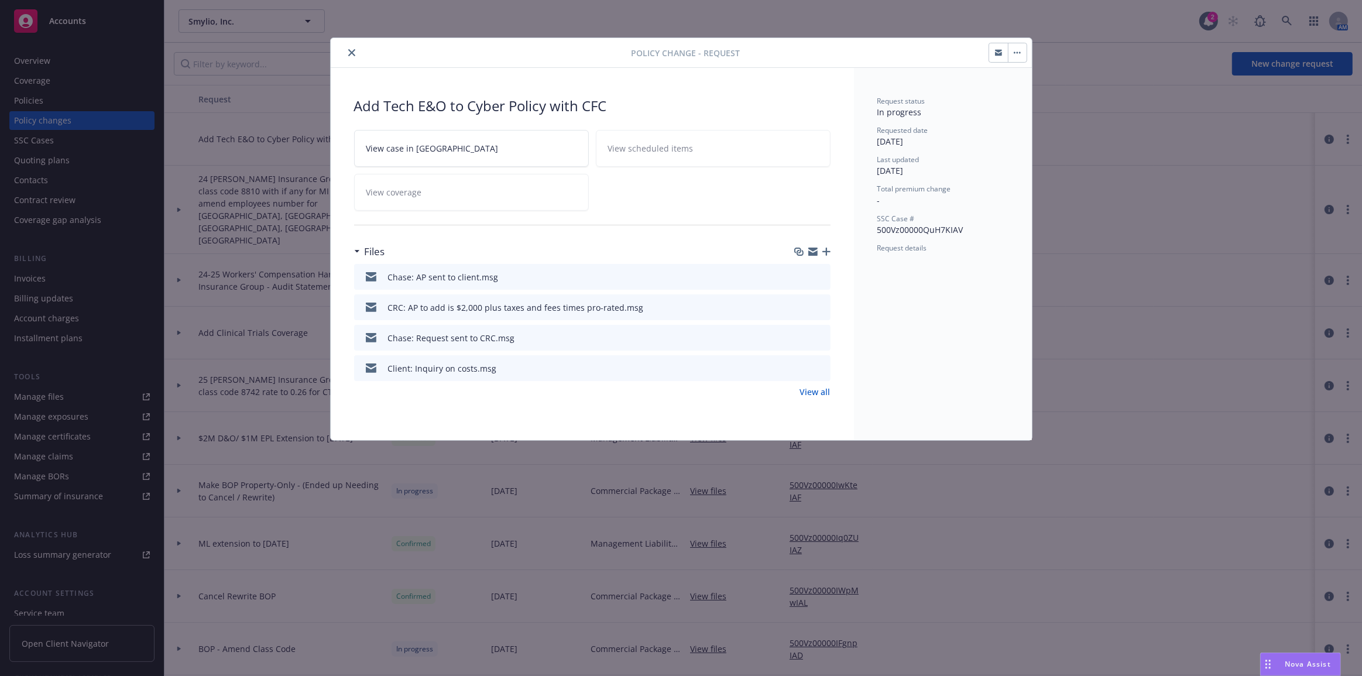
drag, startPoint x: 351, startPoint y: 49, endPoint x: 246, endPoint y: 86, distance: 111.6
click at [351, 49] on icon "close" at bounding box center [351, 52] width 7 height 7
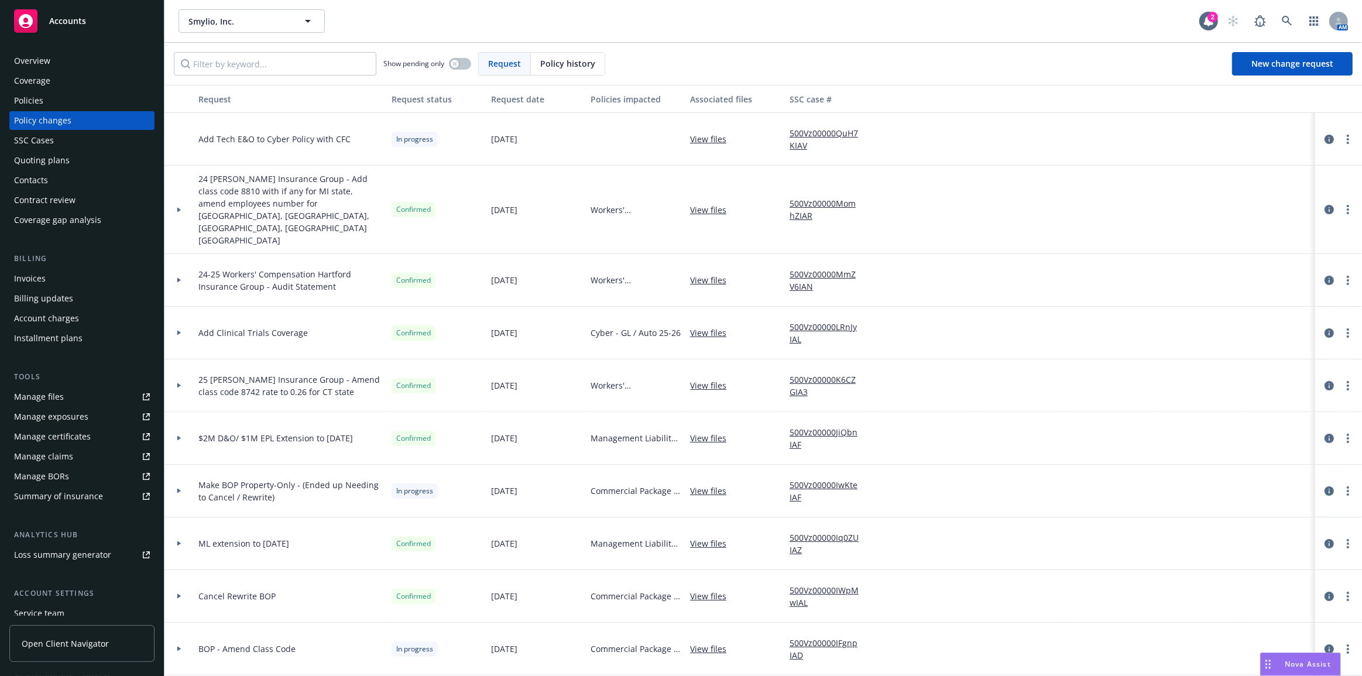
click at [82, 102] on div "Policies" at bounding box center [82, 100] width 136 height 19
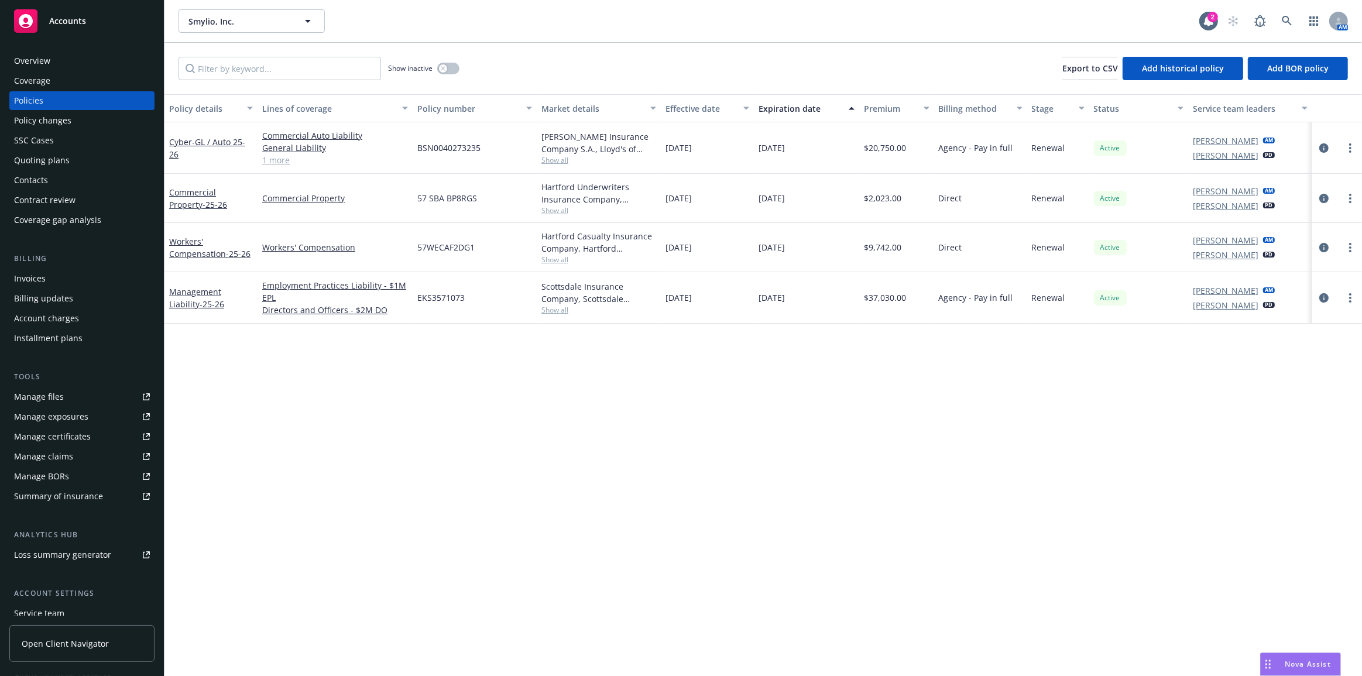
drag, startPoint x: 753, startPoint y: 491, endPoint x: 1242, endPoint y: 611, distance: 503.2
click at [754, 492] on div "Policy details Lines of coverage Policy number Market details Effective date Ex…" at bounding box center [762, 385] width 1197 height 582
click at [1304, 660] on span "Nova Assist" at bounding box center [1308, 664] width 46 height 10
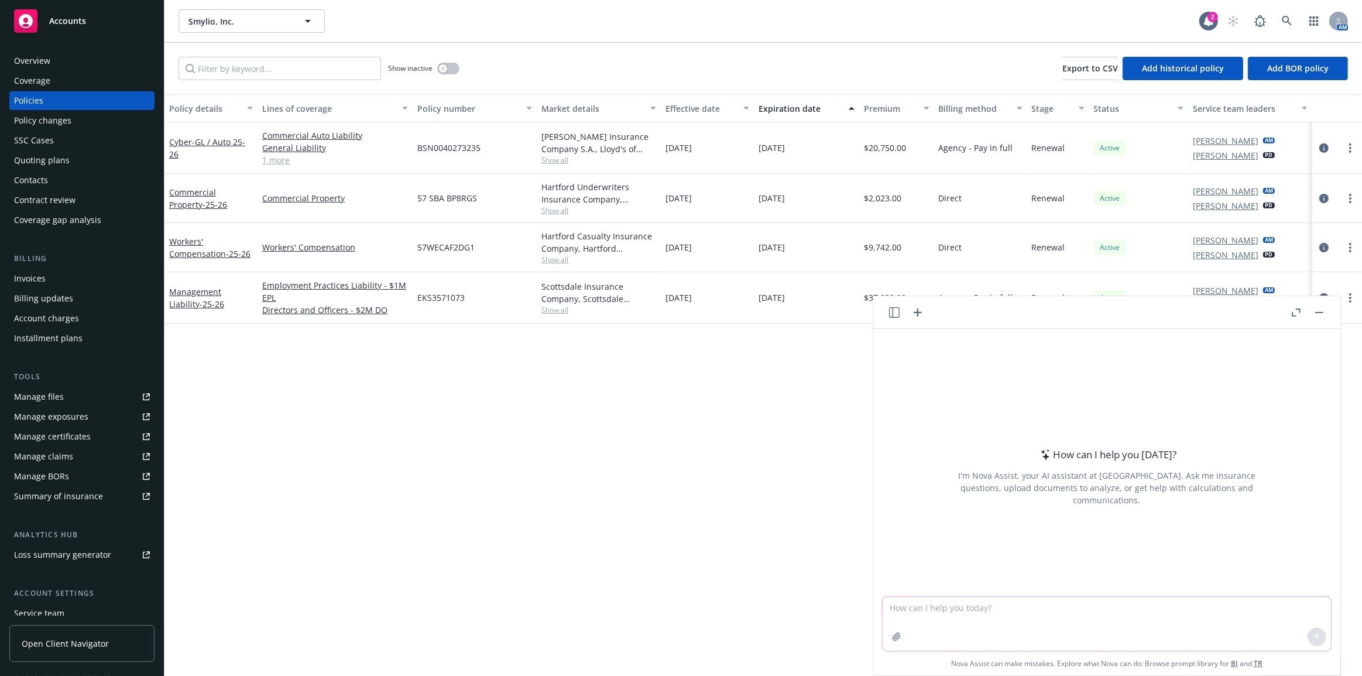
click at [995, 611] on textarea at bounding box center [1107, 624] width 448 height 54
drag, startPoint x: 1141, startPoint y: 605, endPoint x: 1147, endPoint y: 602, distance: 6.5
click at [1141, 605] on textarea "Does the E&O in an E&O with Cyber policy cover the" at bounding box center [1107, 623] width 448 height 55
type textarea "Does the E&O in an E&O with Cyber policy cover the negligence or willful miscon…"
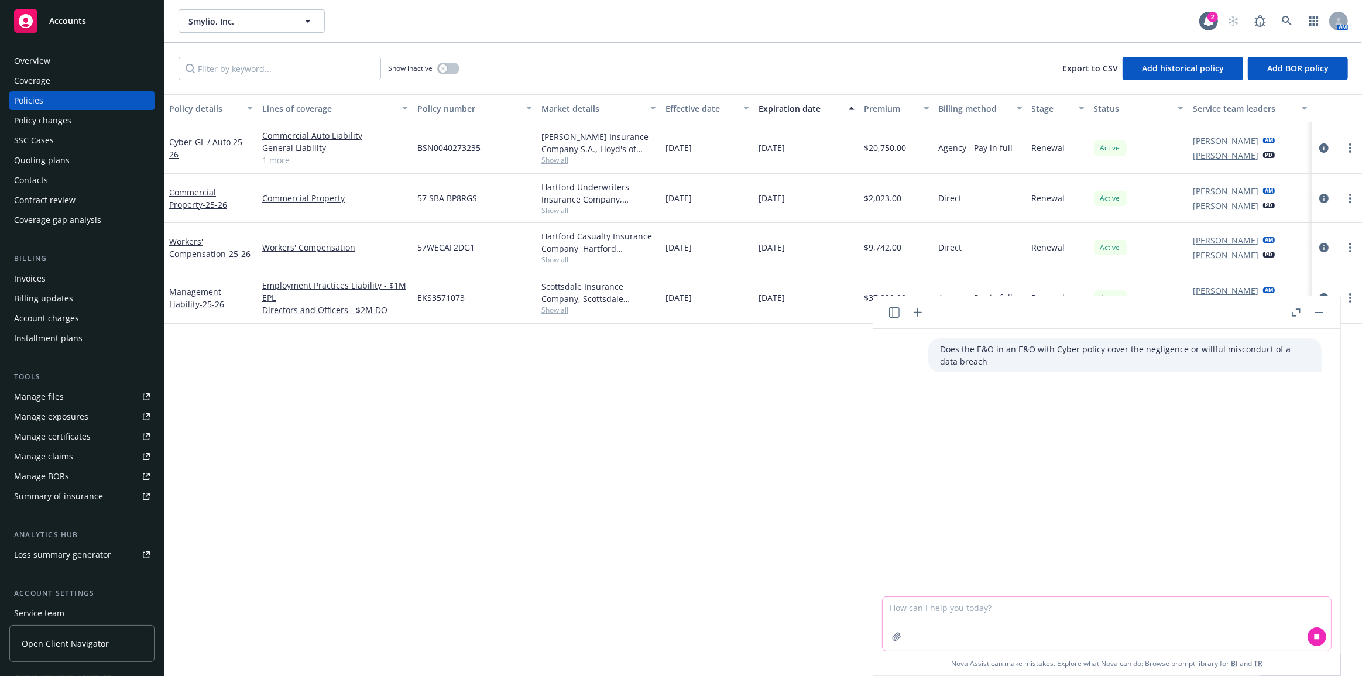
click at [1147, 602] on textarea at bounding box center [1107, 624] width 448 height 54
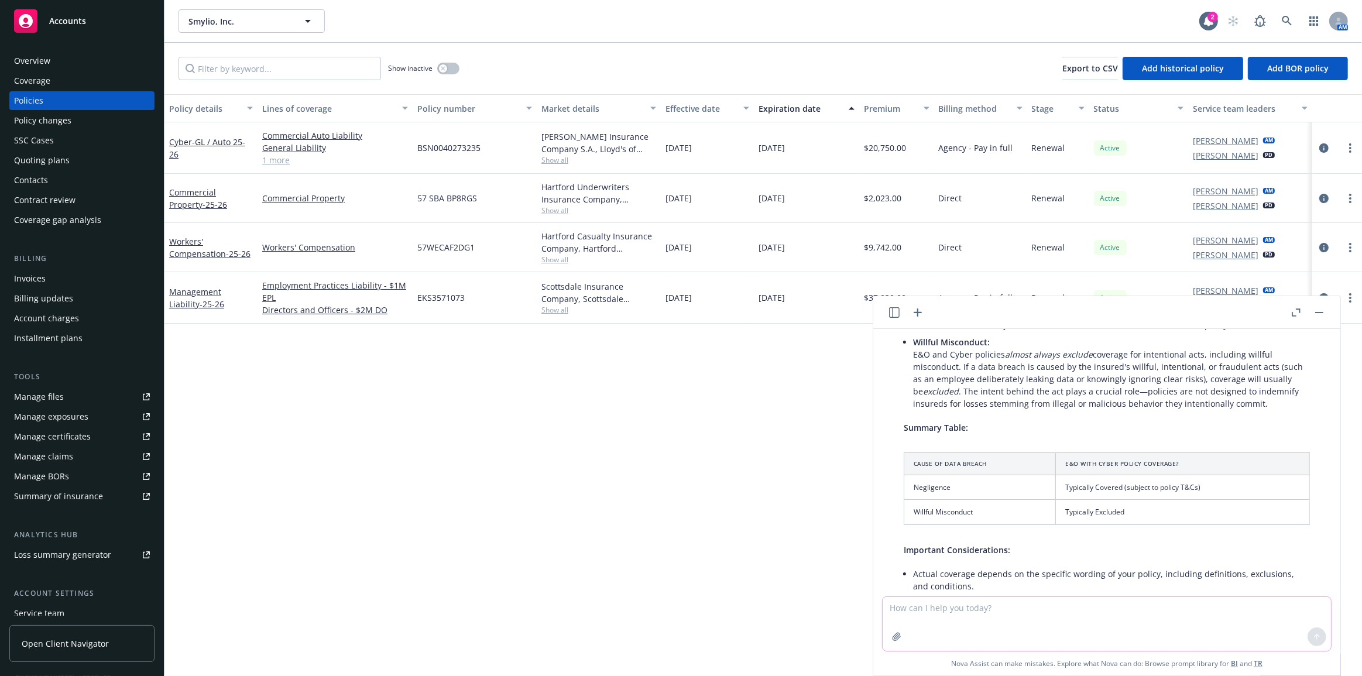
scroll to position [109, 0]
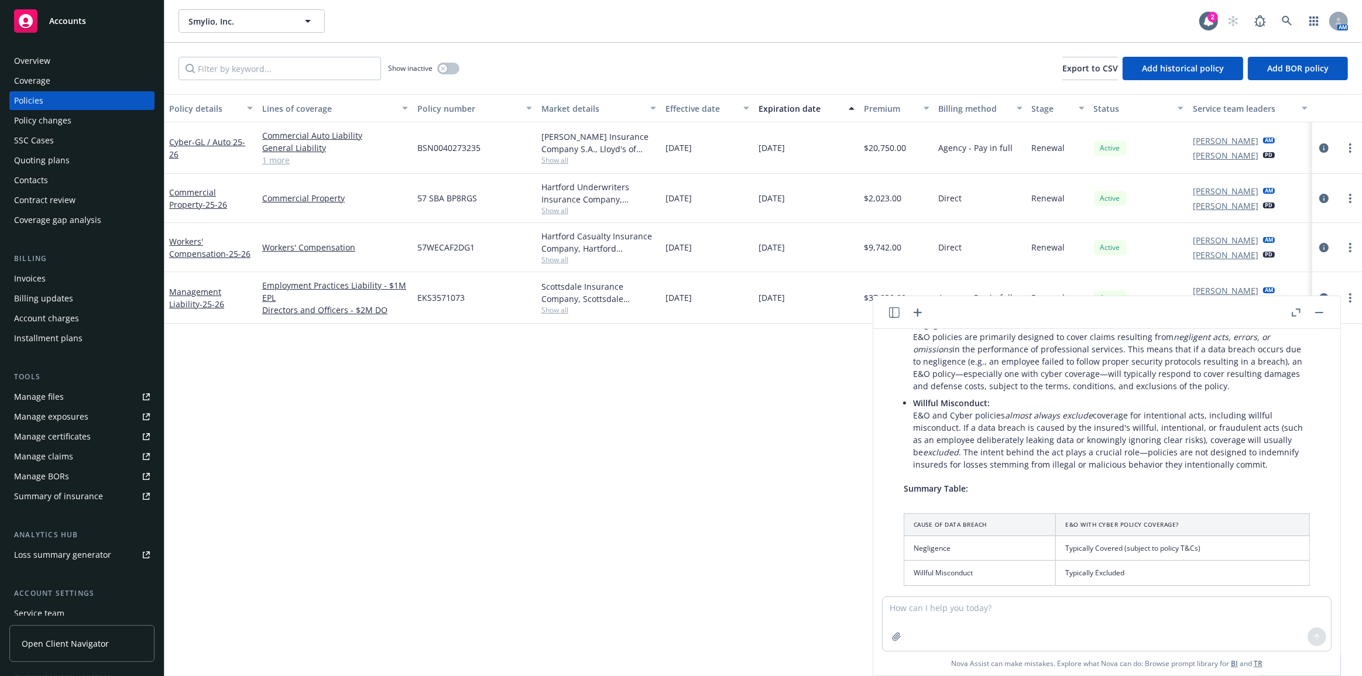
drag, startPoint x: 184, startPoint y: 139, endPoint x: 248, endPoint y: 156, distance: 66.0
click at [186, 139] on link "Cyber - GL / Auto 25-26" at bounding box center [207, 147] width 76 height 23
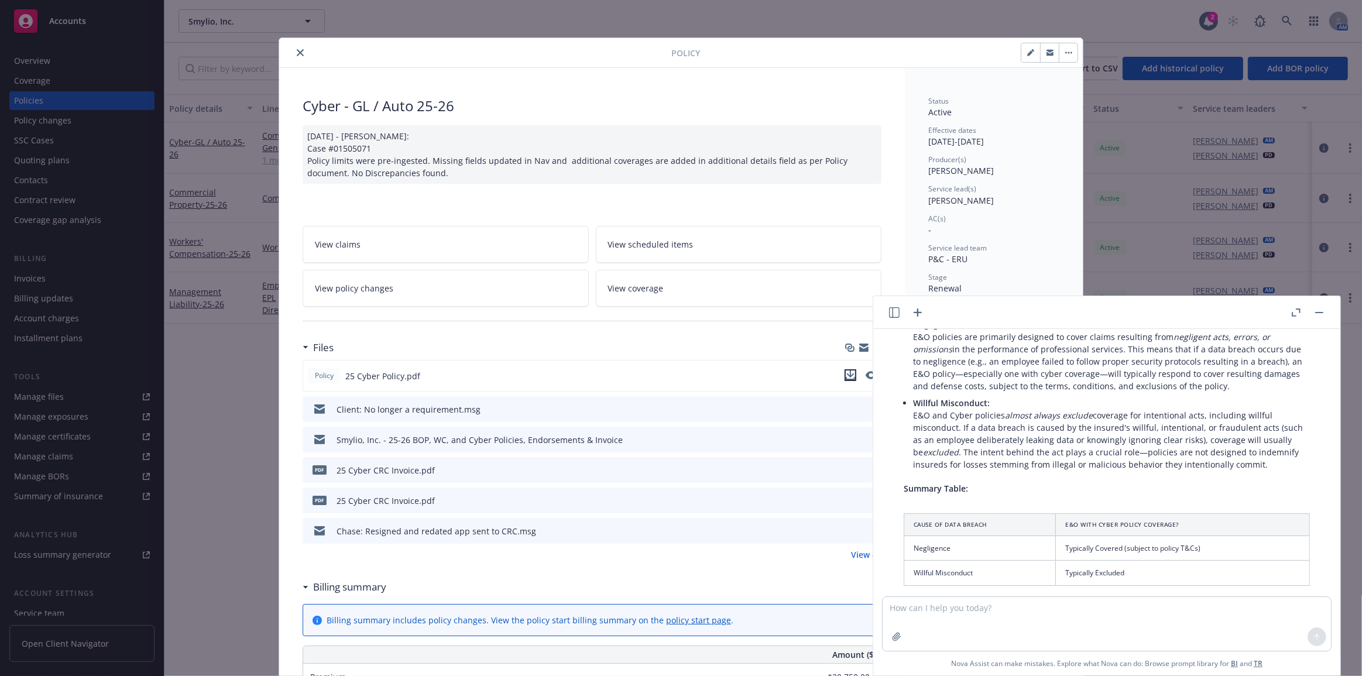
drag, startPoint x: 845, startPoint y: 376, endPoint x: 932, endPoint y: 386, distance: 87.1
click at [846, 376] on icon "download file" at bounding box center [850, 374] width 9 height 9
